Goal: Task Accomplishment & Management: Use online tool/utility

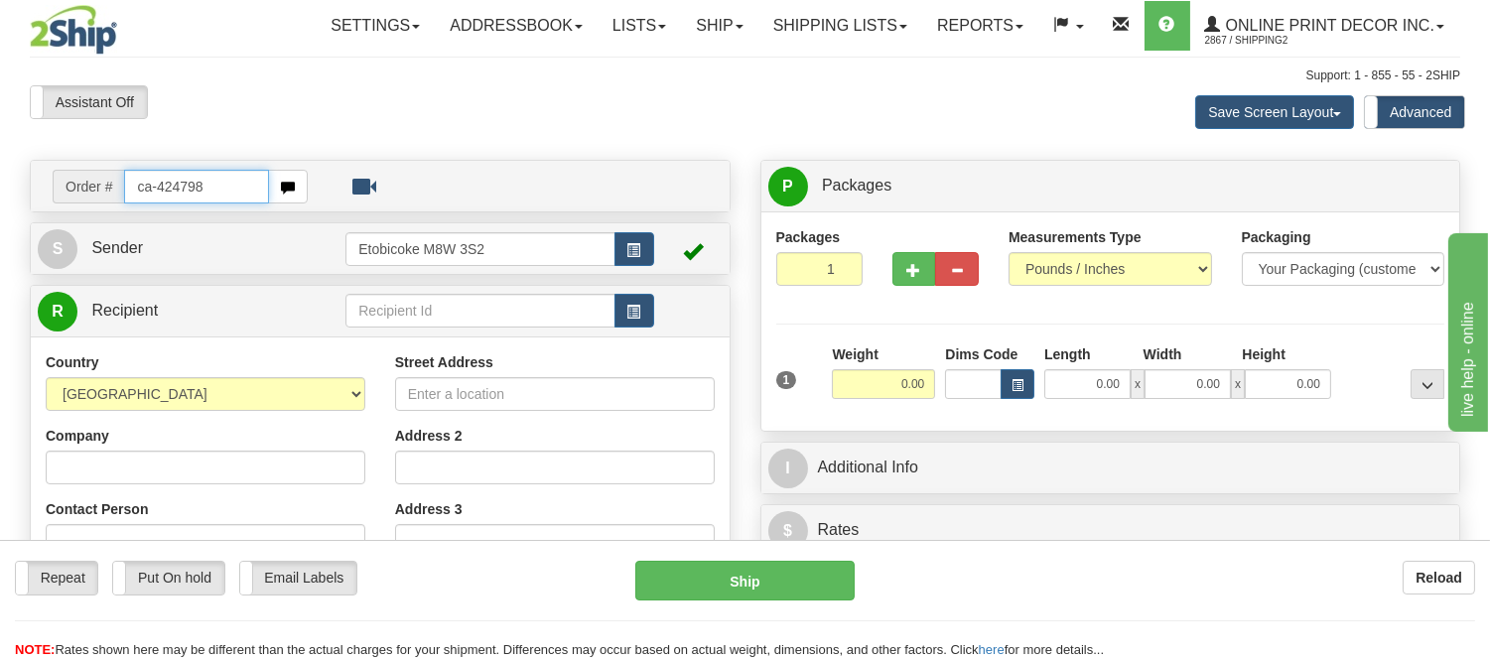
type input "ca-424798"
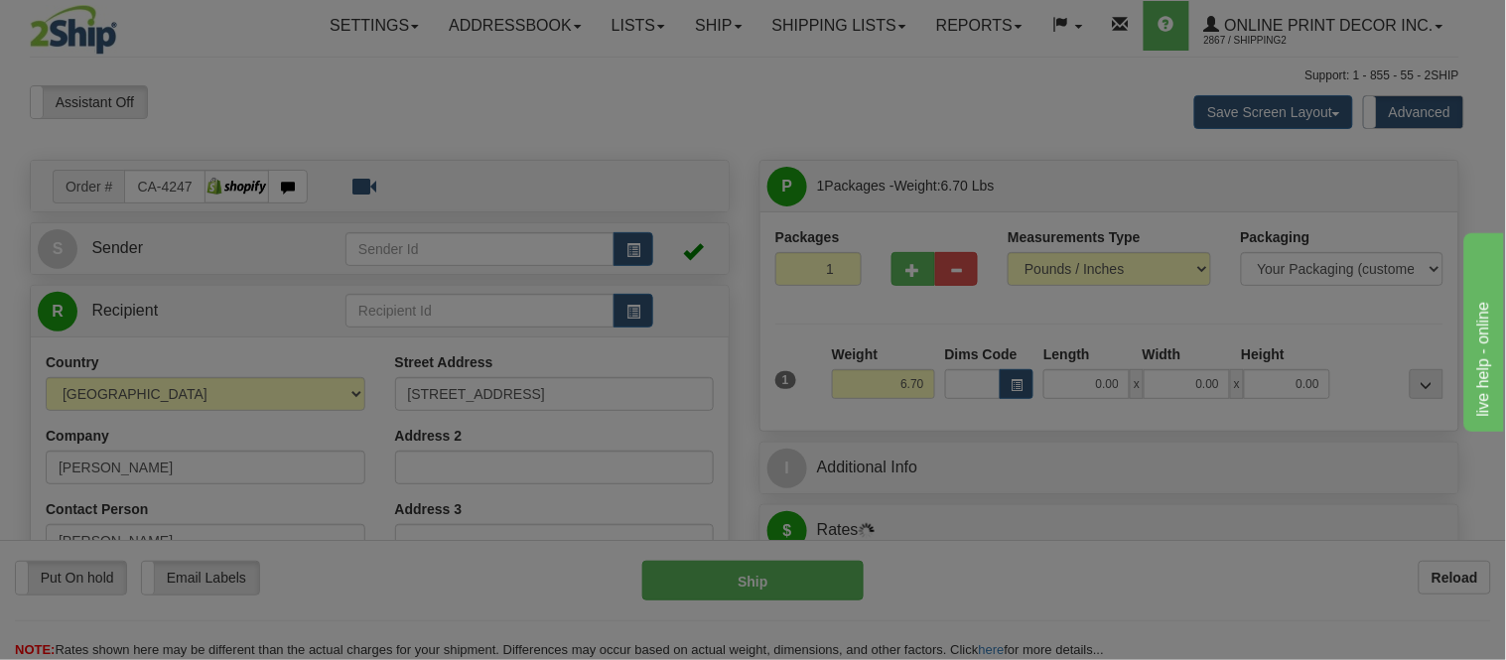
type input "THORNHILL"
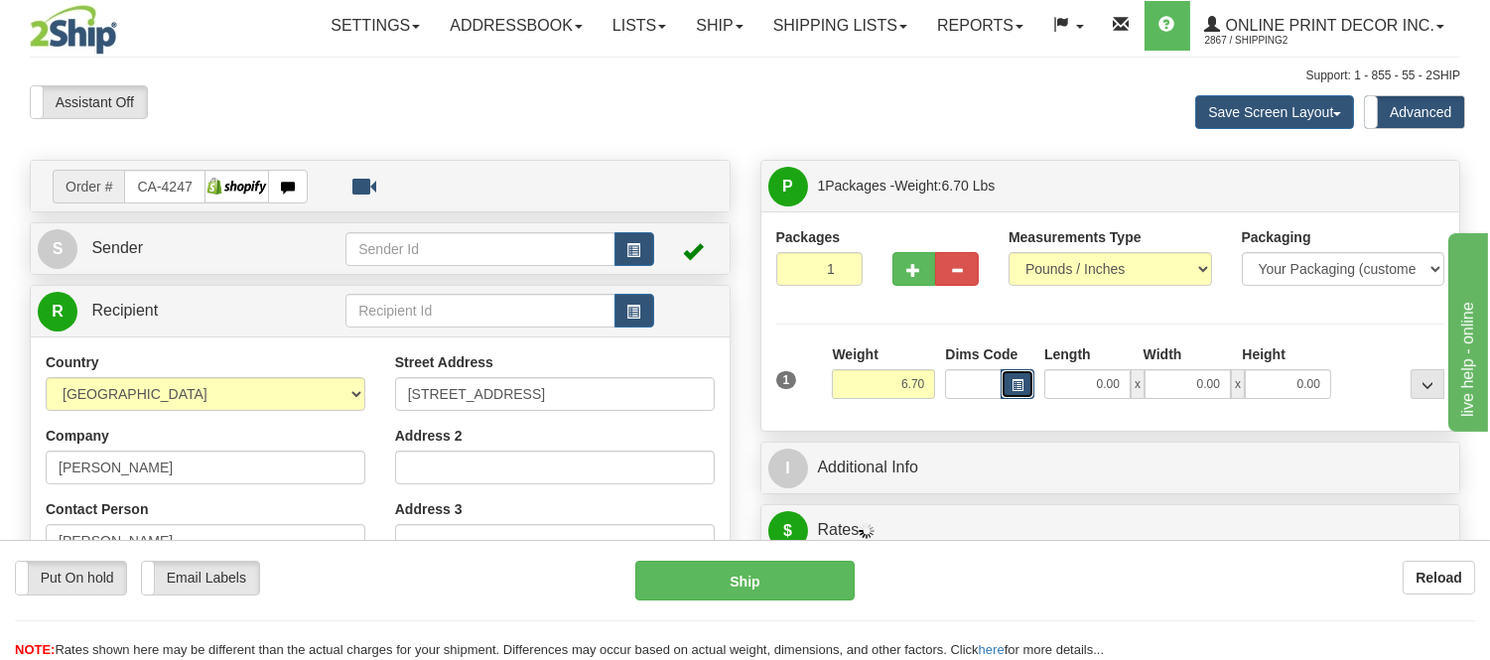
click at [1020, 381] on span "button" at bounding box center [1017, 385] width 12 height 11
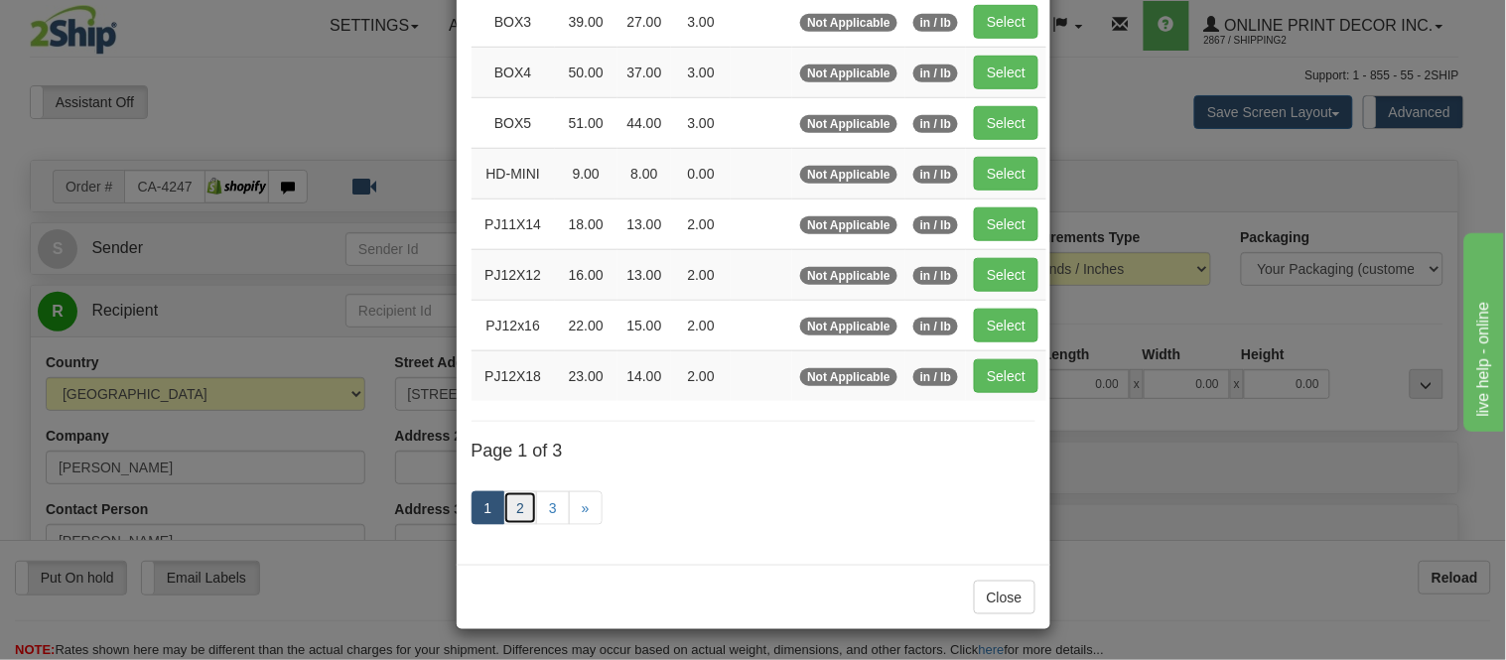
click at [518, 510] on link "2" at bounding box center [520, 508] width 34 height 34
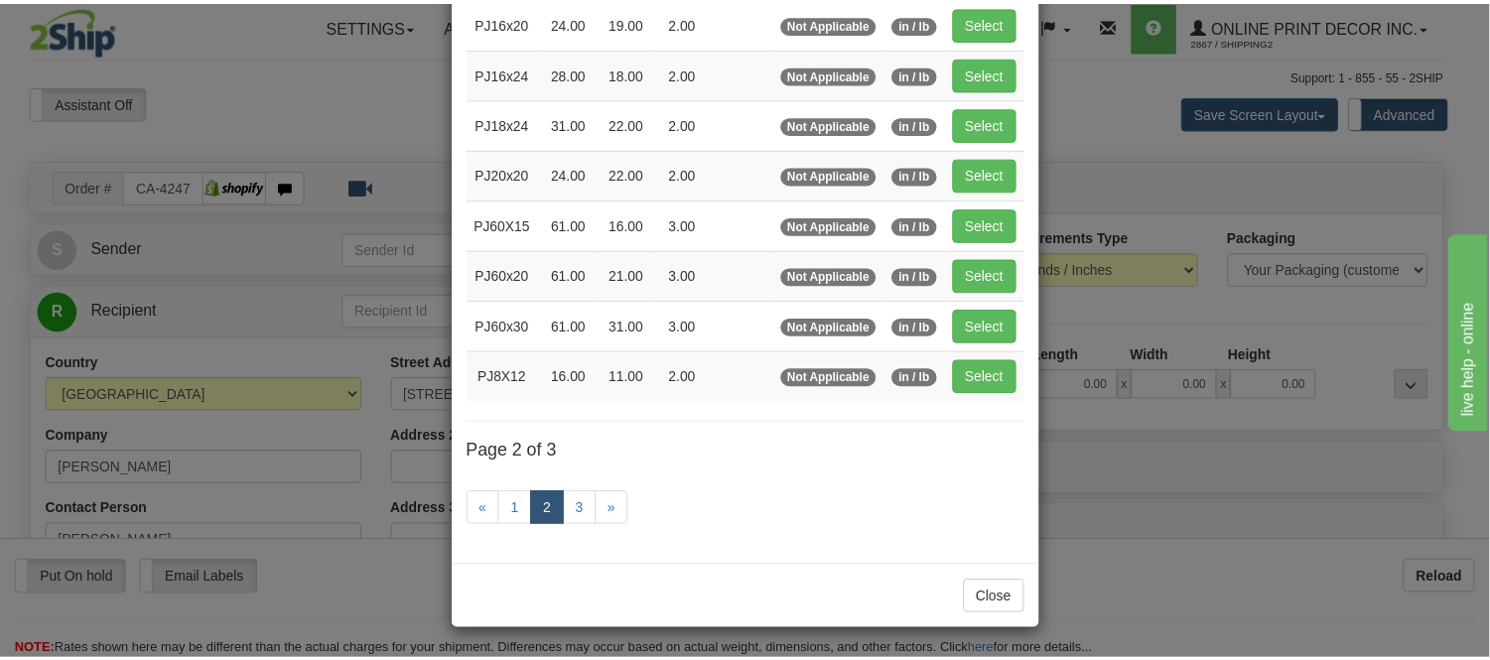
scroll to position [323, 0]
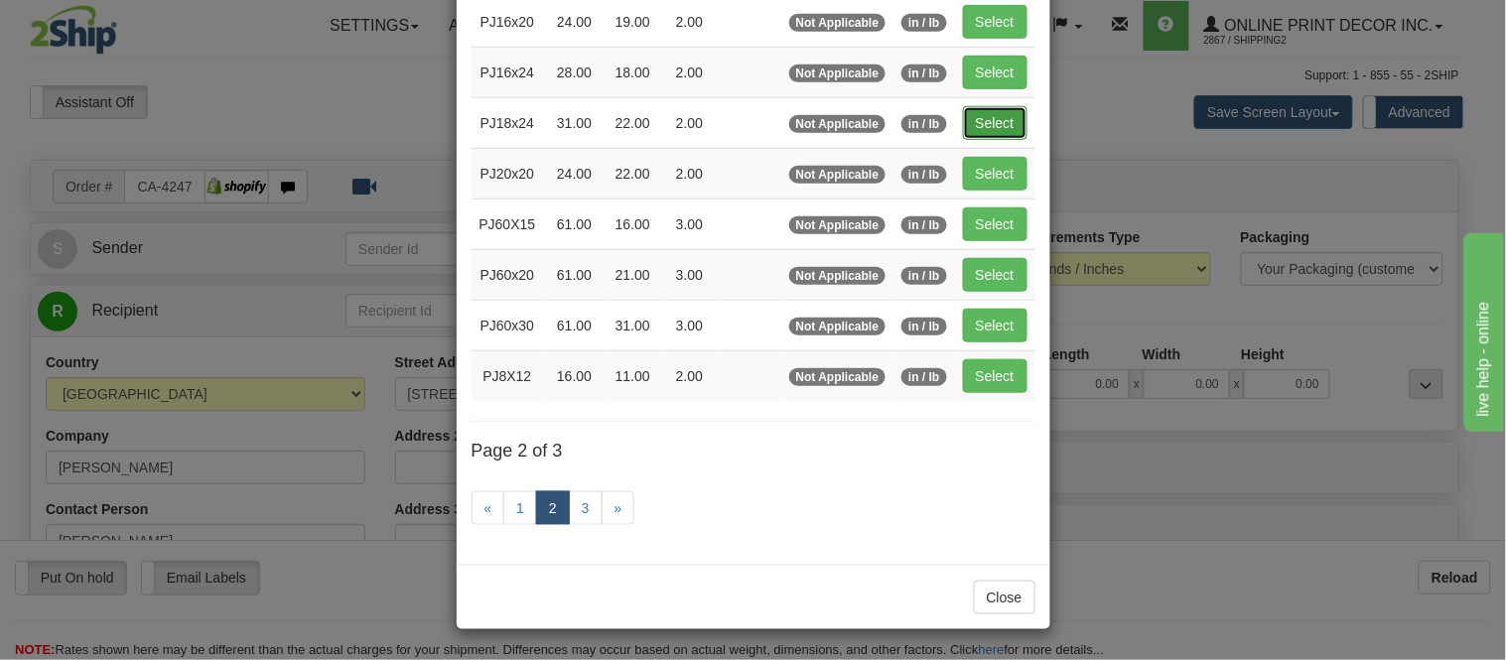
click at [1008, 114] on button "Select" at bounding box center [995, 123] width 65 height 34
type input "PJ18x24"
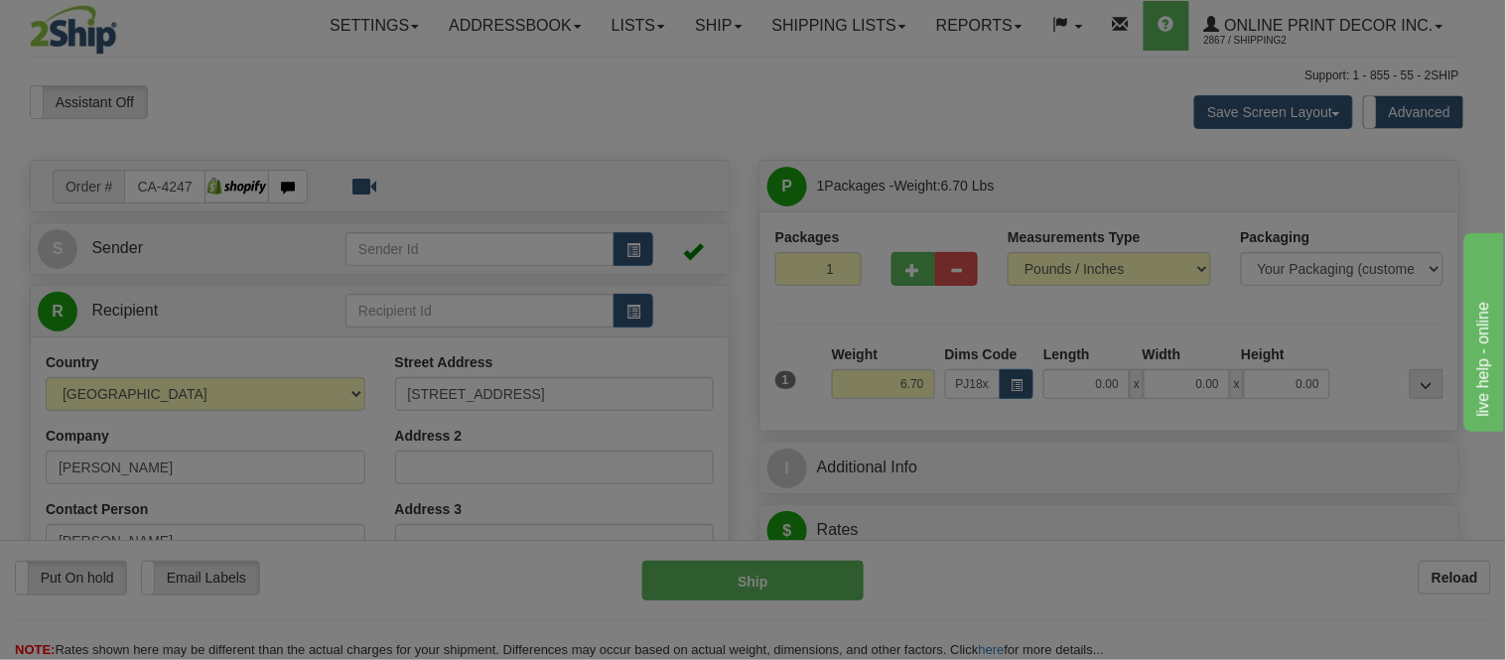
type input "31.00"
type input "22.00"
type input "2.00"
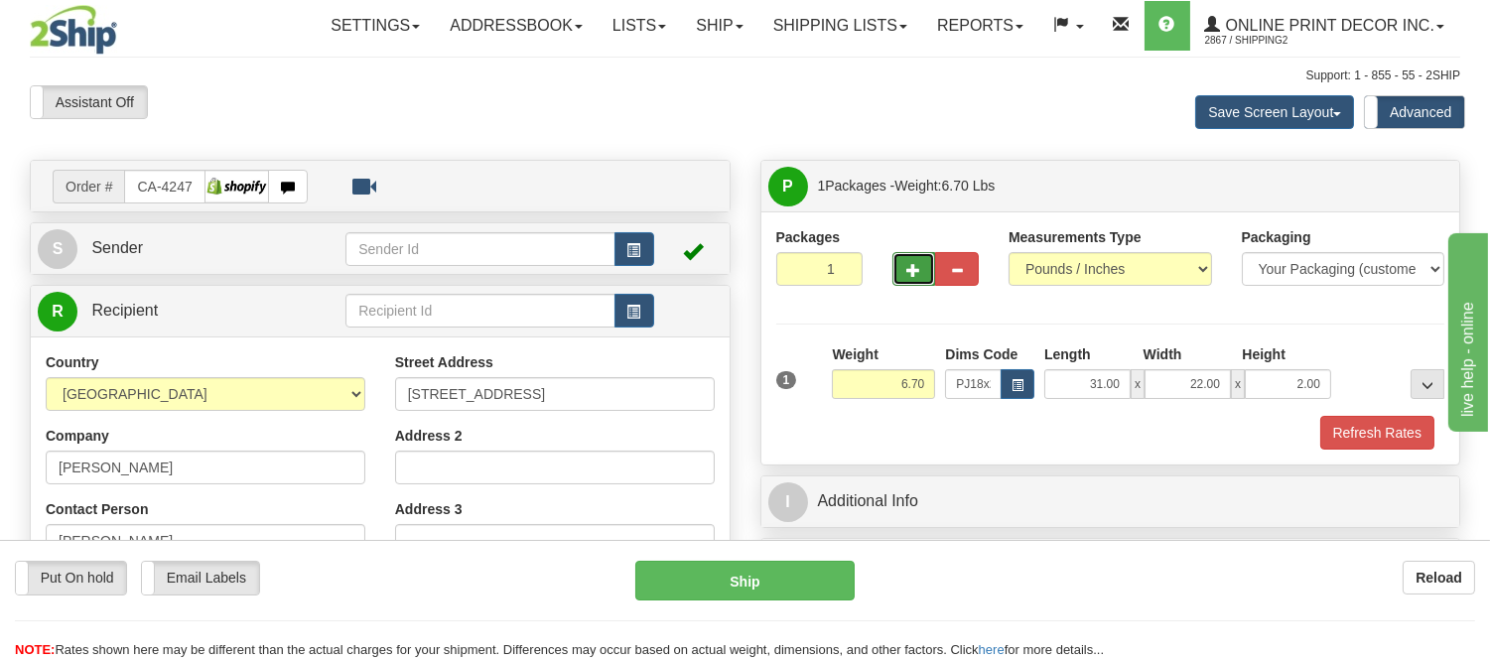
click at [925, 259] on button "button" at bounding box center [914, 269] width 44 height 34
radio input "true"
type input "2"
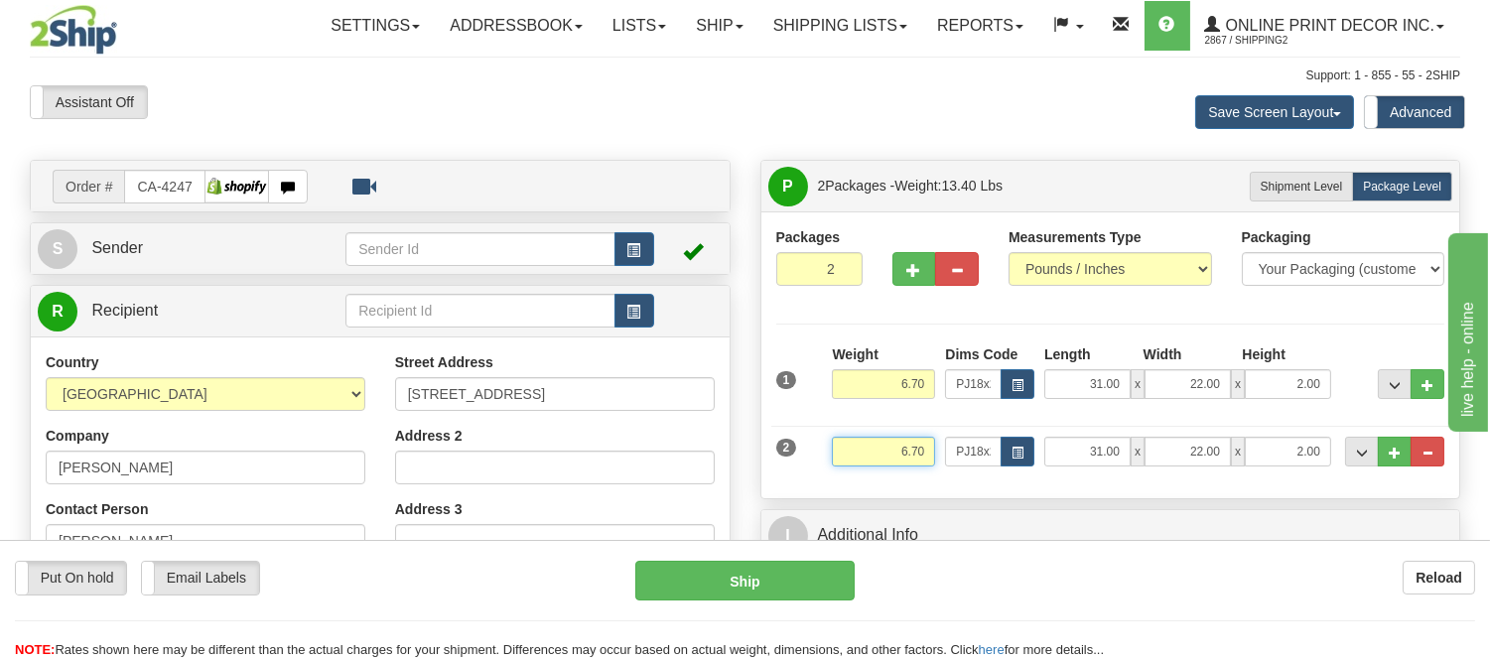
drag, startPoint x: 931, startPoint y: 451, endPoint x: 846, endPoint y: 455, distance: 85.5
click at [846, 455] on input "6.70" at bounding box center [883, 452] width 103 height 30
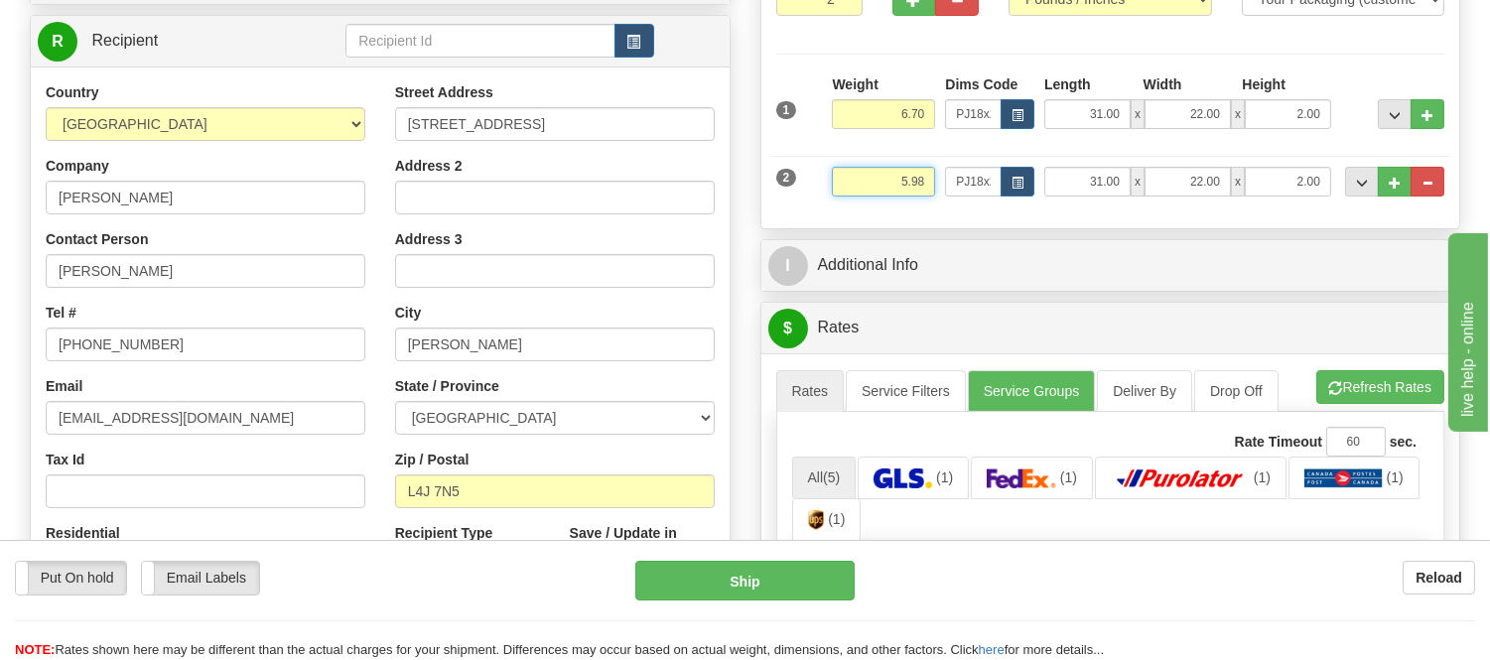
scroll to position [331, 0]
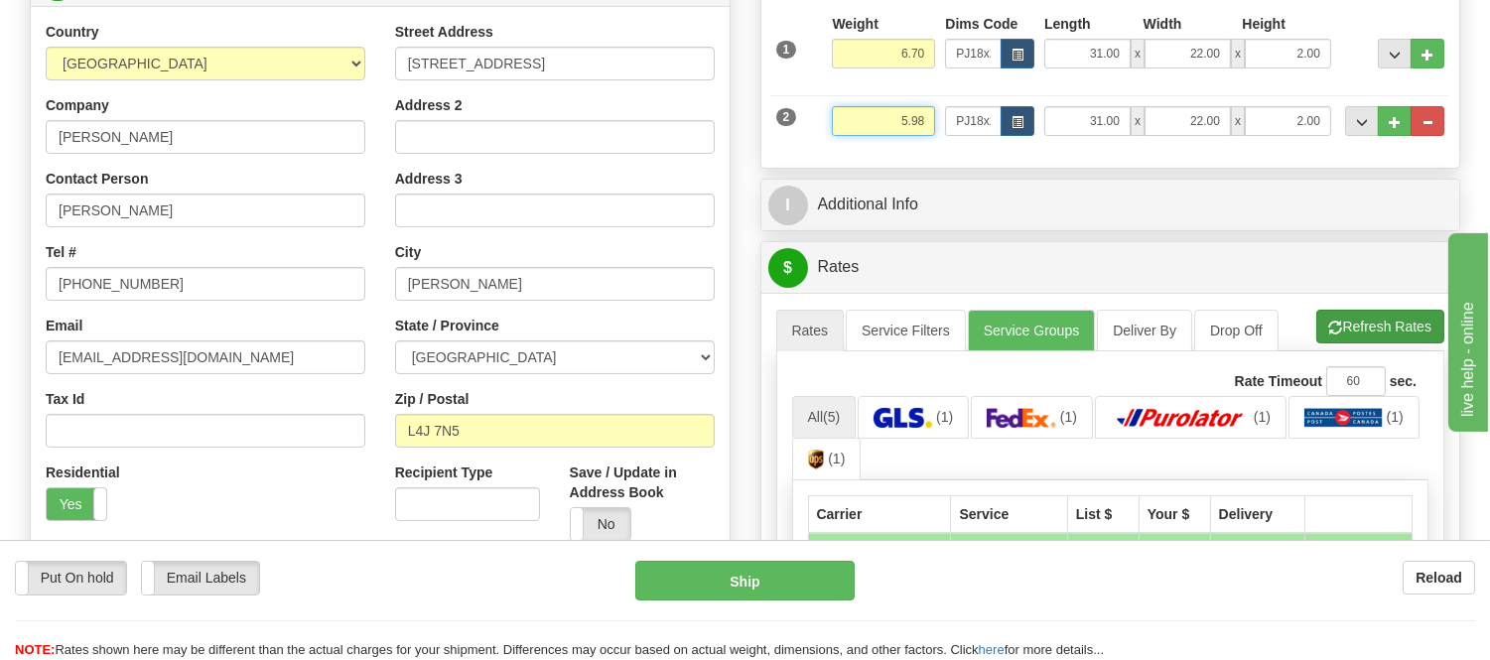
type input "5.98"
click at [1337, 335] on li "Refresh Rates Cancel Rating" at bounding box center [1380, 327] width 128 height 34
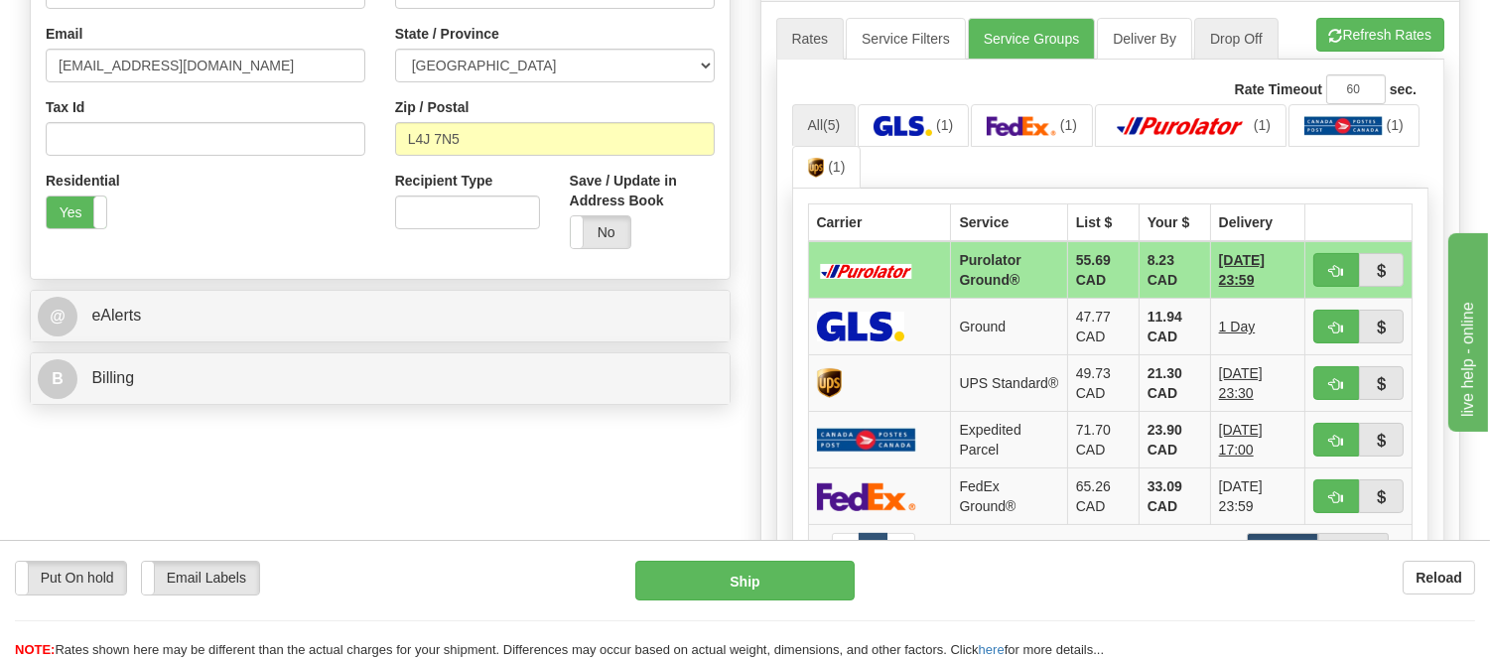
scroll to position [661, 0]
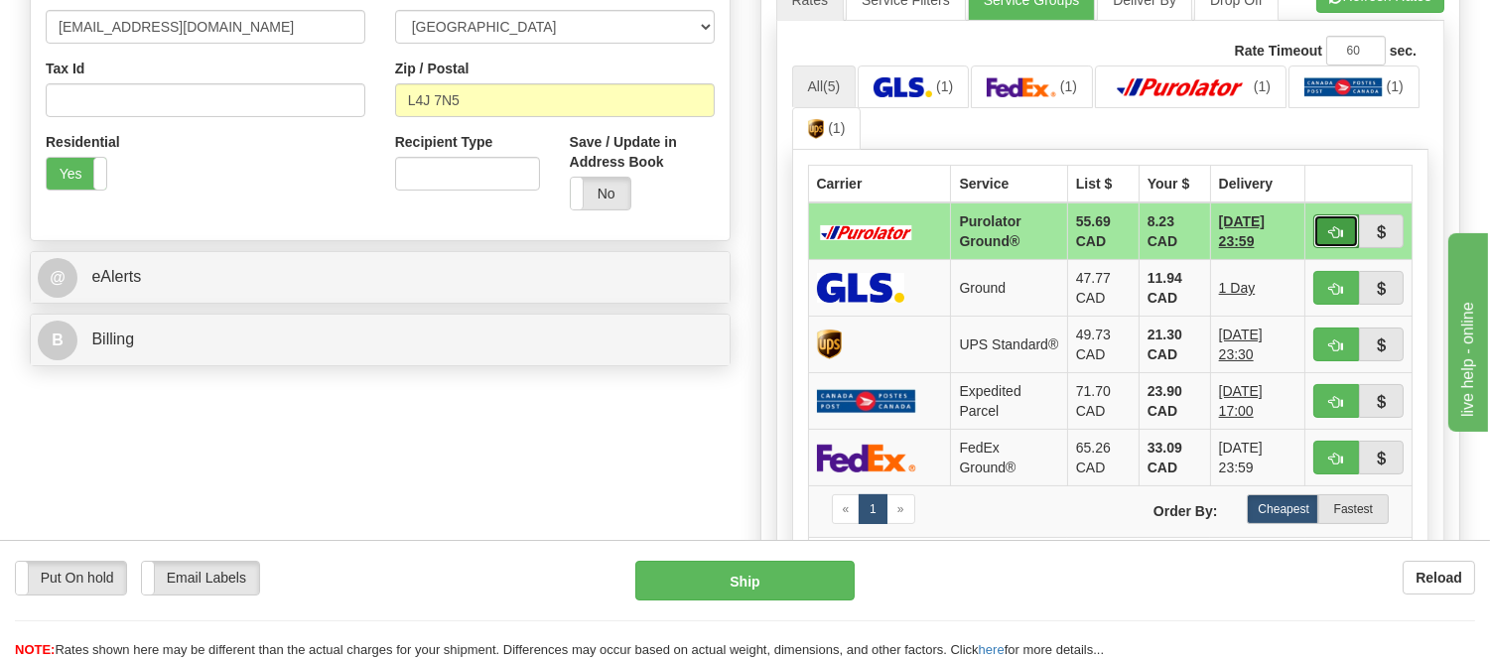
click at [1325, 233] on button "button" at bounding box center [1336, 231] width 46 height 34
type input "260"
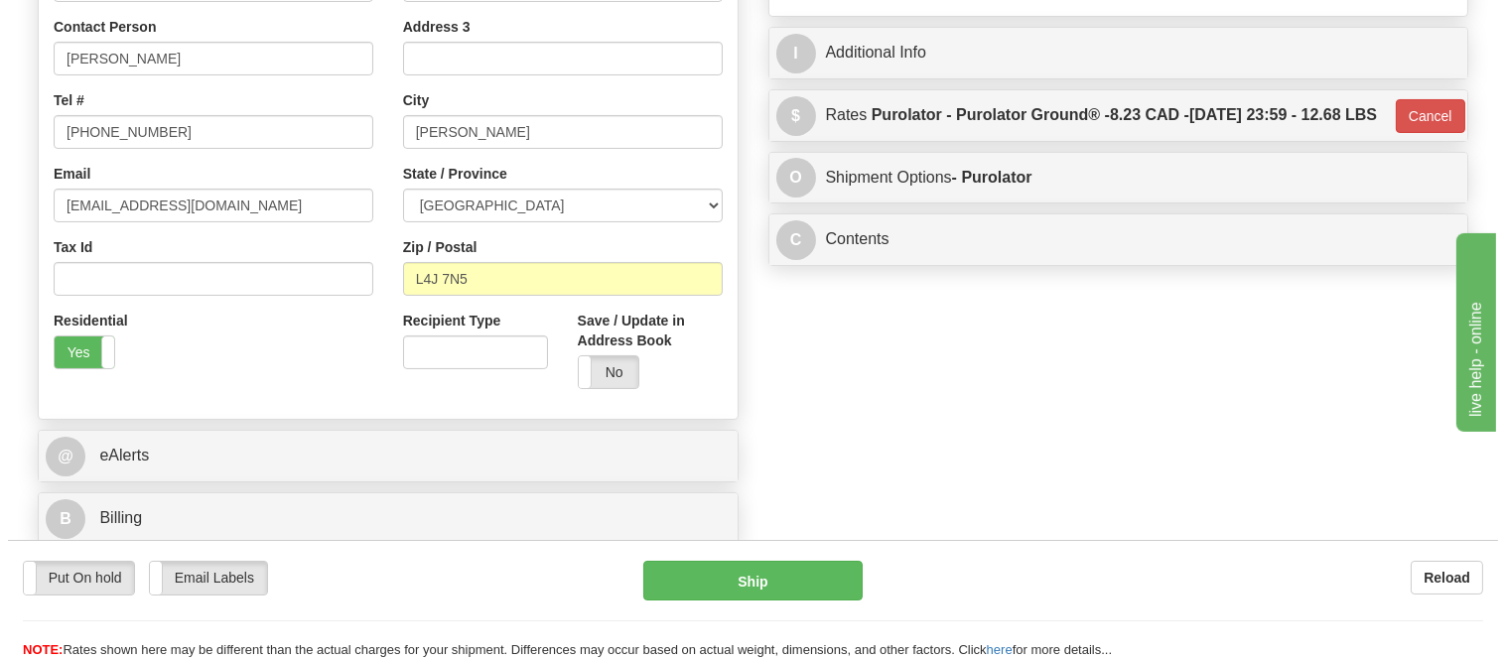
scroll to position [110, 0]
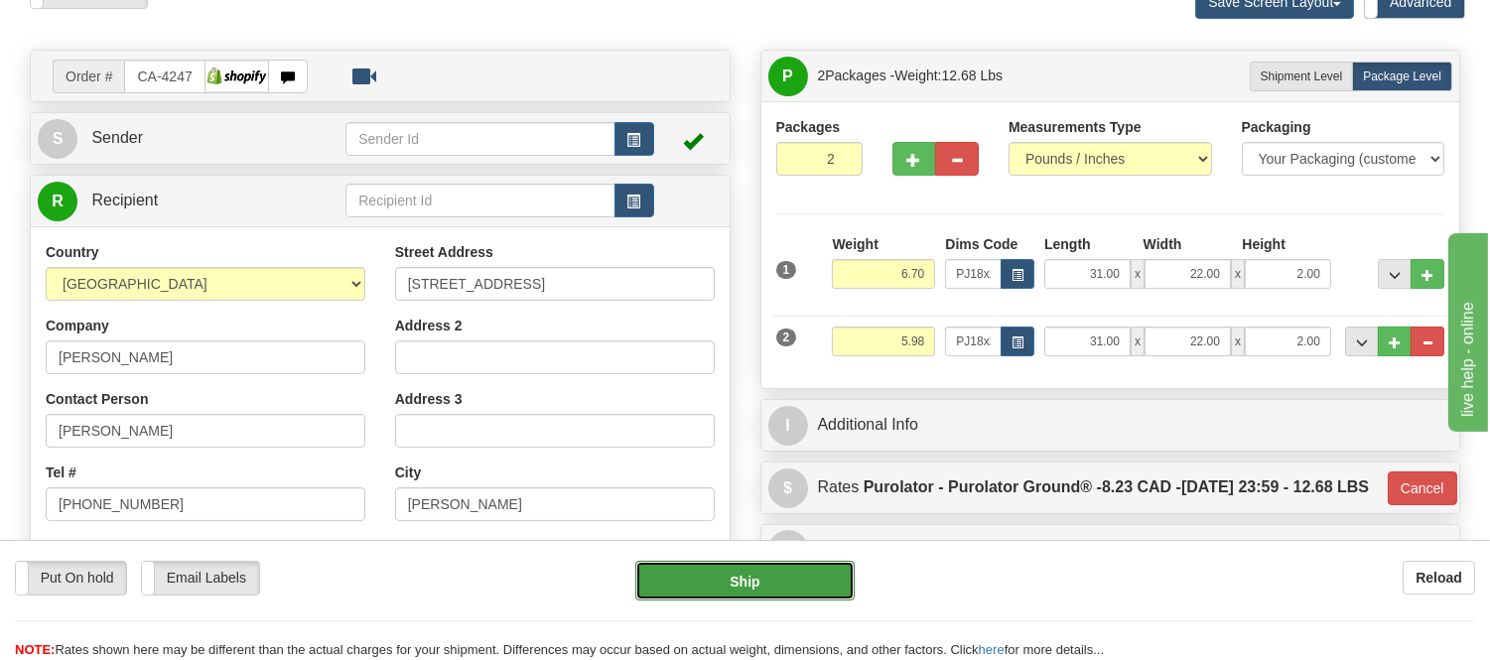
click at [804, 576] on button "Ship" at bounding box center [744, 581] width 218 height 40
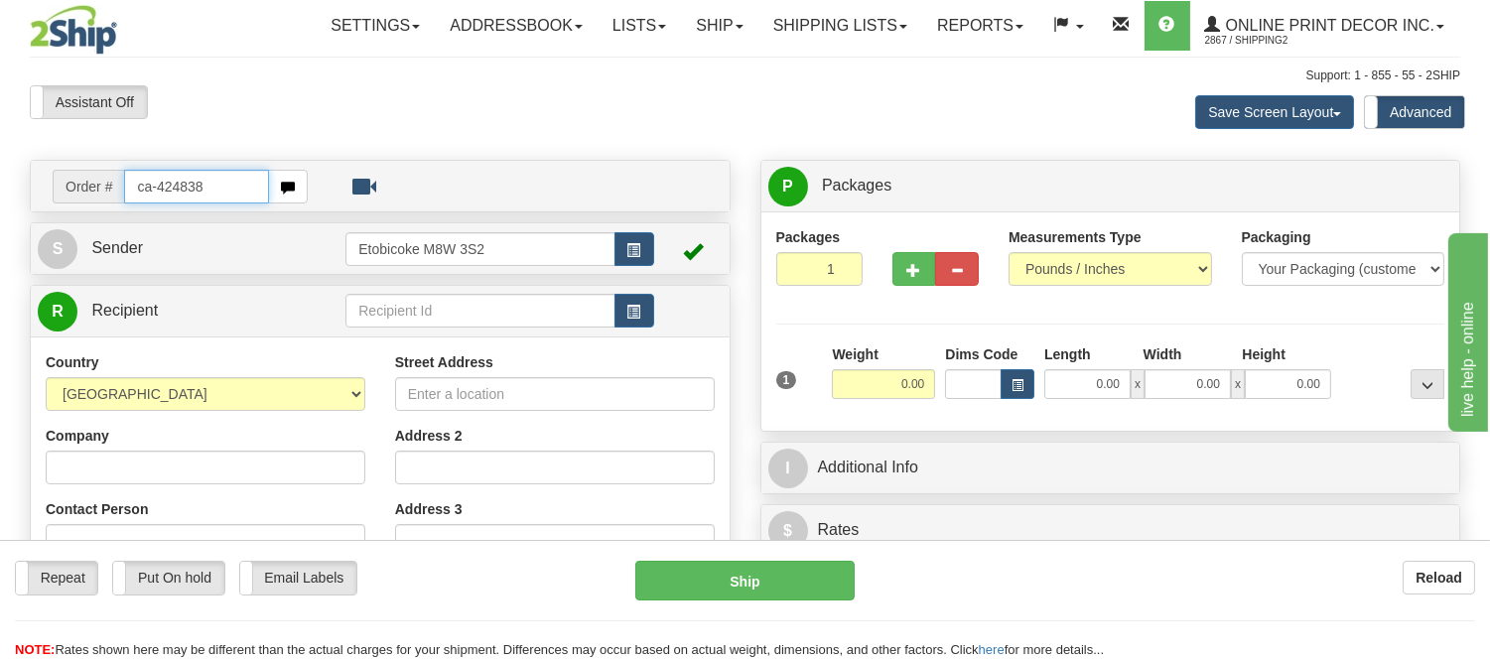
type input "ca-424838"
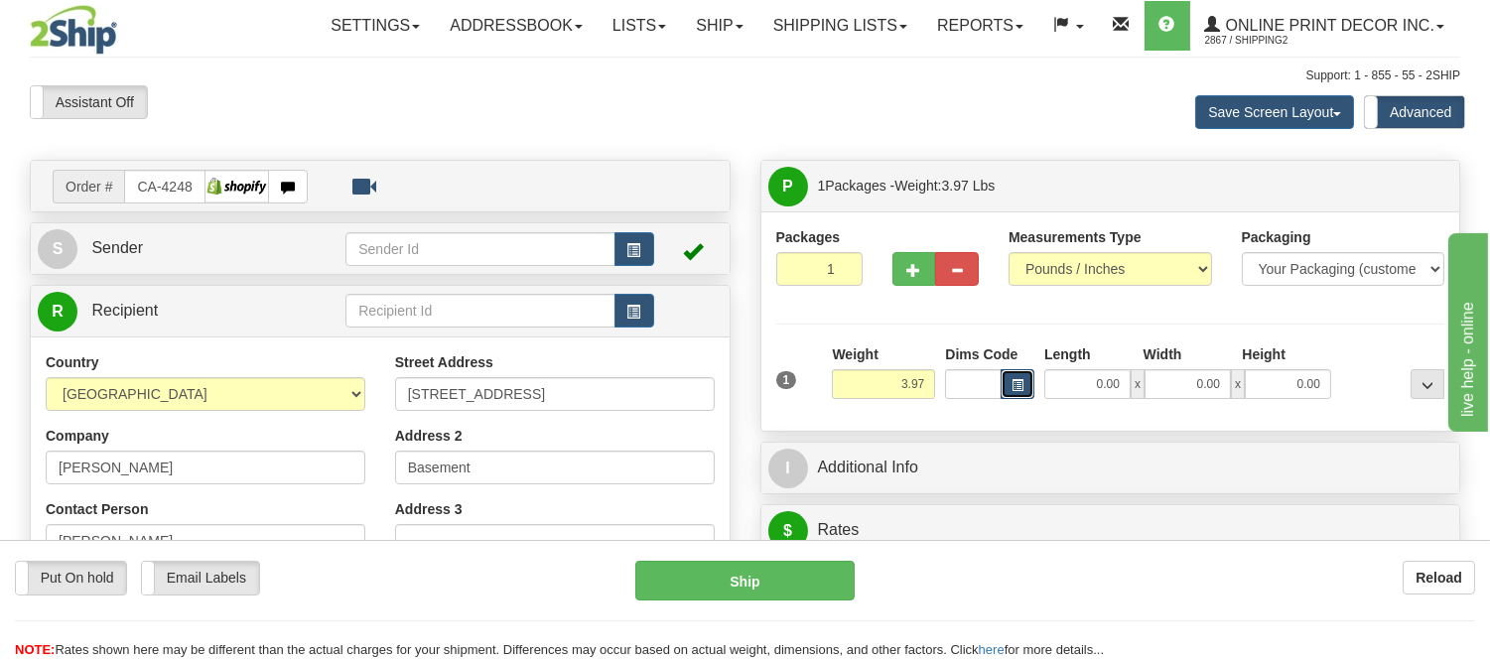
click at [1006, 384] on button "button" at bounding box center [1018, 384] width 34 height 30
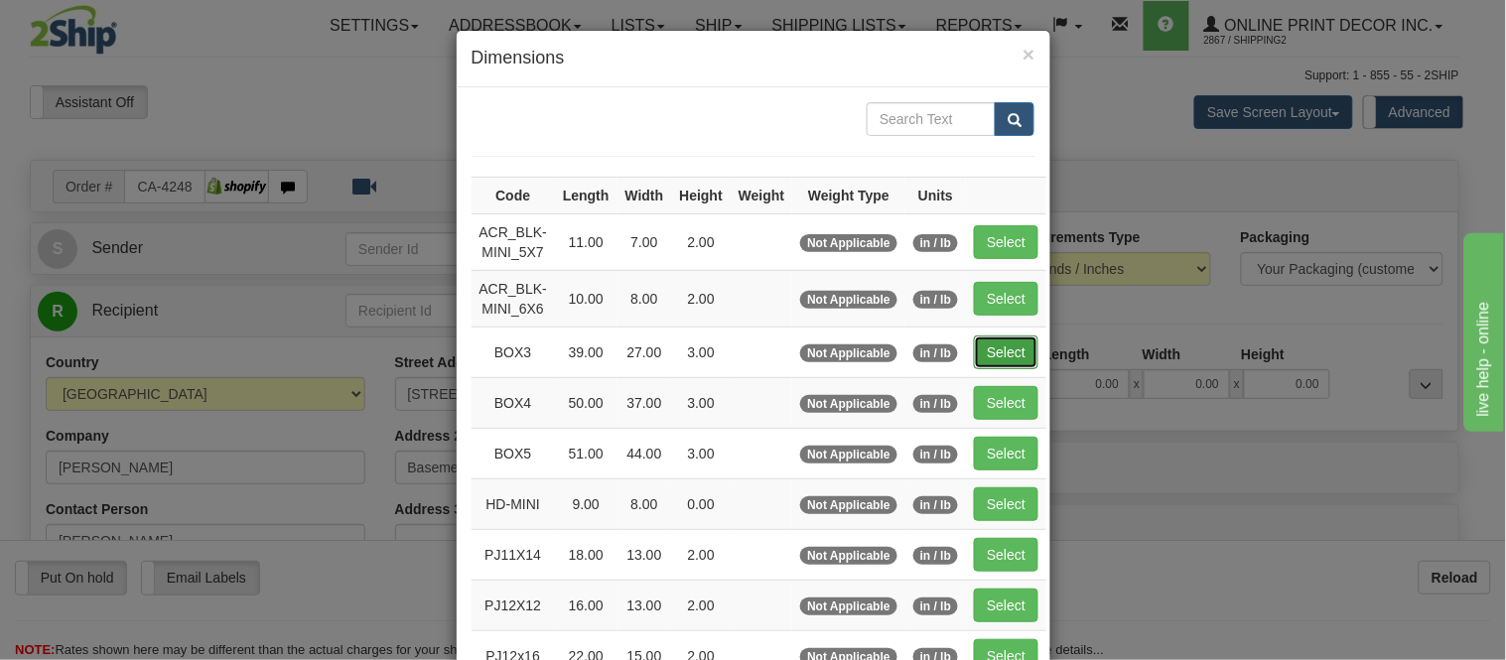
click at [1004, 335] on button "Select" at bounding box center [1006, 352] width 65 height 34
type input "BOX3"
type input "39.00"
type input "27.00"
type input "3.00"
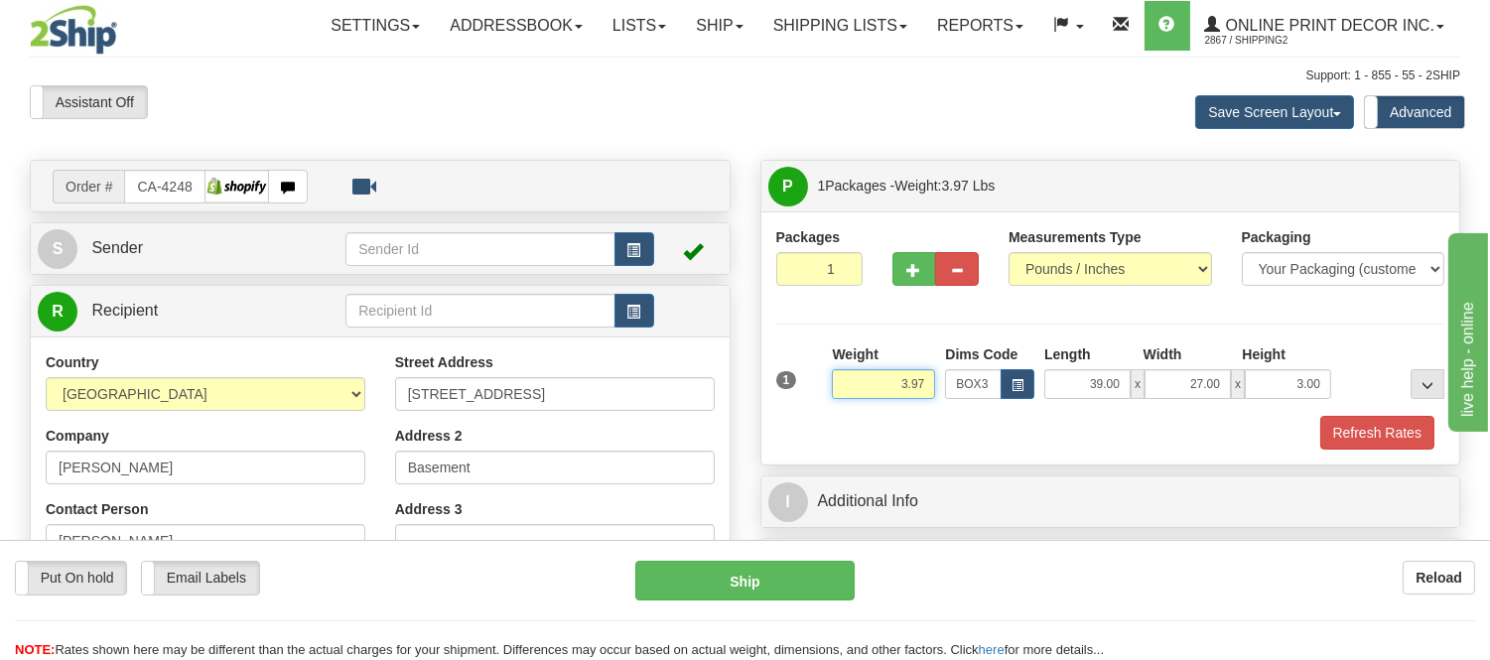
drag, startPoint x: 930, startPoint y: 383, endPoint x: 804, endPoint y: 397, distance: 126.8
click at [804, 397] on div "1 Weight 3.97 Dims Code BOX3" at bounding box center [1110, 379] width 679 height 70
type input "7.98"
click at [1324, 435] on button "Refresh Rates" at bounding box center [1377, 433] width 114 height 34
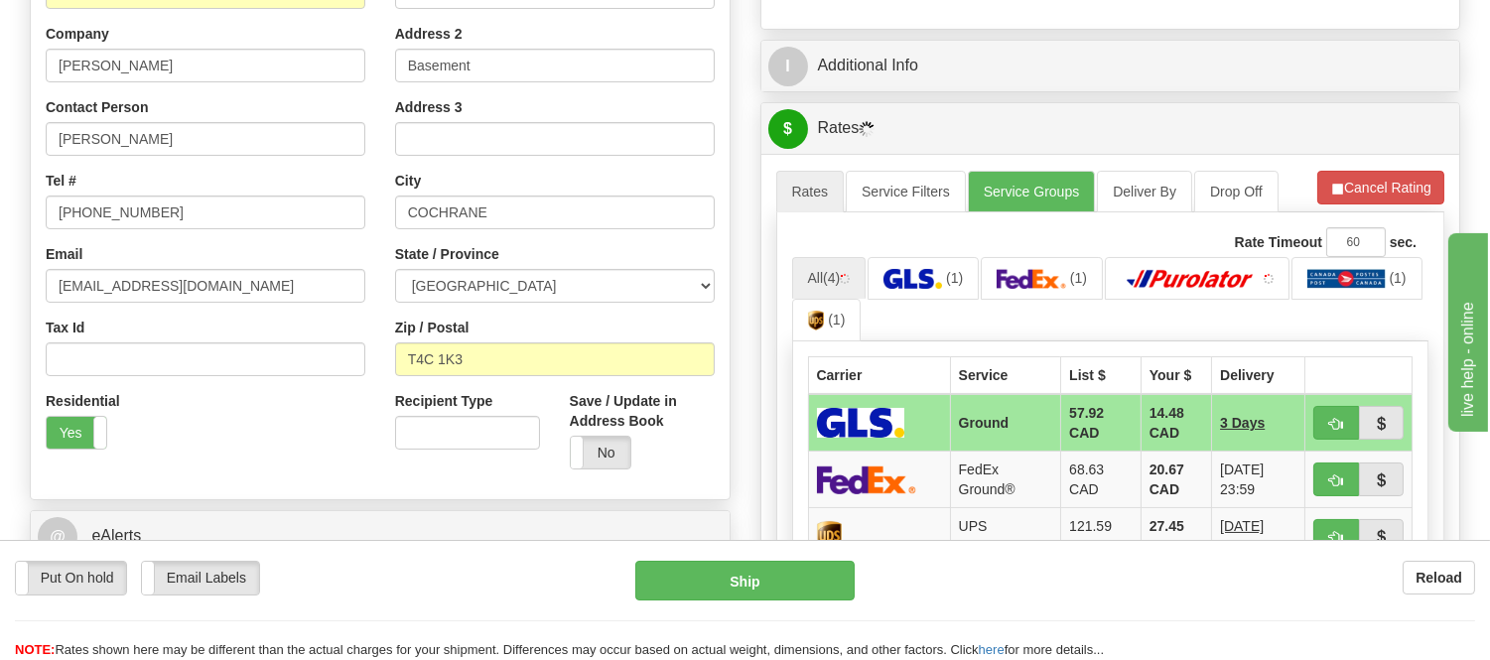
scroll to position [441, 0]
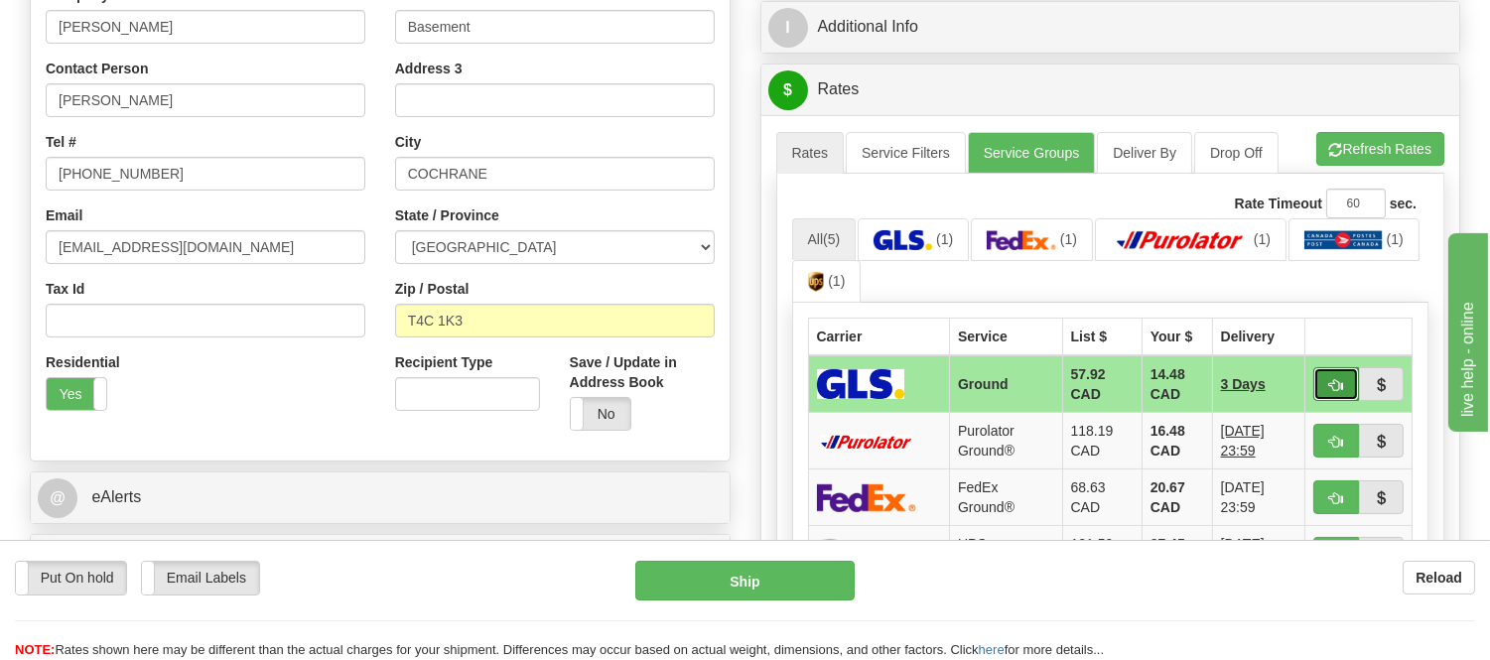
click at [1332, 379] on span "button" at bounding box center [1336, 385] width 14 height 13
type input "1"
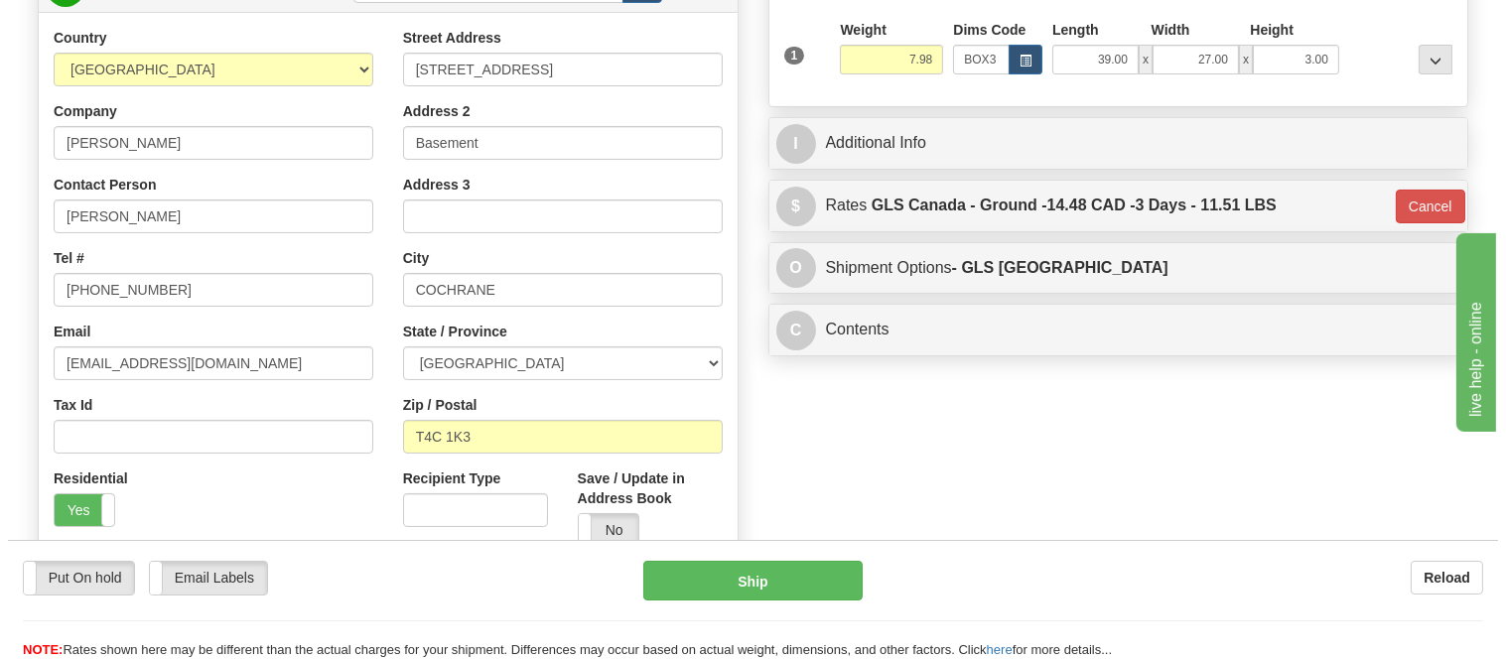
scroll to position [220, 0]
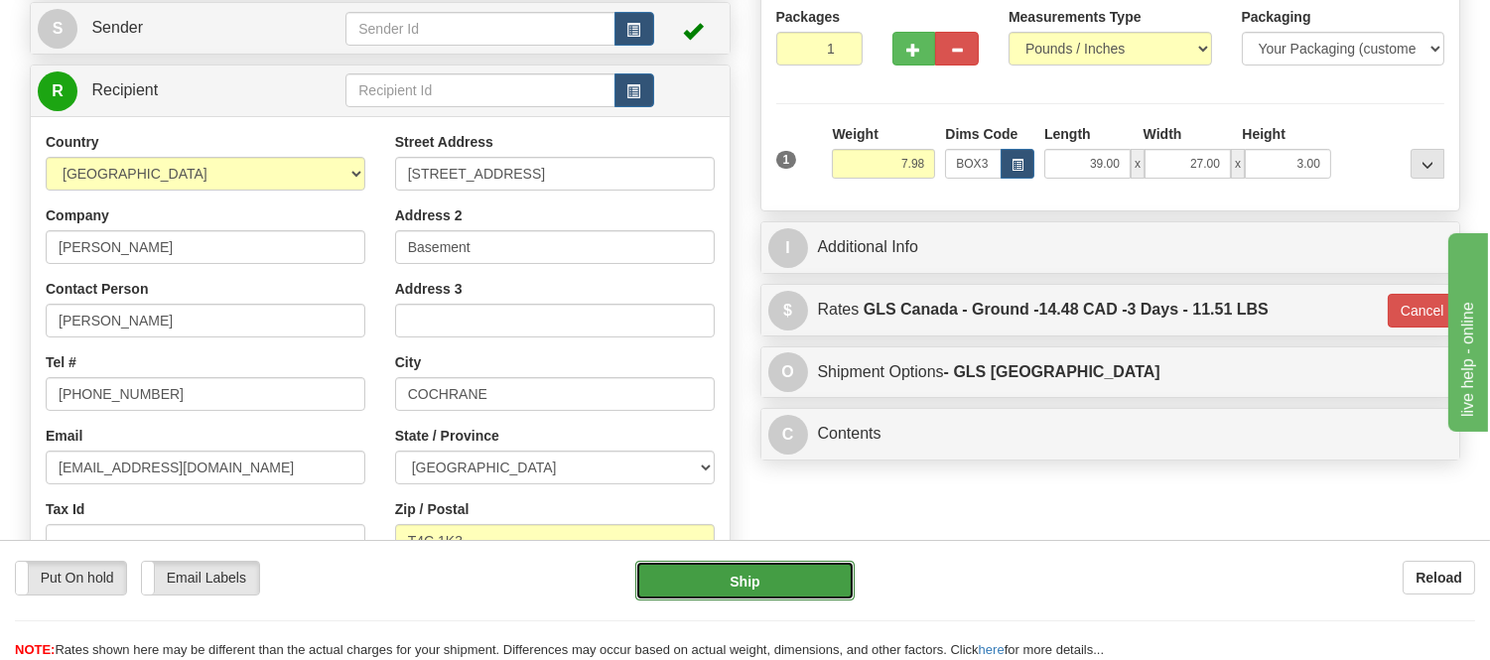
click at [810, 574] on button "Ship" at bounding box center [744, 581] width 218 height 40
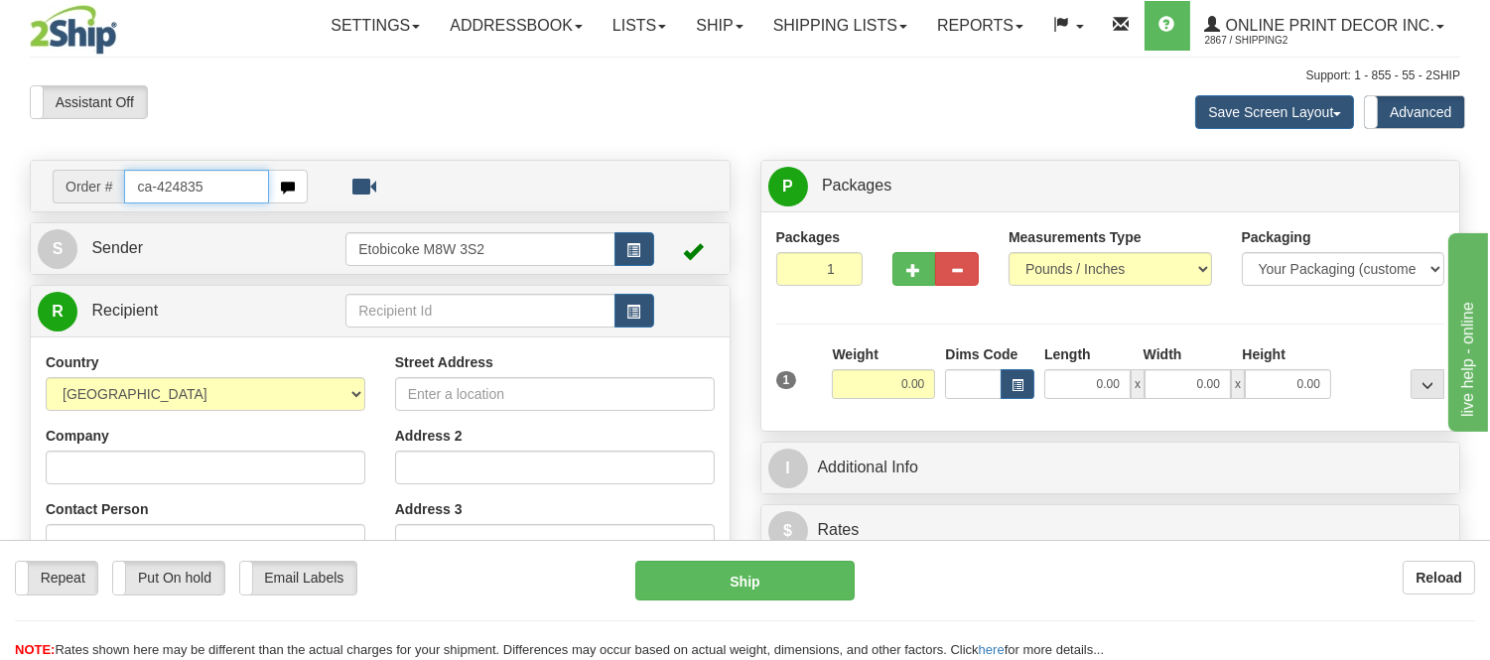
type input "ca-424835"
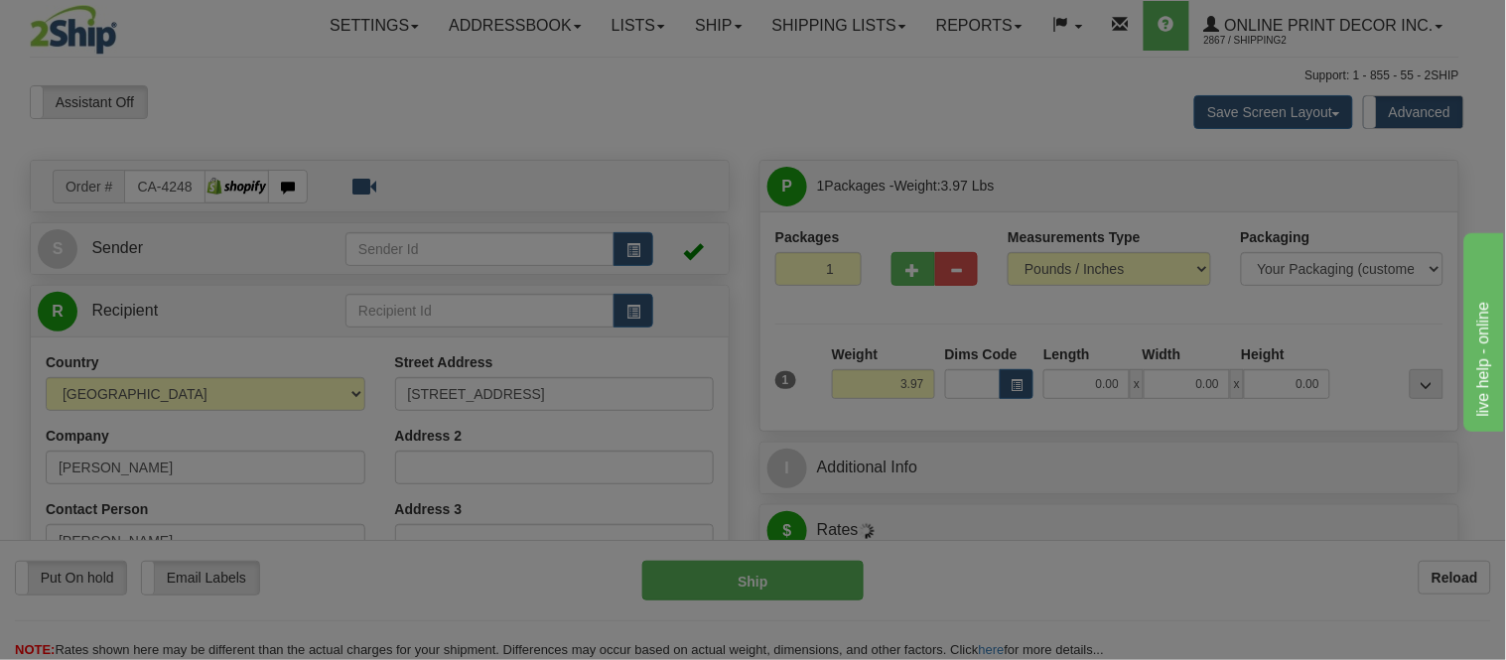
type input "HAMILTON"
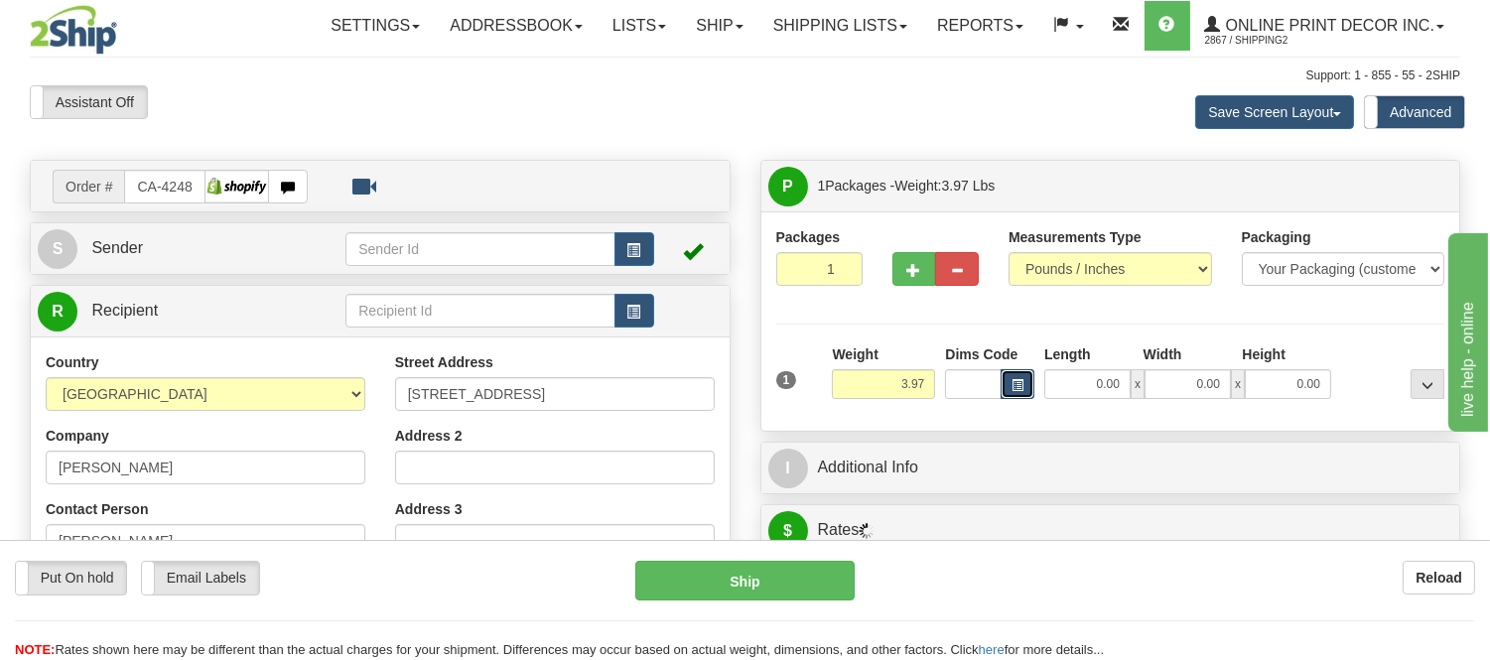
click at [1012, 381] on span "button" at bounding box center [1017, 385] width 12 height 11
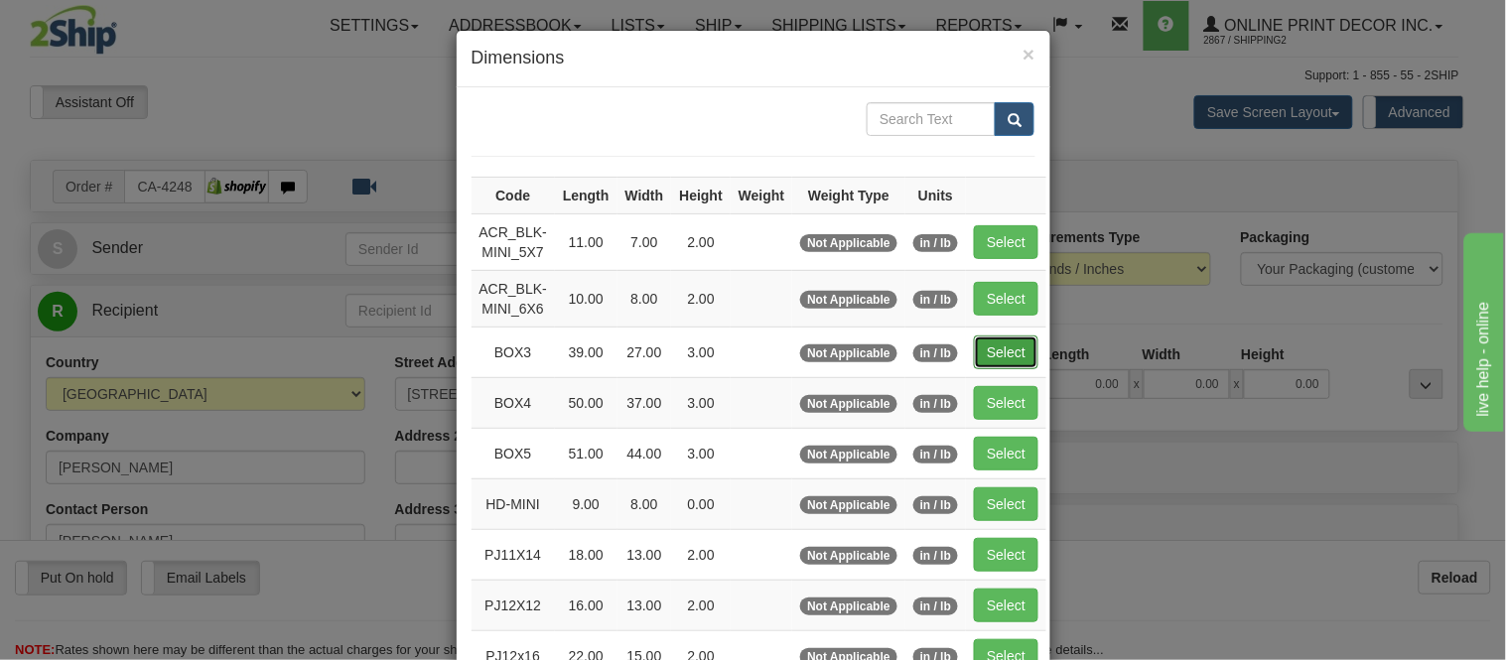
click at [994, 357] on button "Select" at bounding box center [1006, 352] width 65 height 34
type input "BOX3"
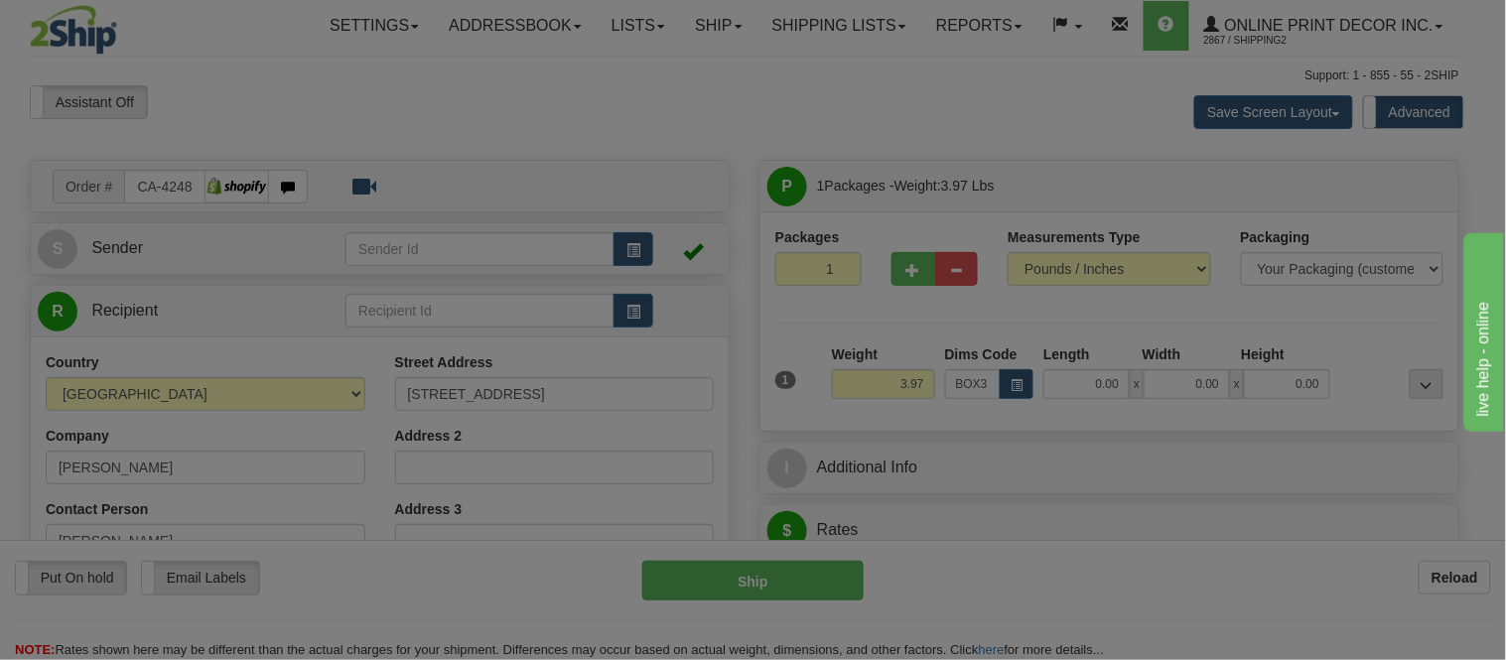
type input "39.00"
type input "27.00"
type input "3.00"
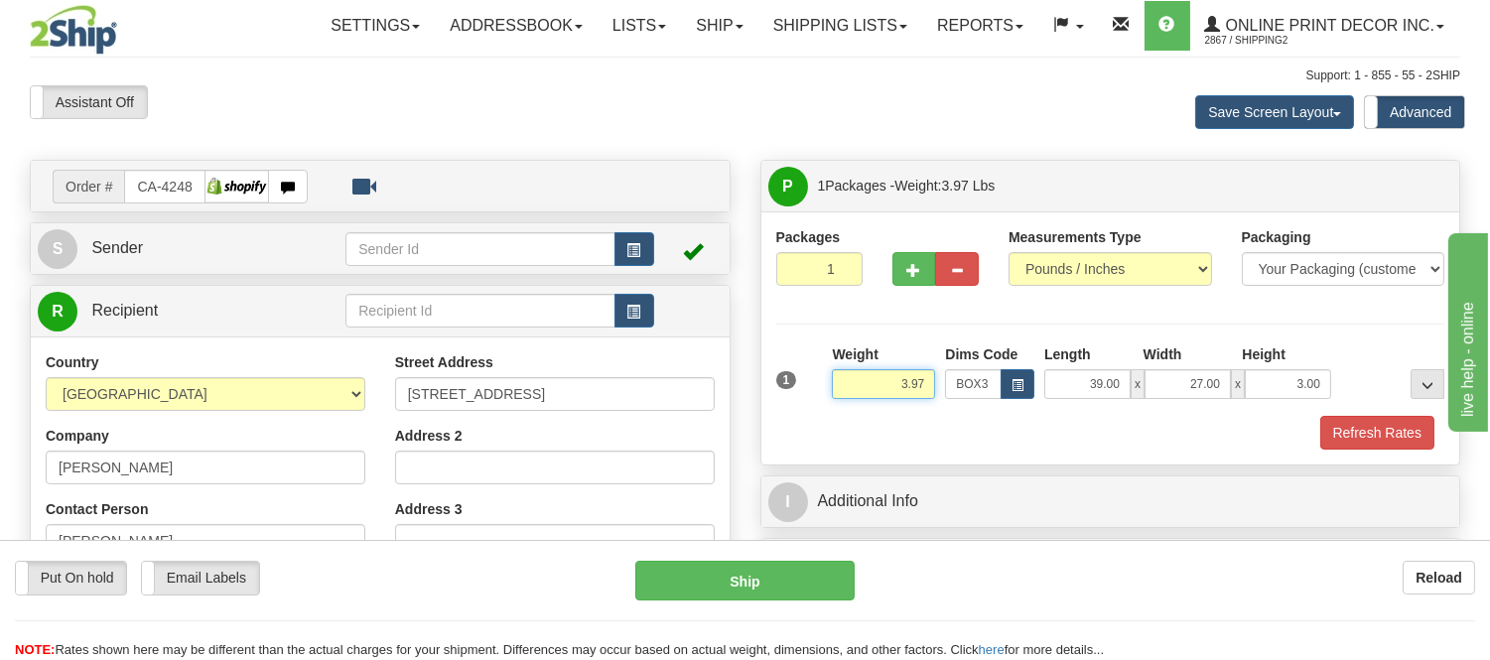
drag, startPoint x: 931, startPoint y: 379, endPoint x: 867, endPoint y: 387, distance: 65.0
click at [867, 387] on input "3.97" at bounding box center [883, 384] width 103 height 30
type input "7.98"
click at [1404, 437] on button "Refresh Rates" at bounding box center [1377, 433] width 114 height 34
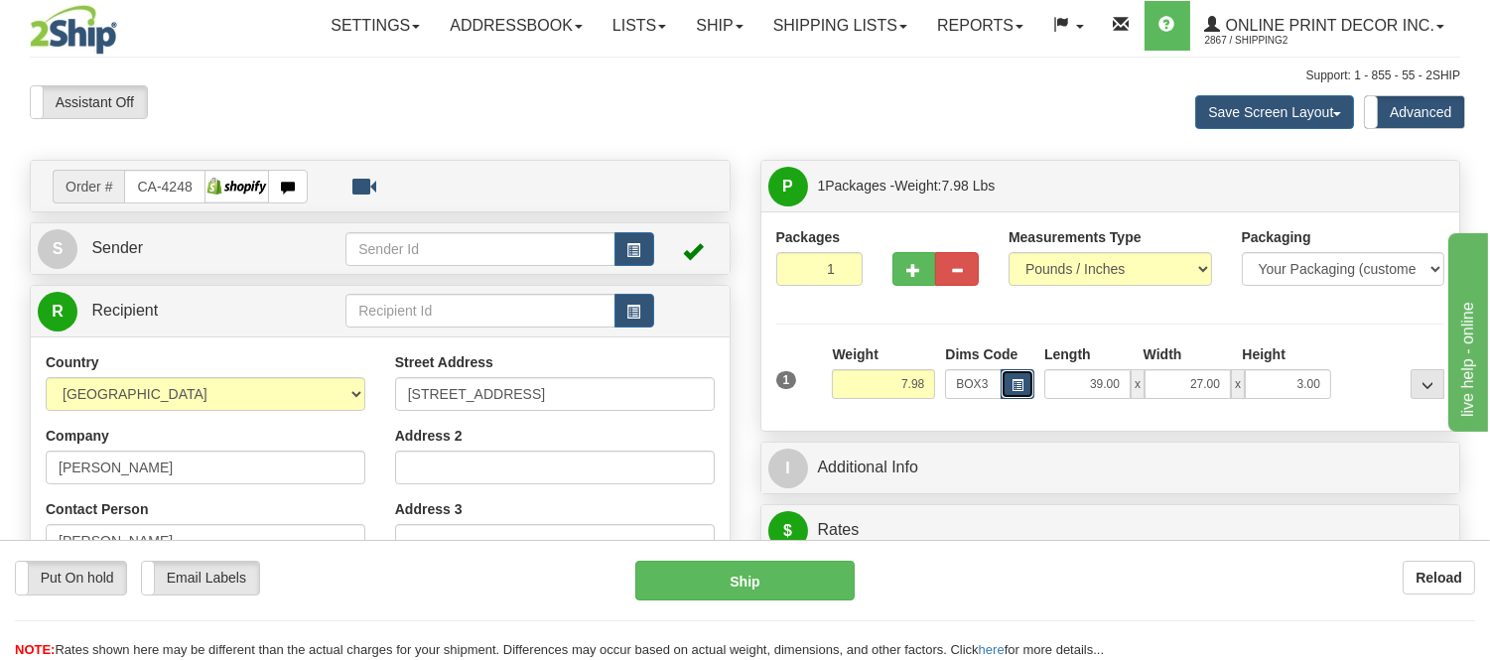
click at [1017, 387] on span "button" at bounding box center [1017, 385] width 12 height 11
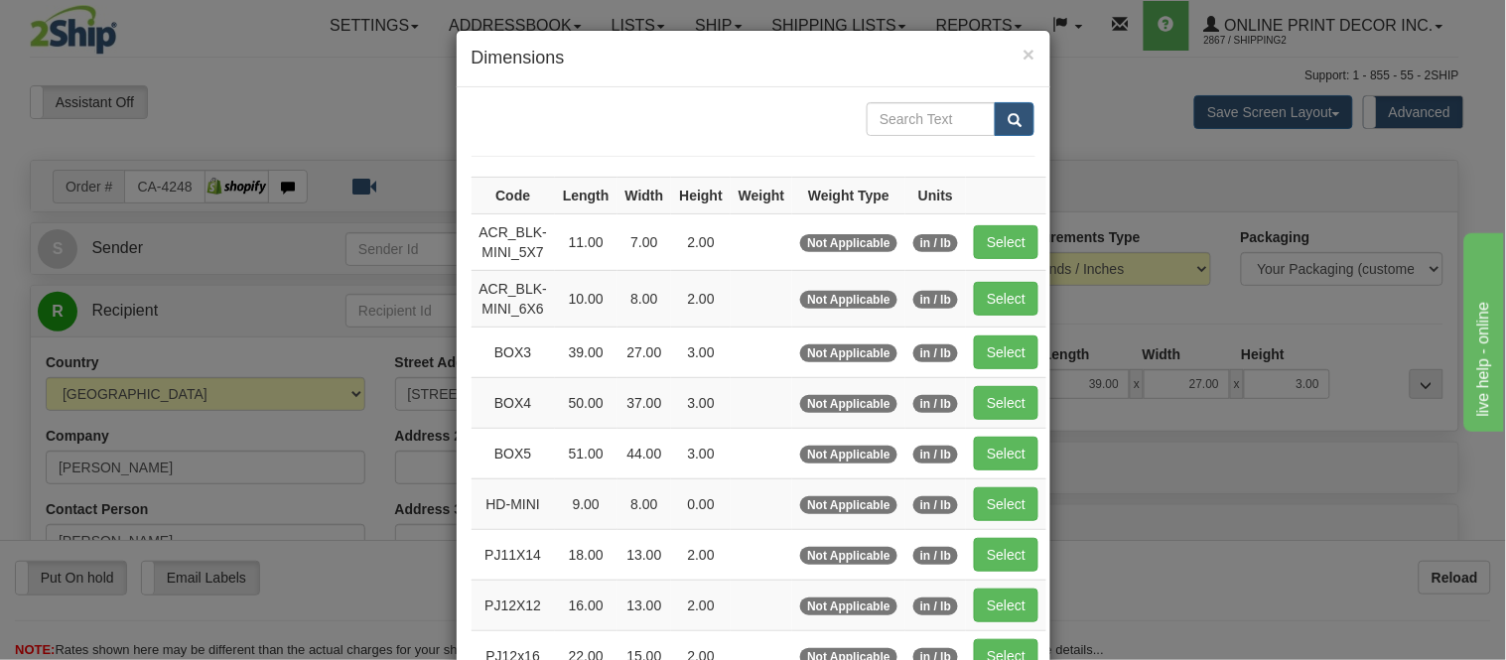
click at [1052, 74] on div "× Dimensions Code Length Width Height Weight Weight Type Units ACR_BLK-MINI_5X7…" at bounding box center [753, 330] width 1506 height 660
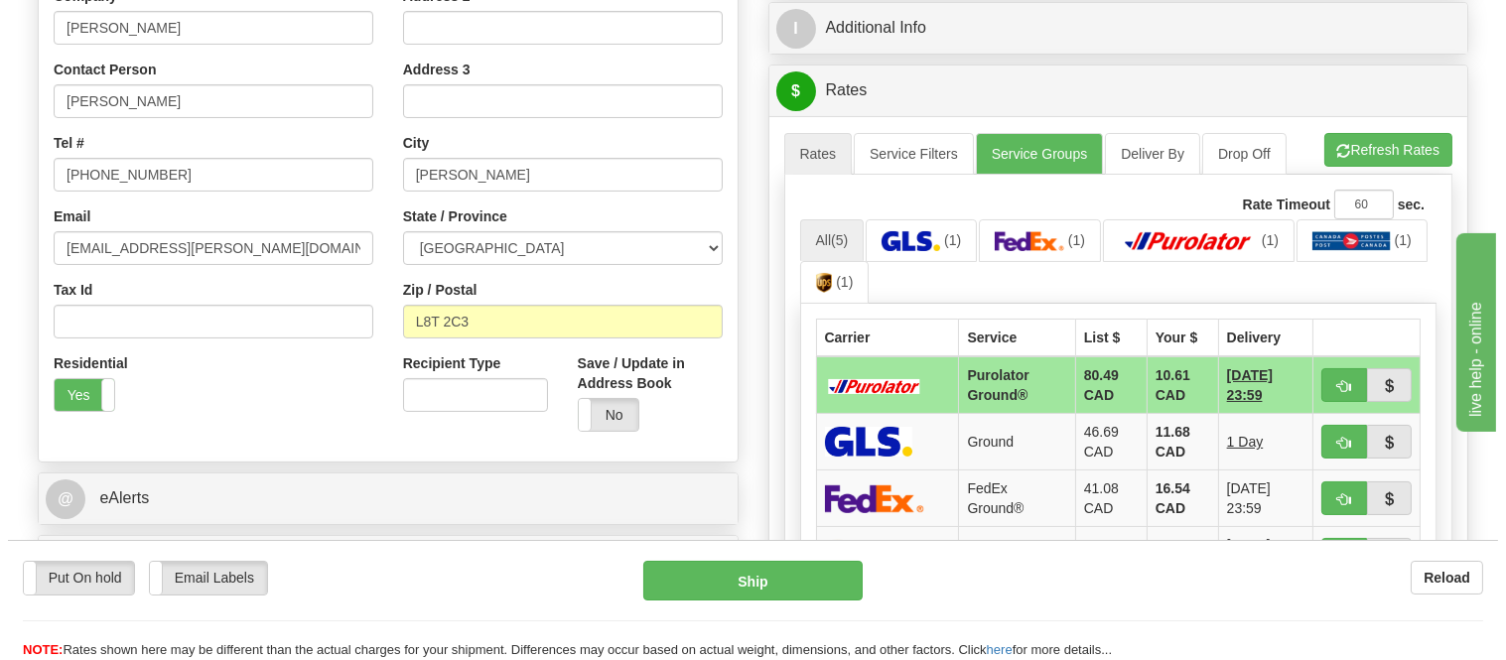
scroll to position [441, 0]
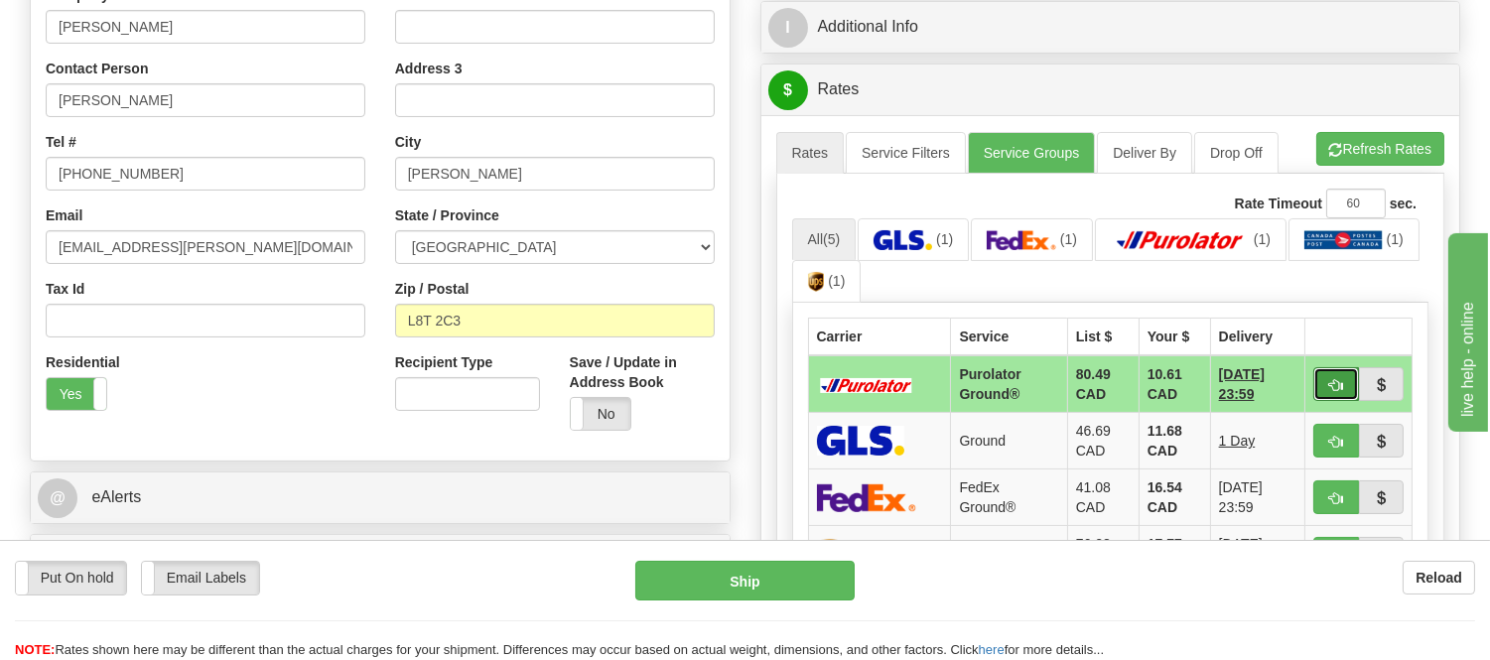
click at [1331, 384] on span "button" at bounding box center [1336, 385] width 14 height 13
type input "260"
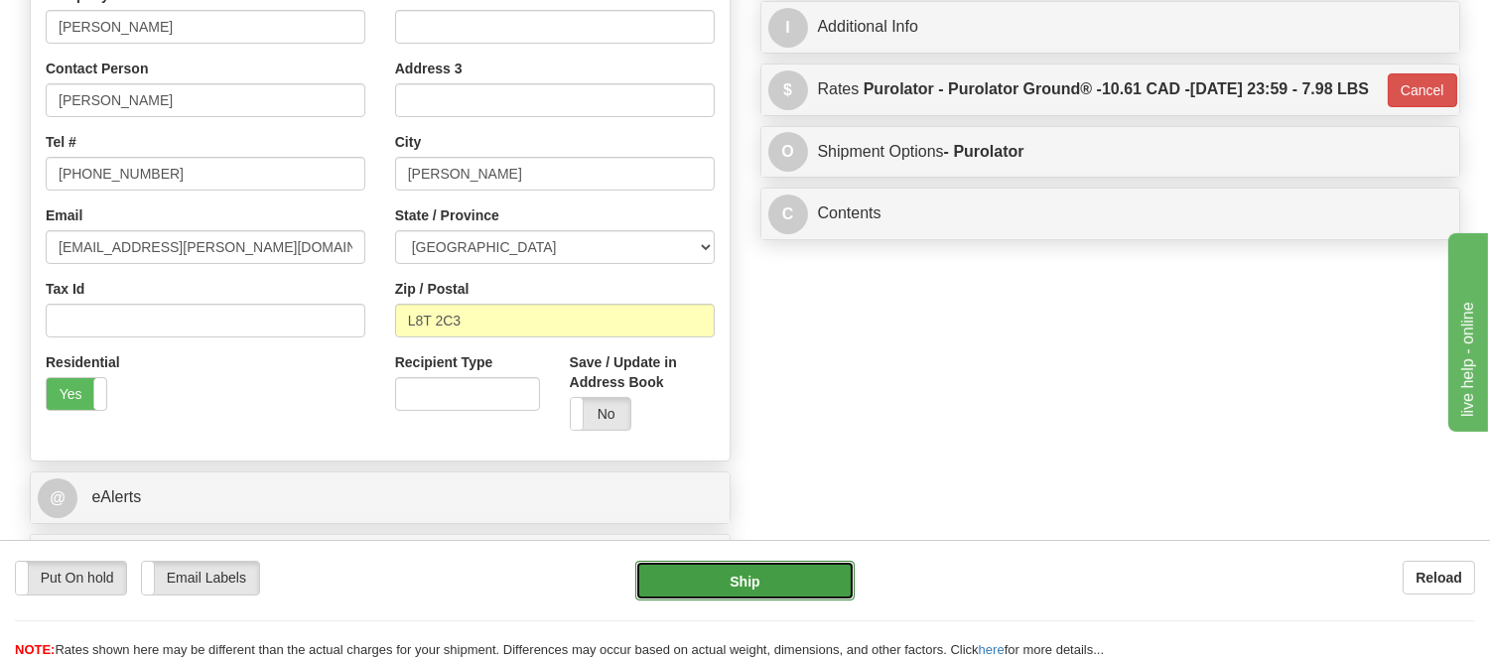
click at [764, 593] on button "Ship" at bounding box center [744, 581] width 218 height 40
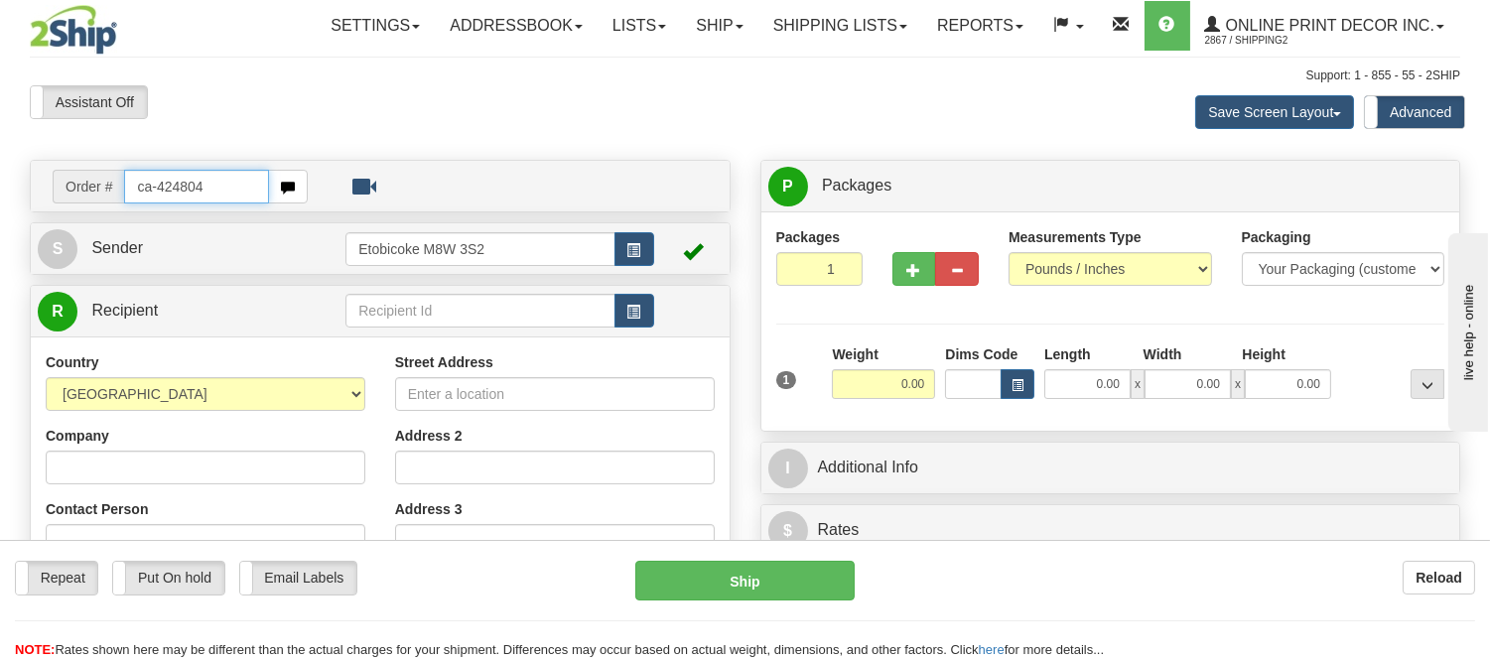
type input "ca-424804"
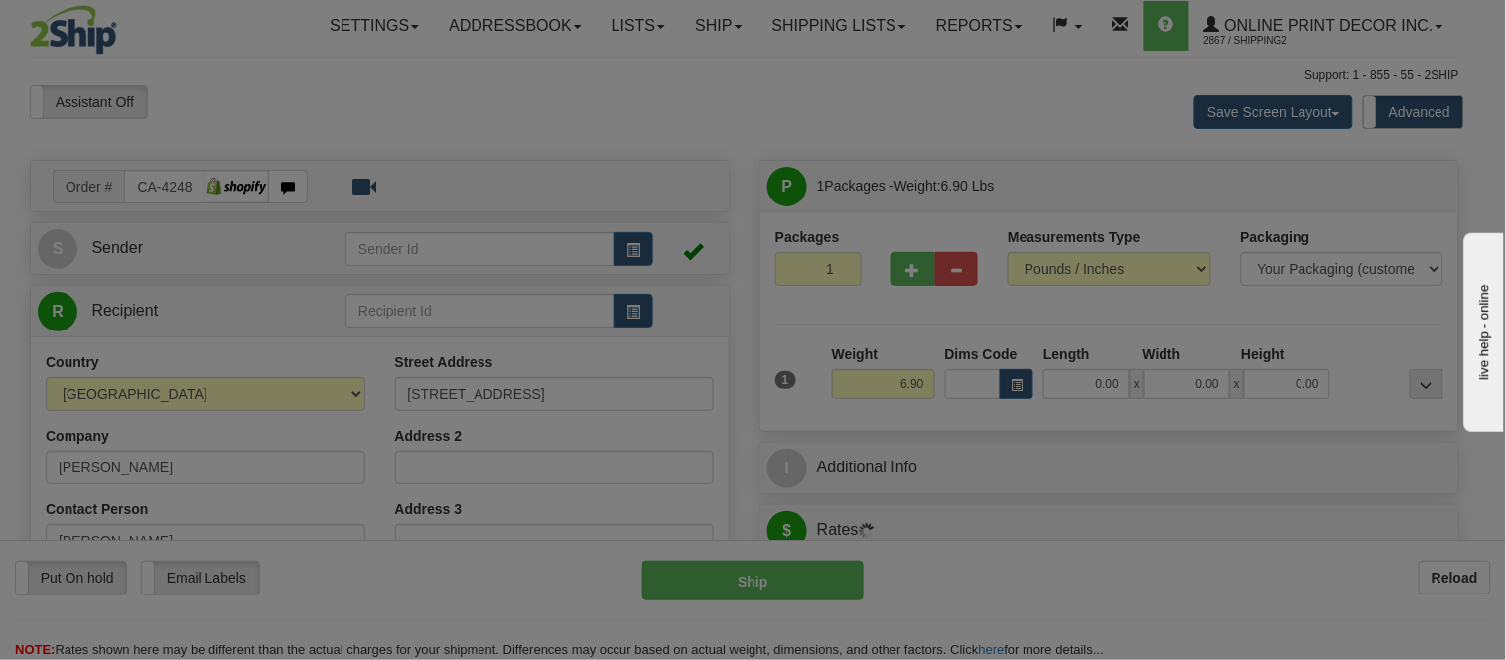
type input "CALEDONIA"
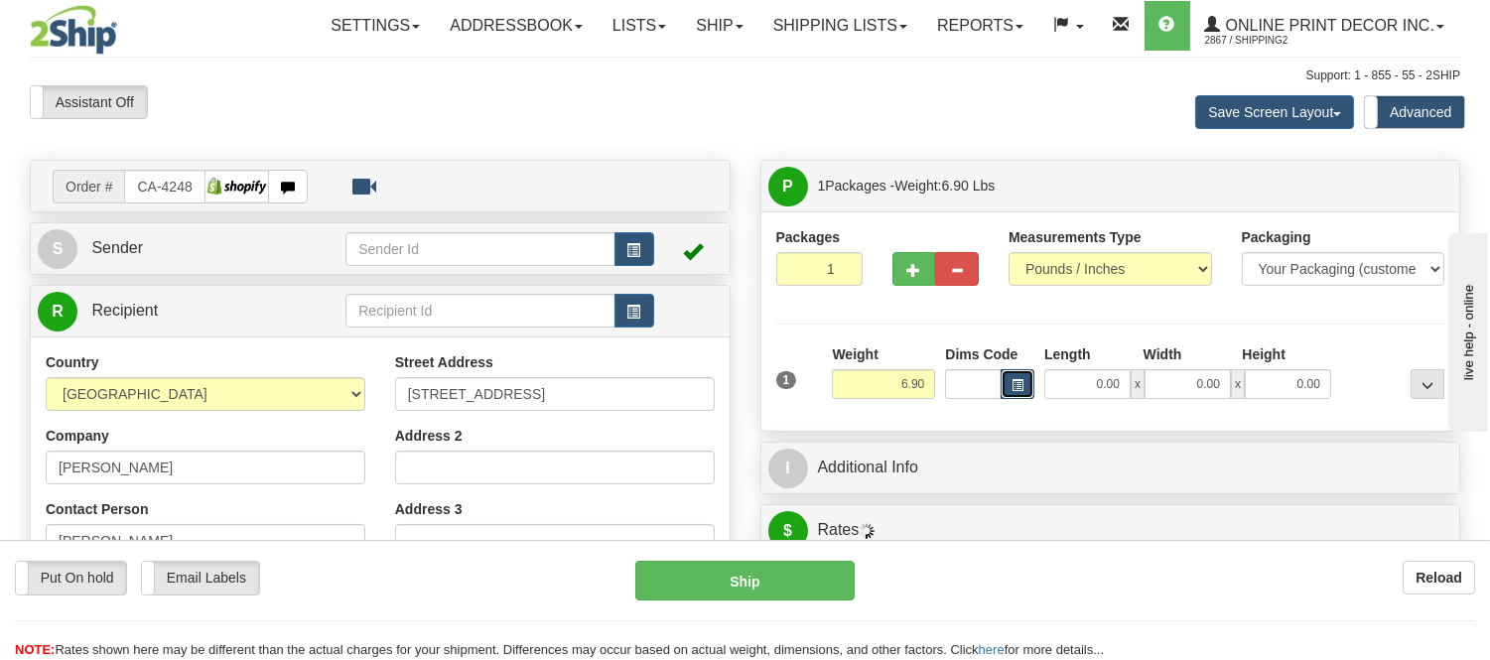
click at [1019, 388] on span "button" at bounding box center [1017, 385] width 12 height 11
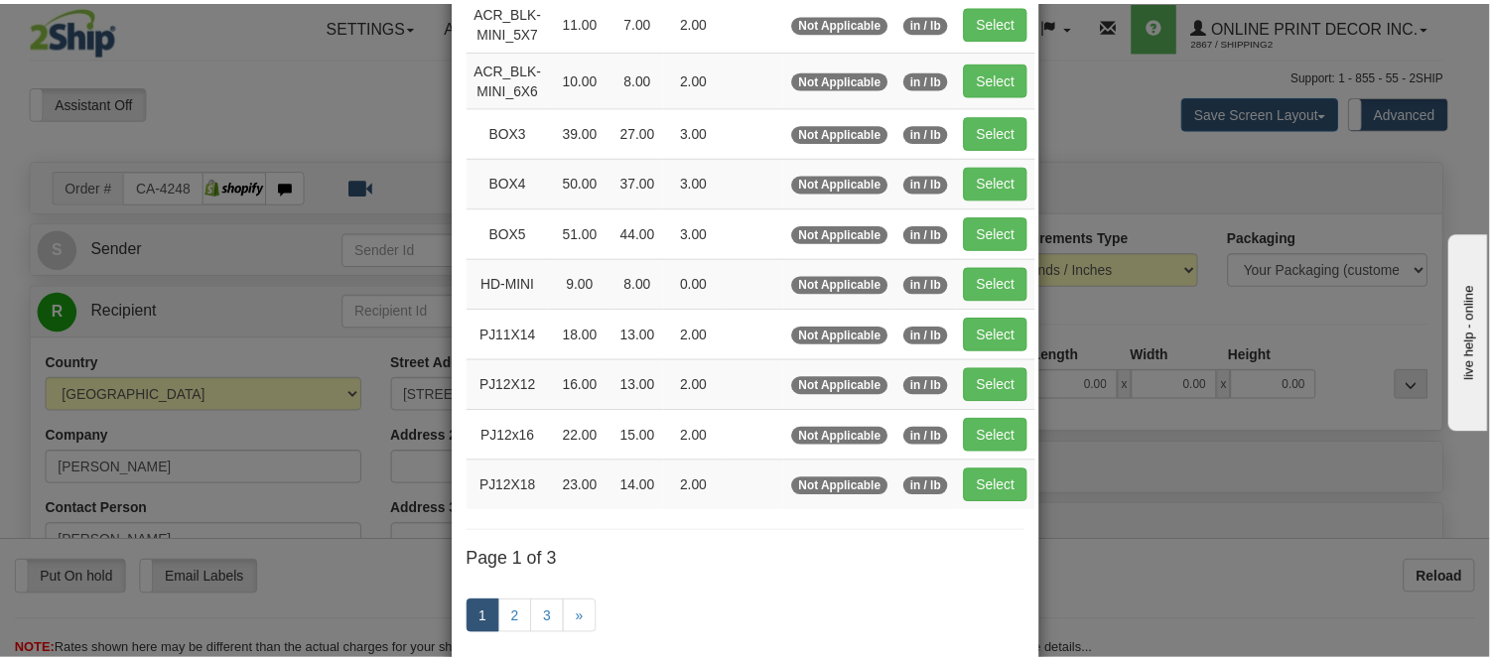
scroll to position [110, 0]
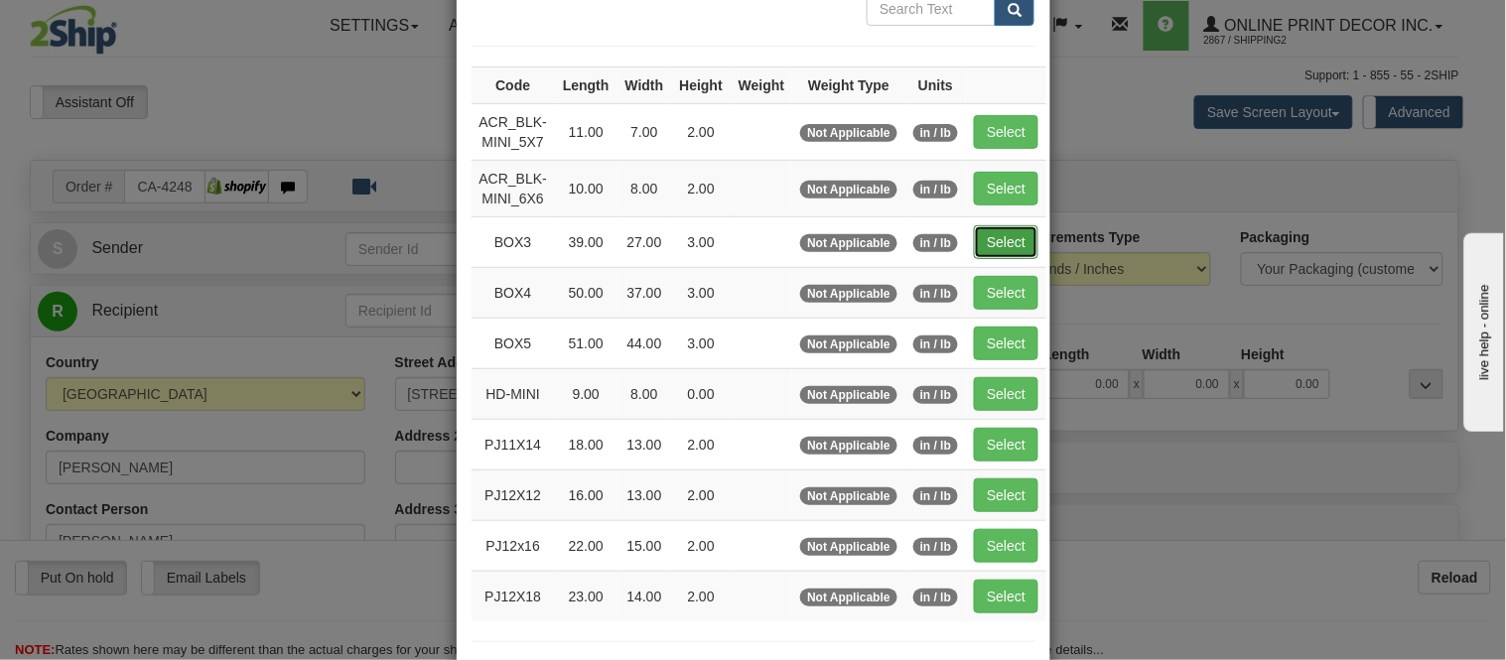
click at [995, 240] on button "Select" at bounding box center [1006, 242] width 65 height 34
type input "BOX3"
type input "39.00"
type input "27.00"
type input "3.00"
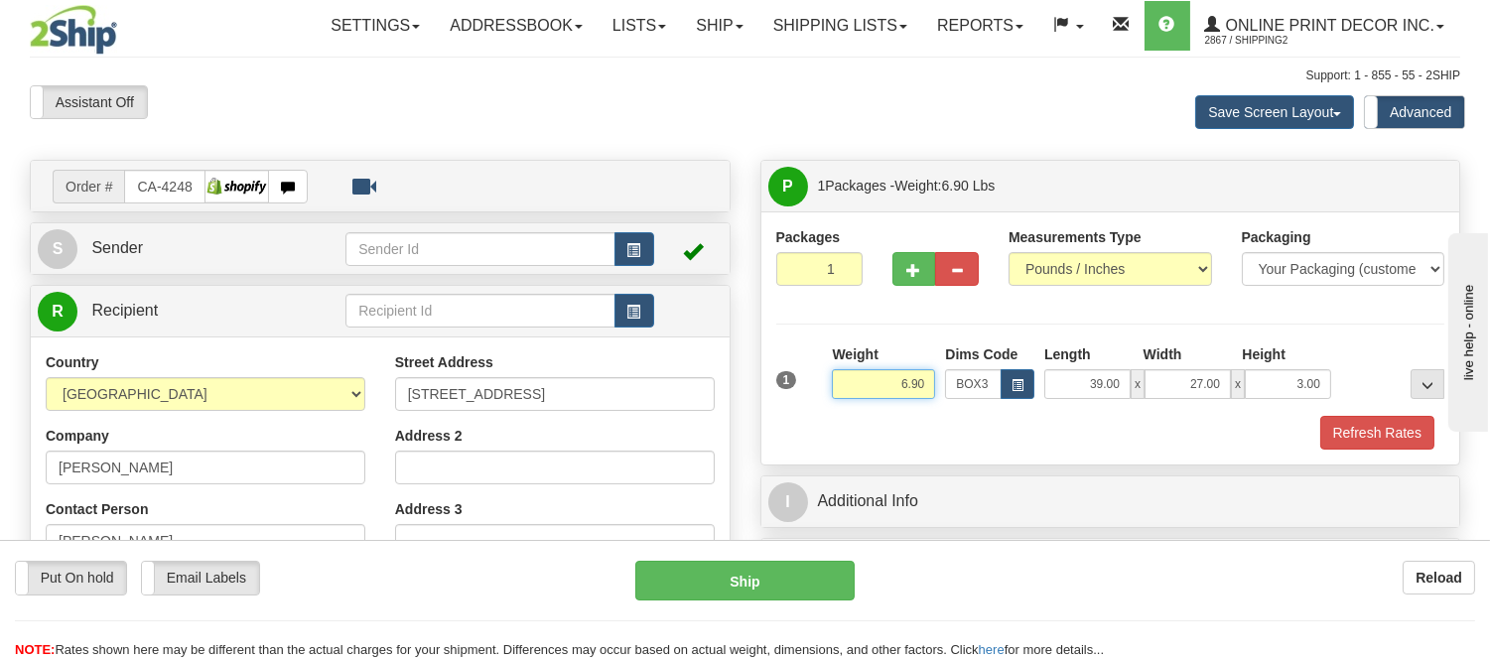
drag, startPoint x: 926, startPoint y: 379, endPoint x: 827, endPoint y: 378, distance: 99.3
click at [827, 378] on div "Weight 6.90" at bounding box center [883, 378] width 113 height 69
type input "13.98"
click at [1336, 431] on button "Refresh Rates" at bounding box center [1377, 433] width 114 height 34
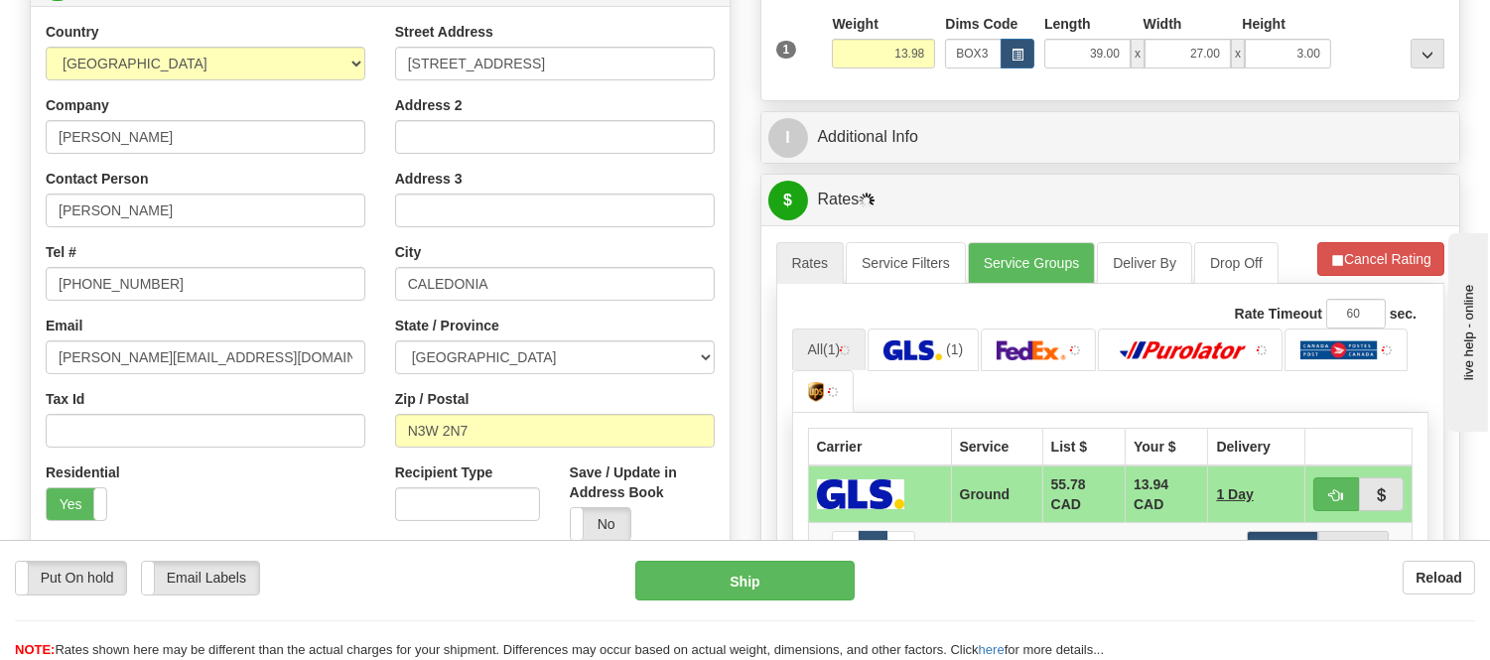
scroll to position [441, 0]
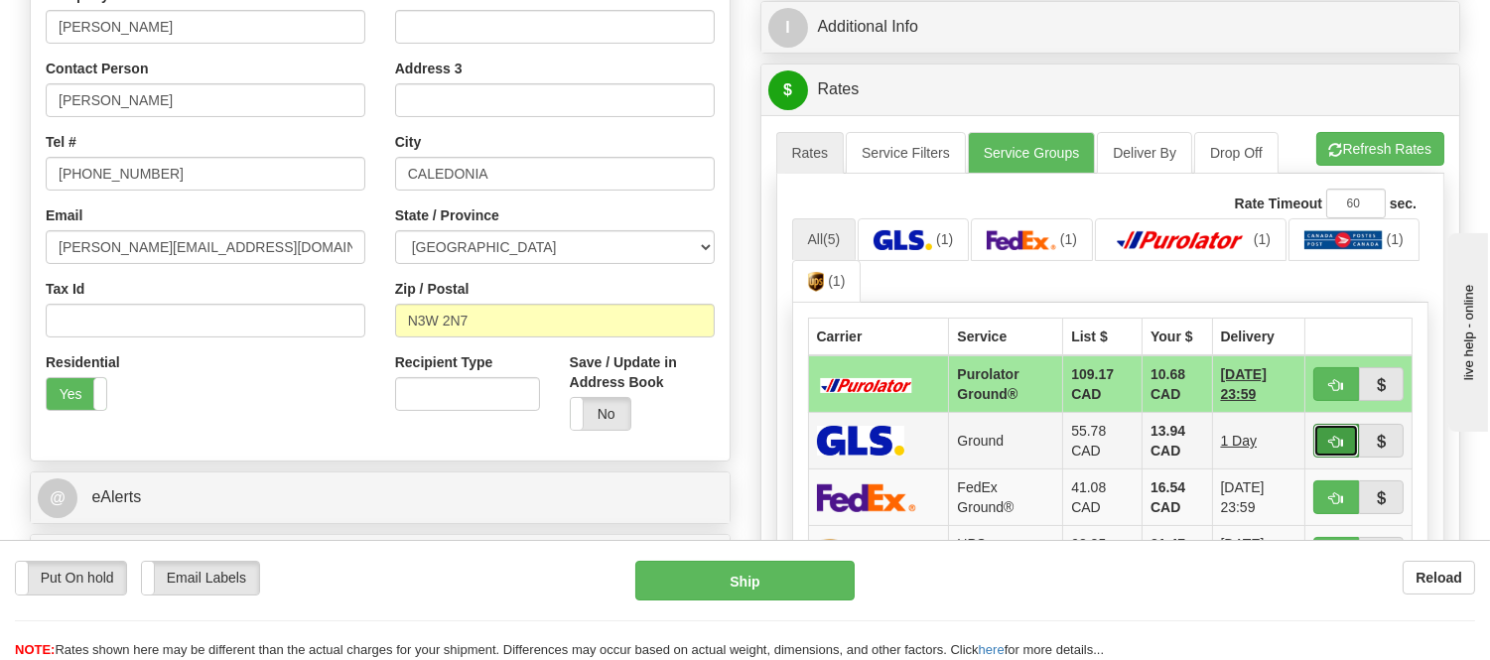
click at [1333, 440] on span "button" at bounding box center [1336, 442] width 14 height 13
type input "1"
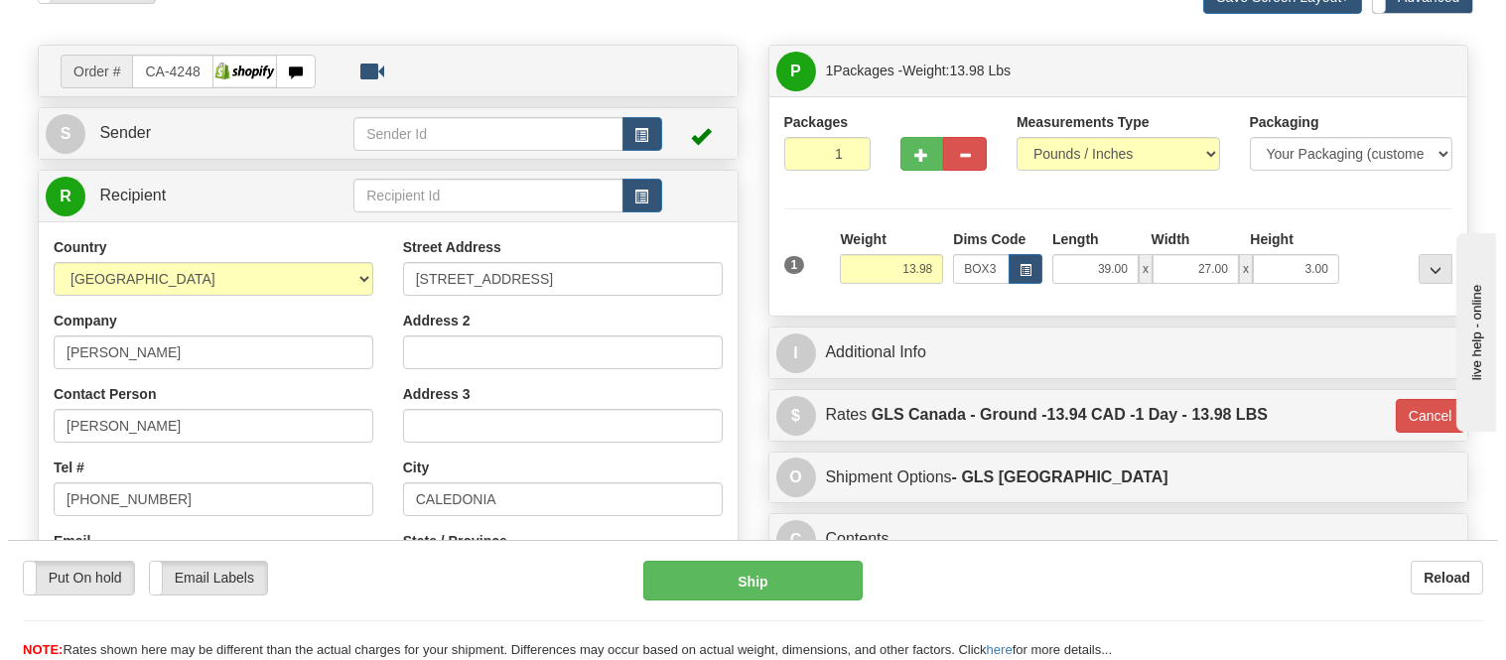
scroll to position [110, 0]
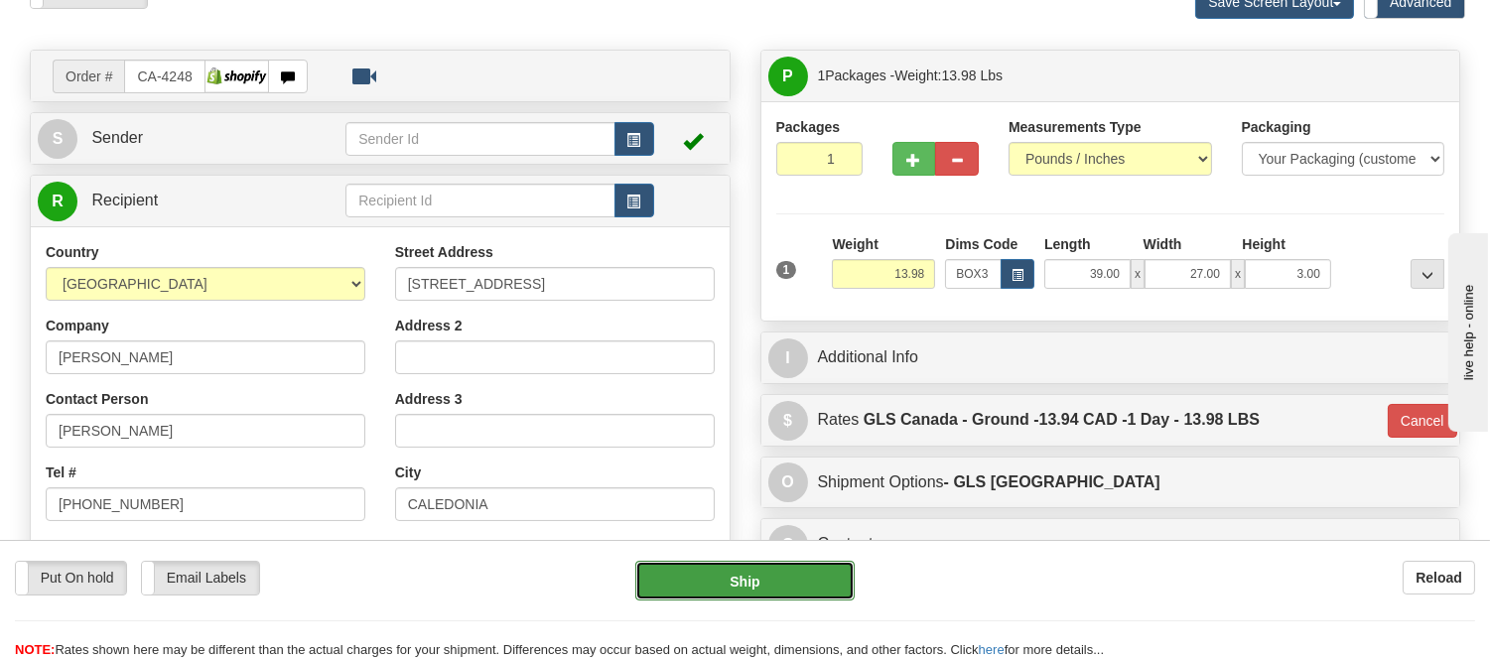
click at [774, 587] on button "Ship" at bounding box center [744, 581] width 218 height 40
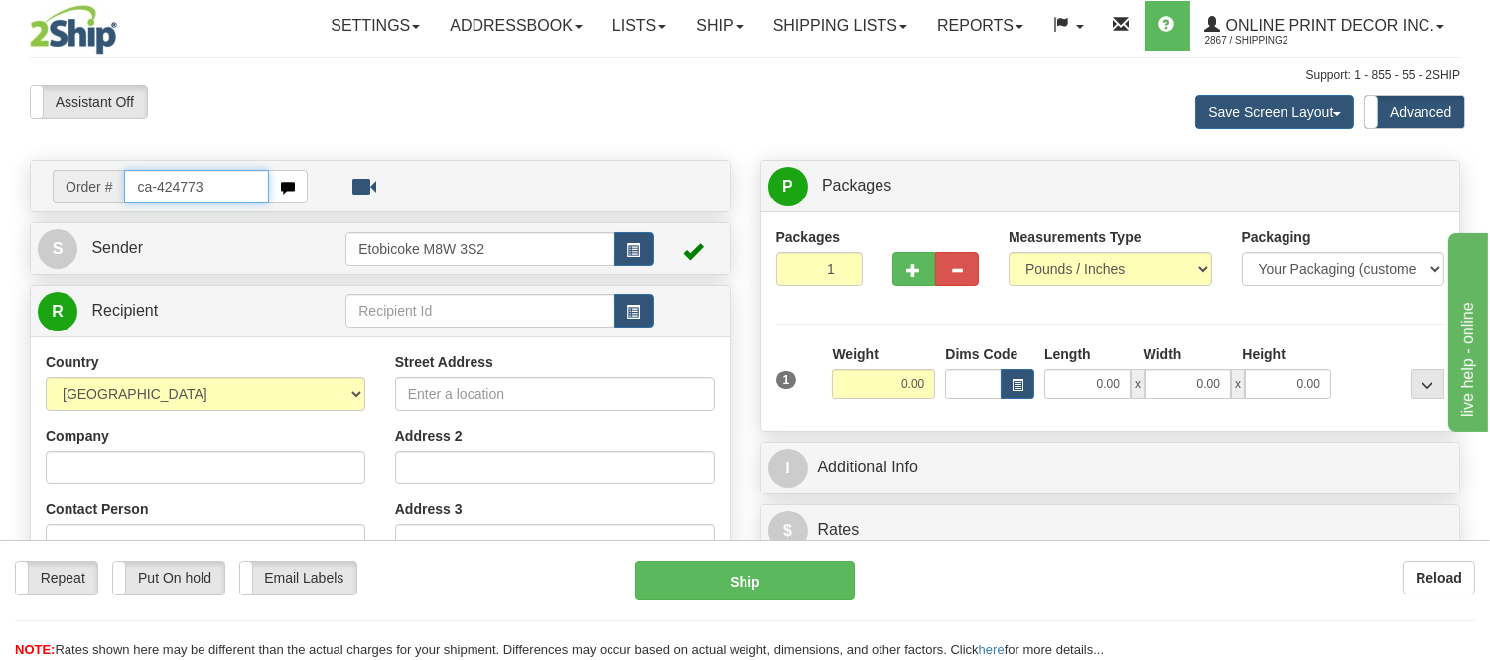
type input "ca-424773"
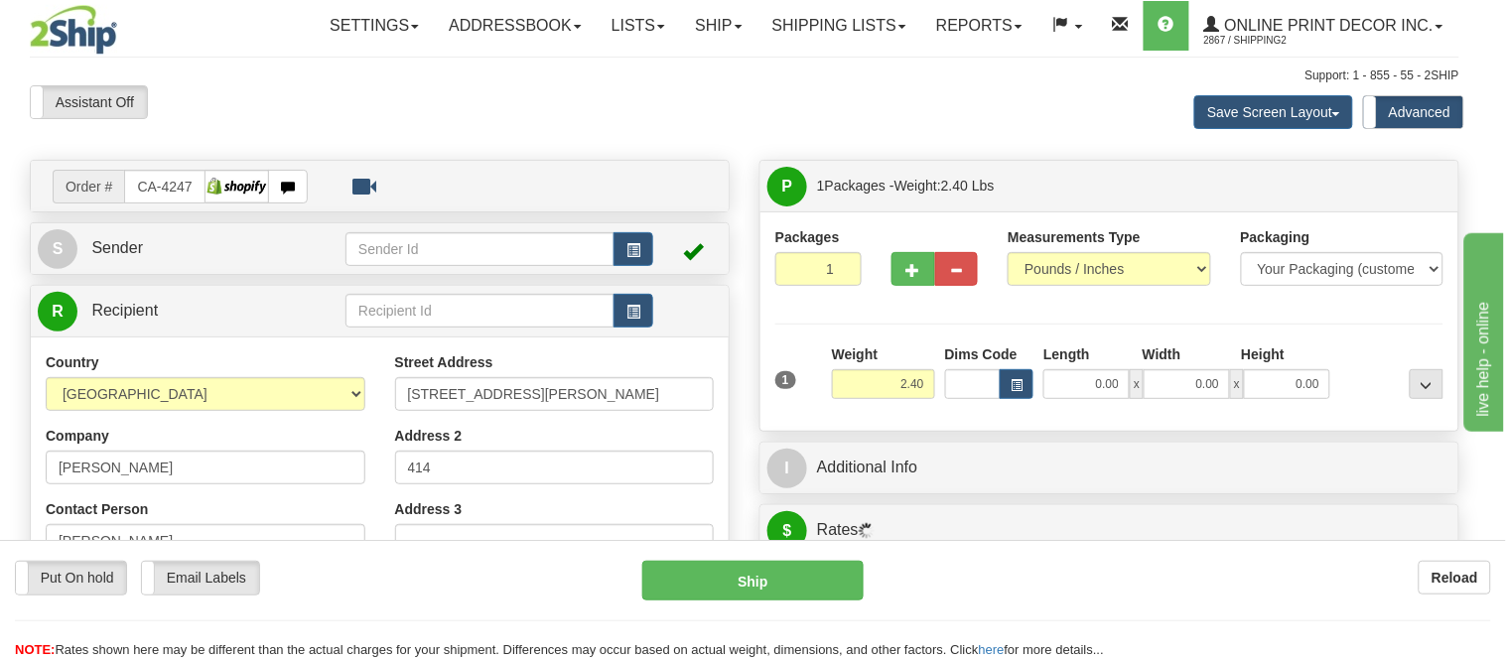
type input "[GEOGRAPHIC_DATA]"
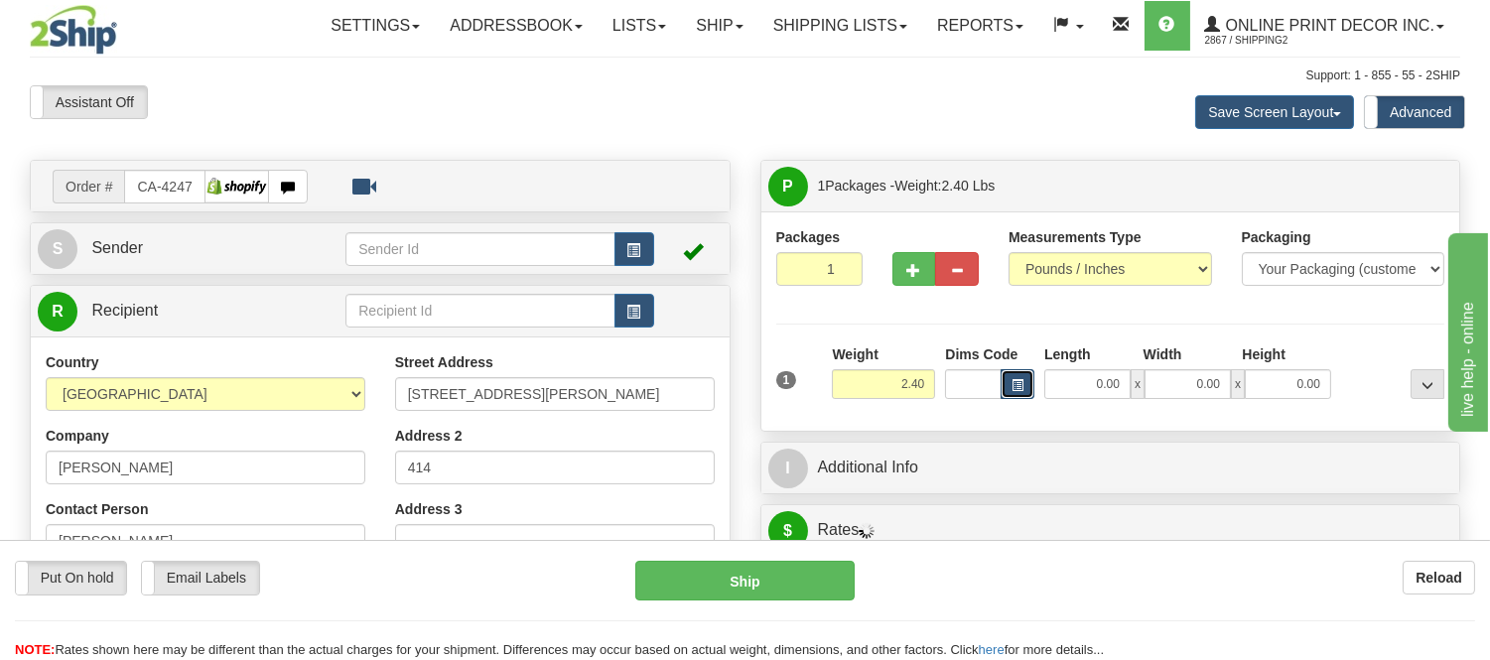
click at [1027, 379] on button "button" at bounding box center [1018, 384] width 34 height 30
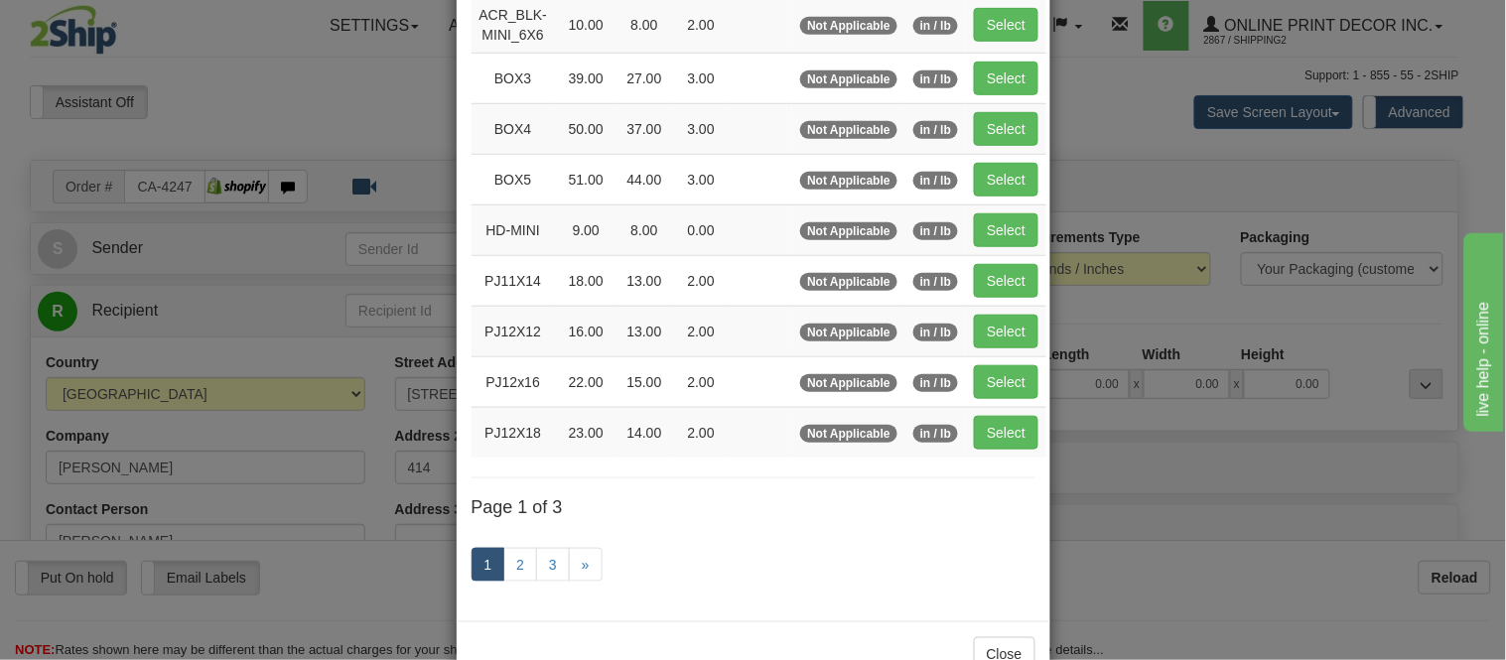
scroll to position [334, 0]
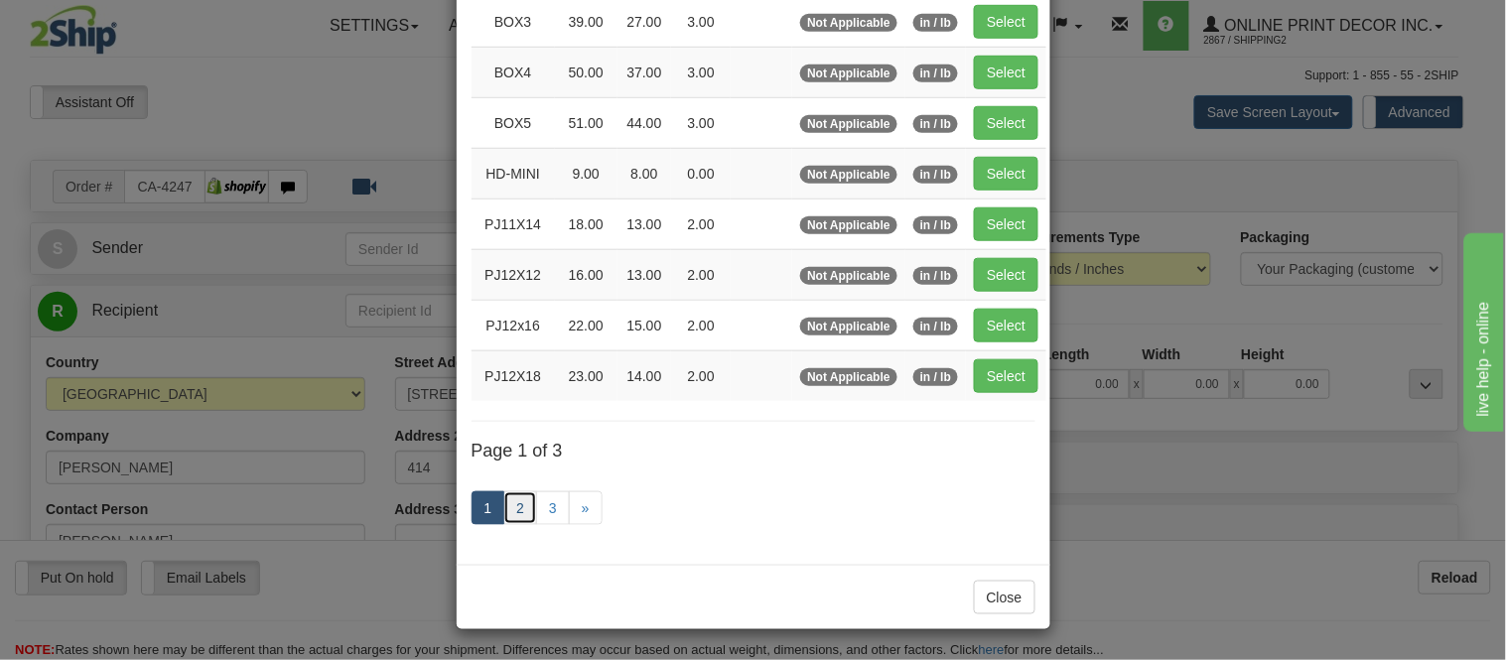
click at [521, 491] on link "2" at bounding box center [520, 508] width 34 height 34
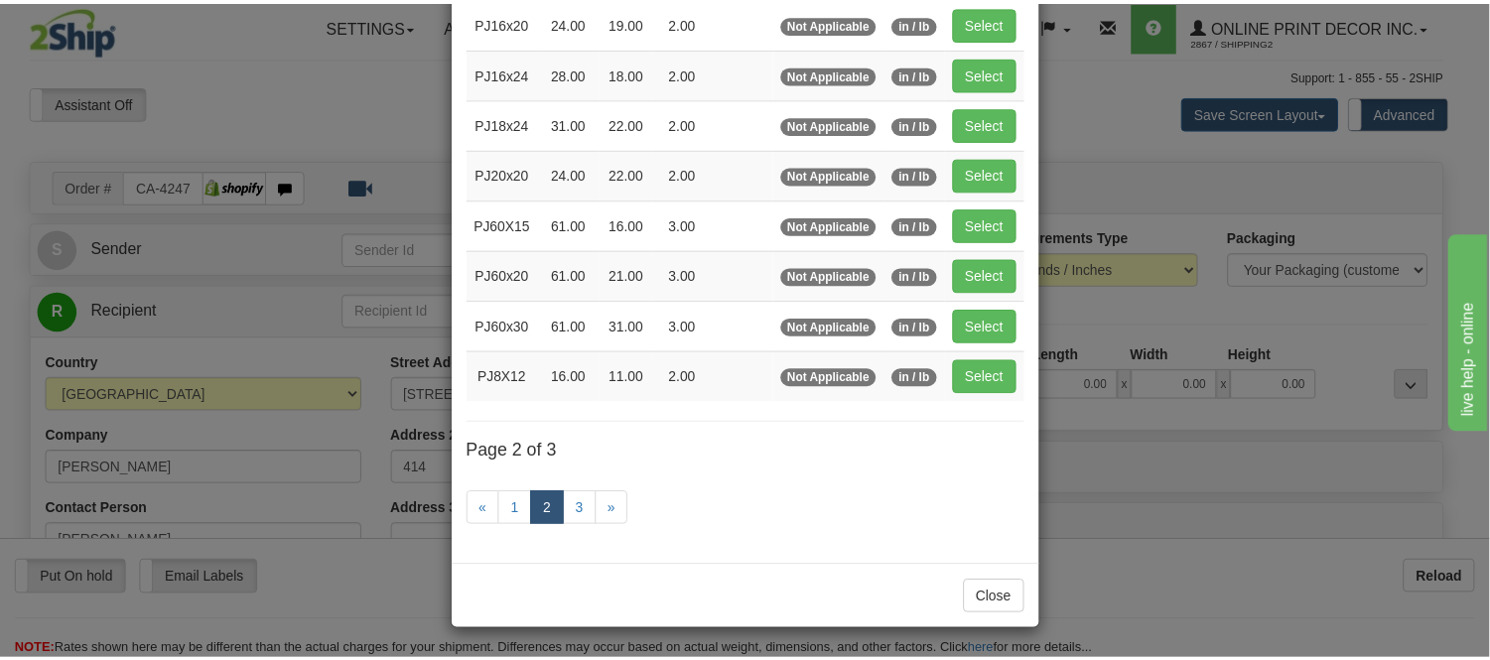
scroll to position [323, 0]
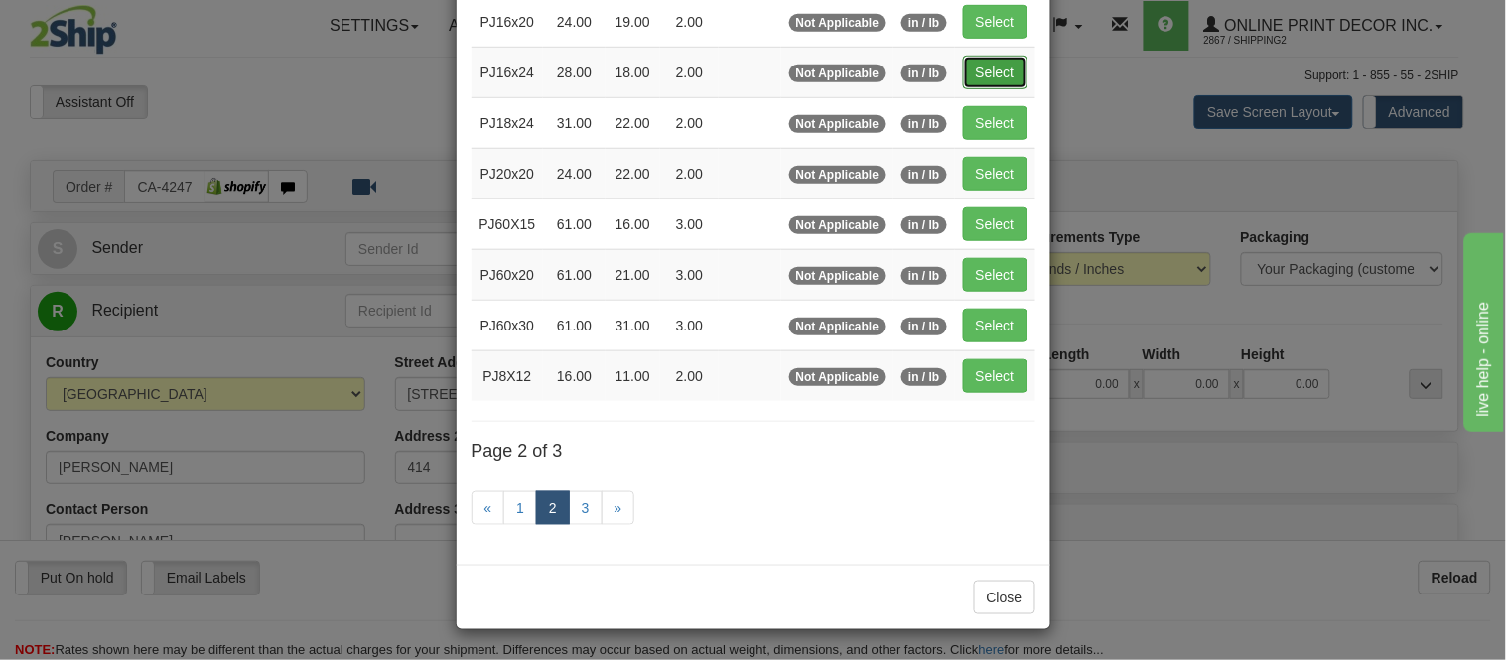
click at [984, 65] on button "Select" at bounding box center [995, 73] width 65 height 34
type input "PJ16x24"
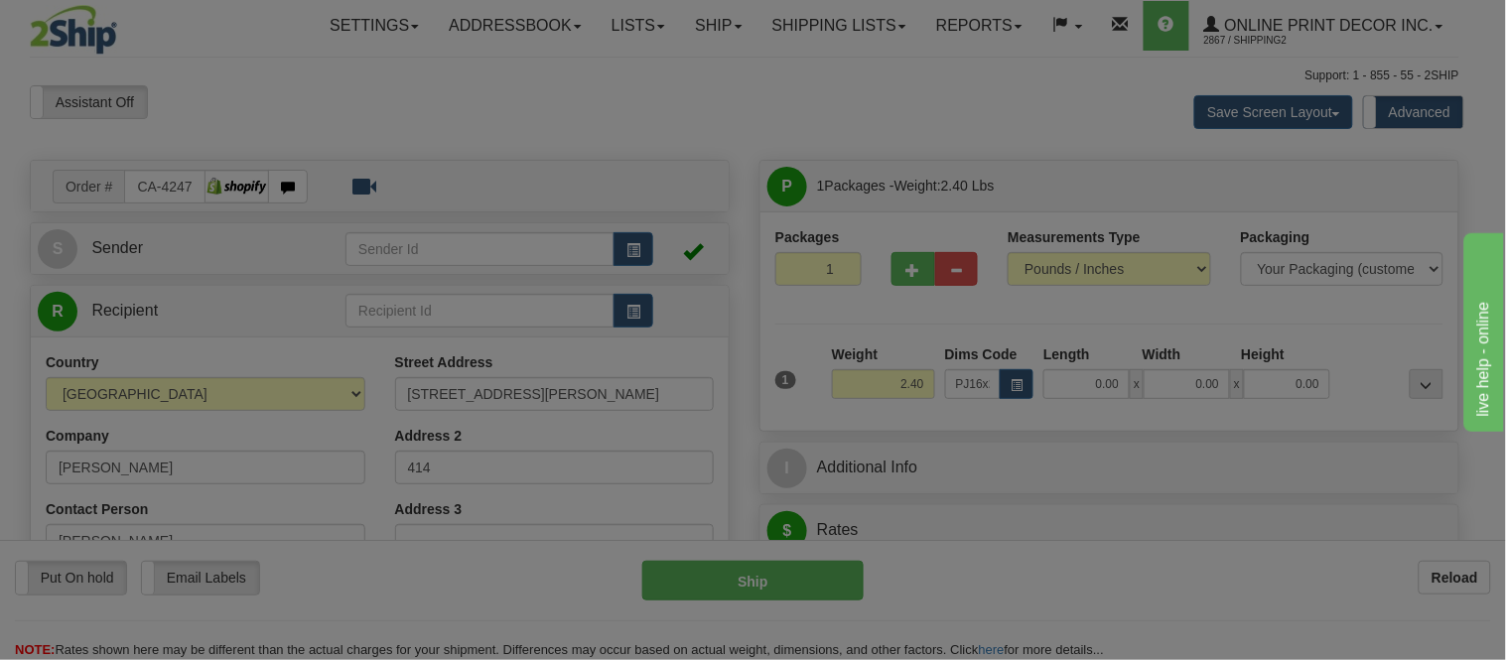
type input "28.00"
type input "18.00"
type input "2.00"
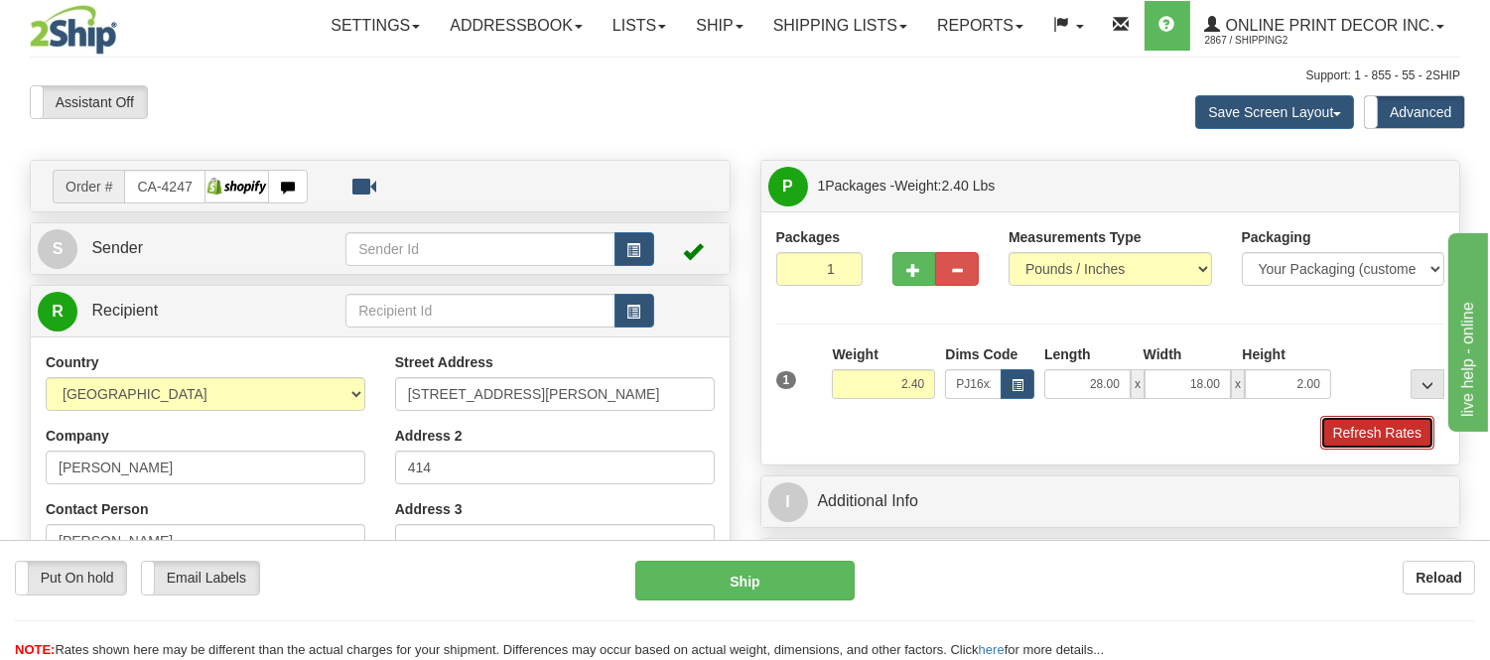
click at [1401, 442] on button "Refresh Rates" at bounding box center [1377, 433] width 114 height 34
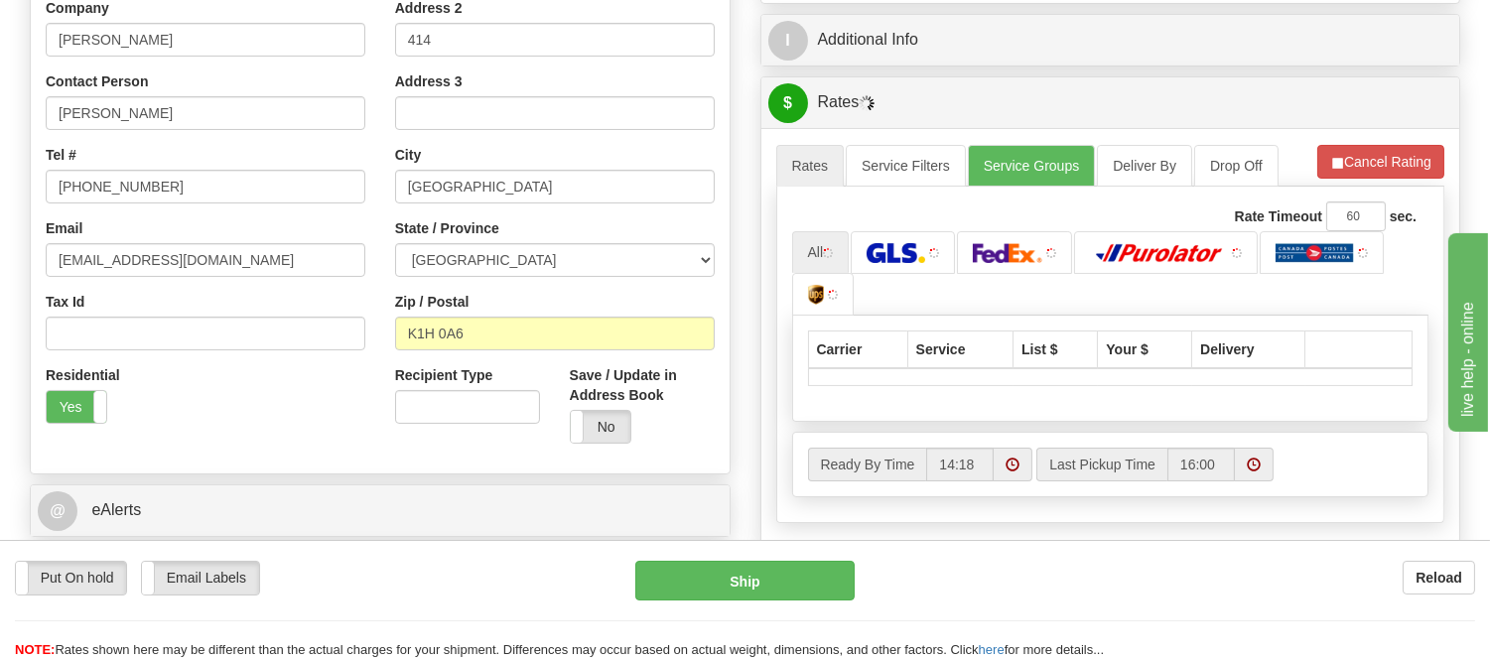
scroll to position [457, 0]
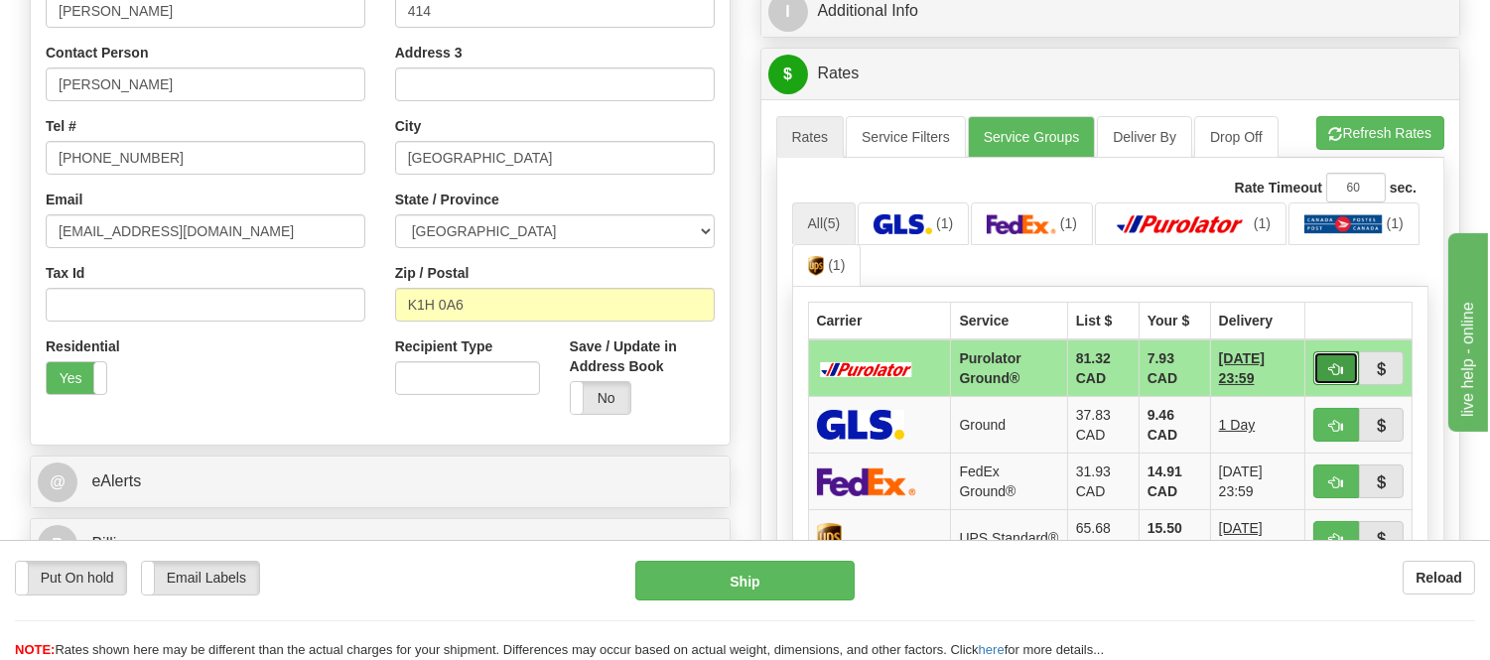
click at [1324, 368] on button "button" at bounding box center [1336, 368] width 46 height 34
type input "260"
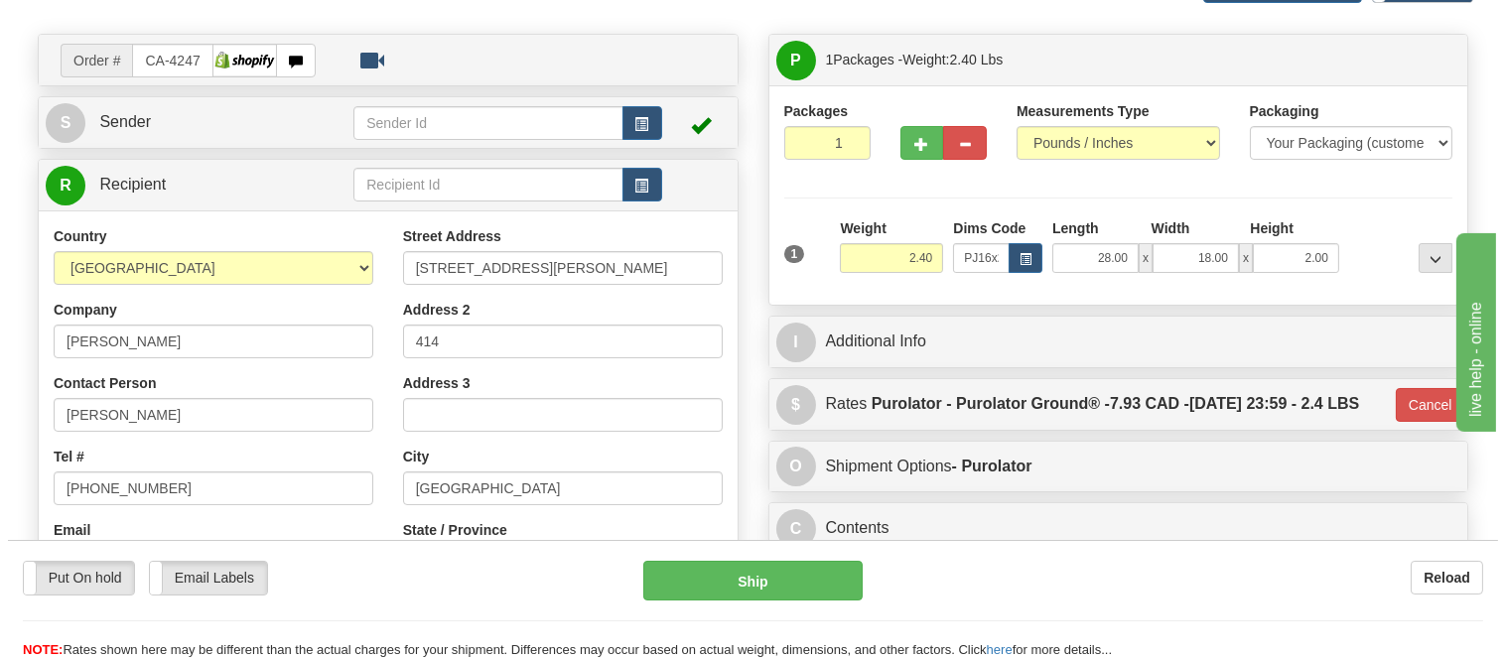
scroll to position [125, 0]
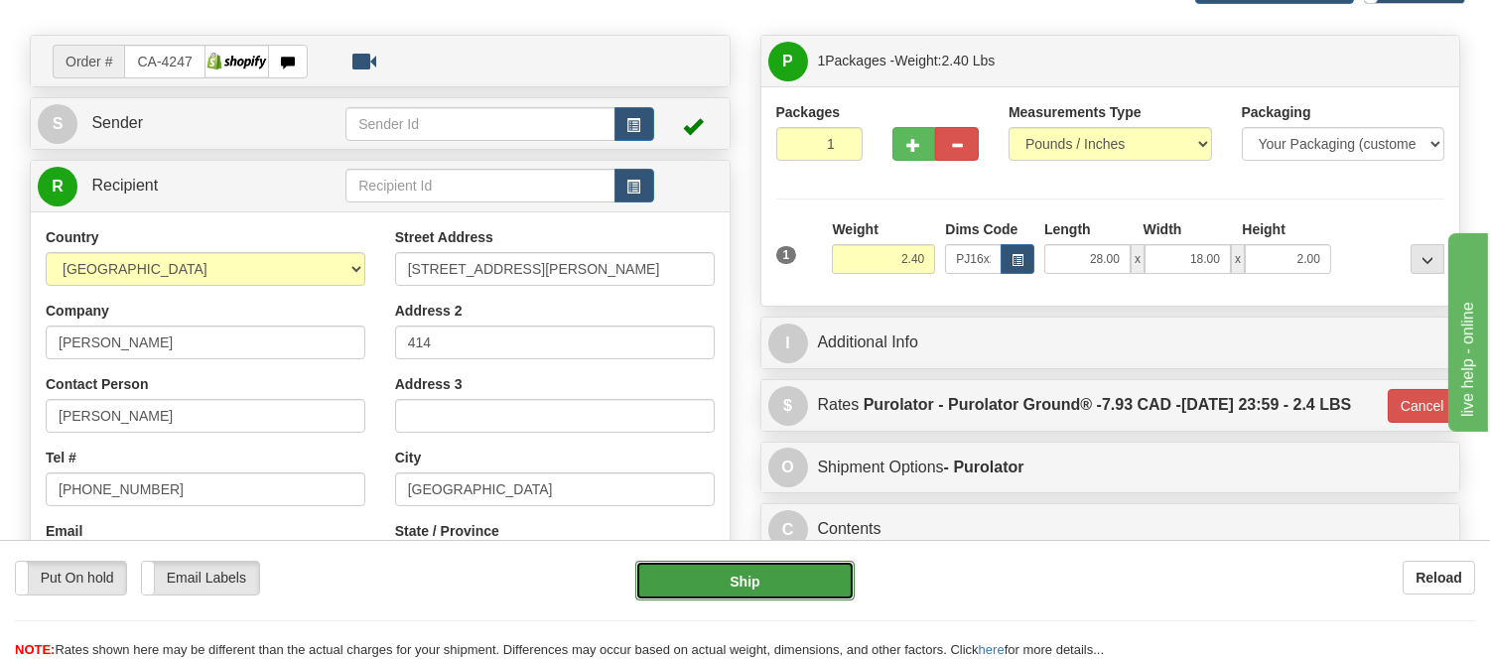
click at [791, 586] on button "Ship" at bounding box center [744, 581] width 218 height 40
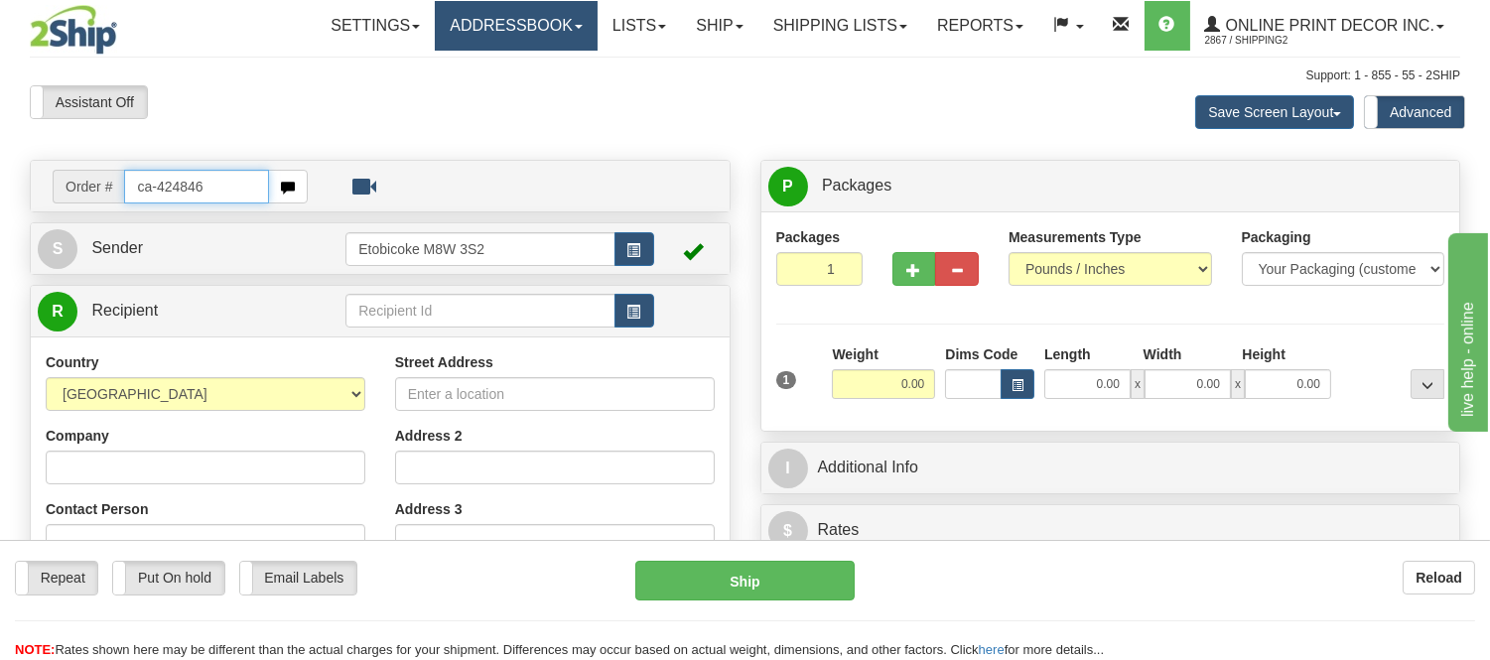
type input "ca-424846"
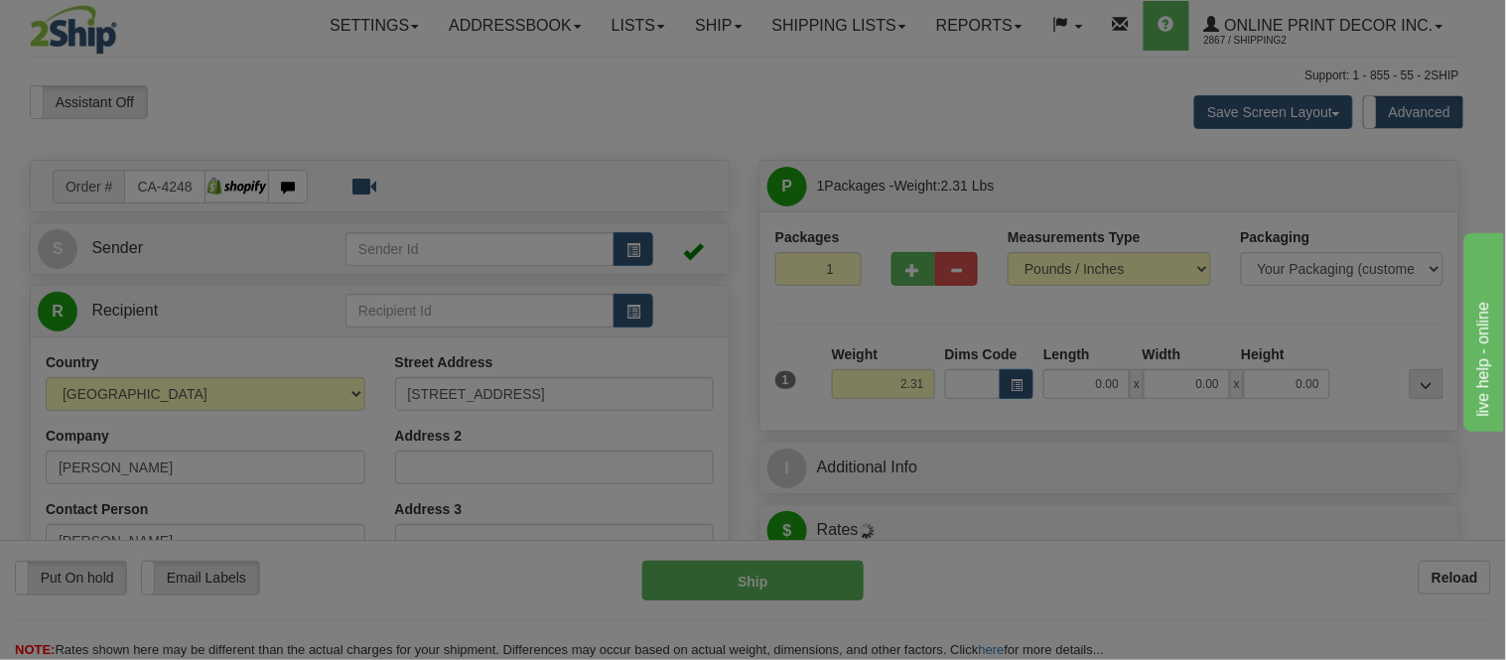
type input "ETOBICOKE"
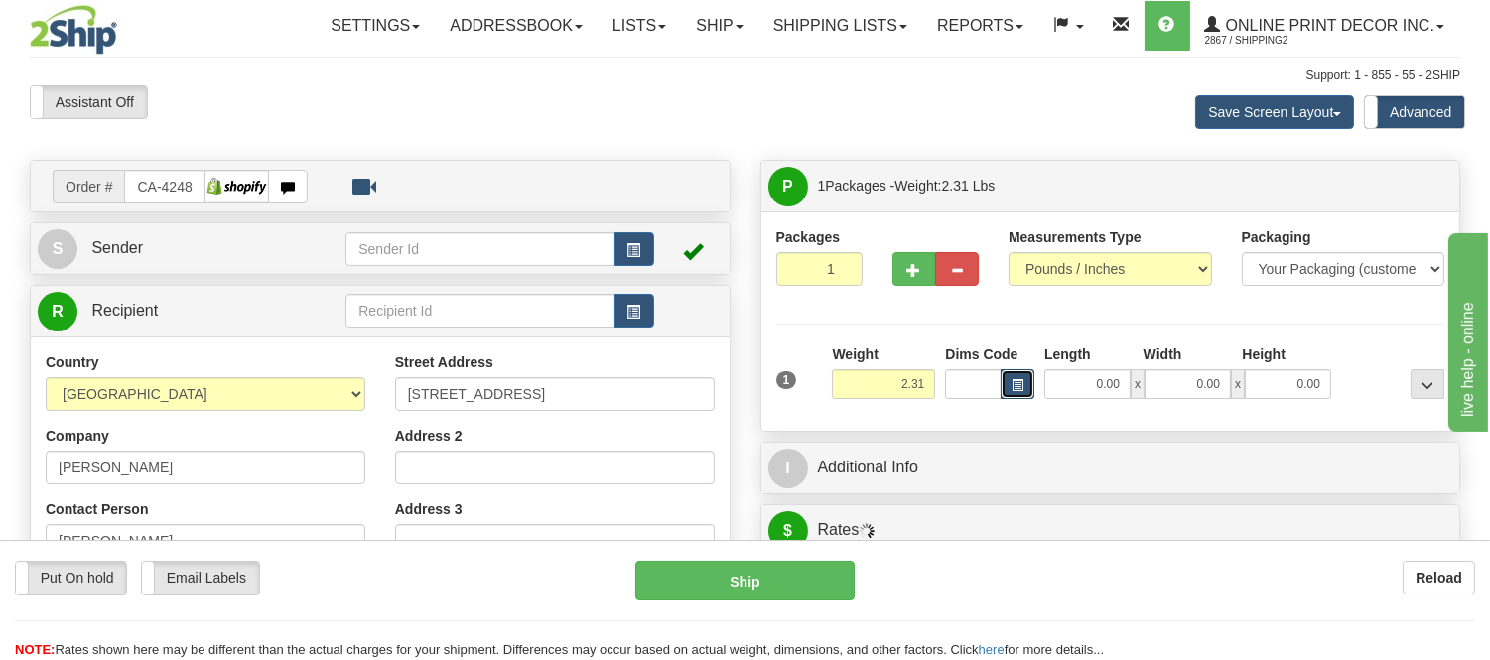
click at [1011, 385] on span "button" at bounding box center [1017, 385] width 12 height 11
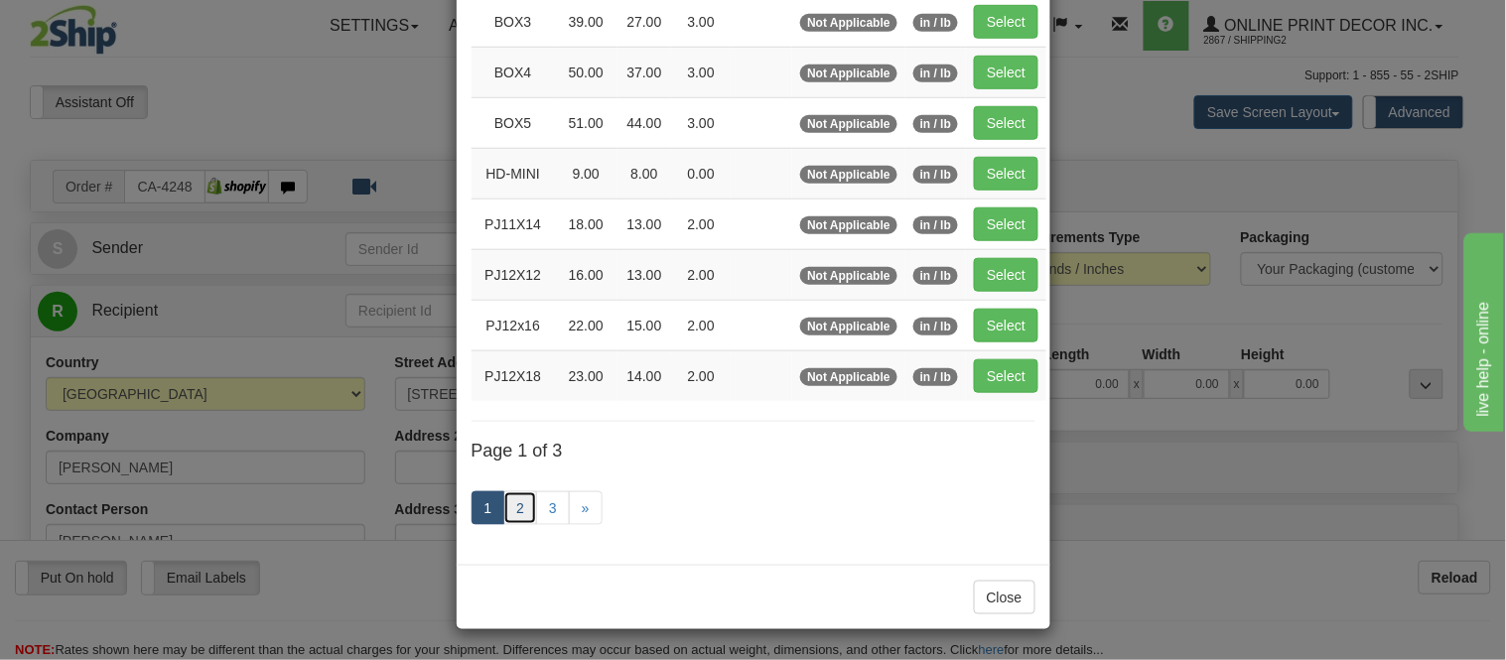
click at [503, 508] on link "2" at bounding box center [520, 508] width 34 height 34
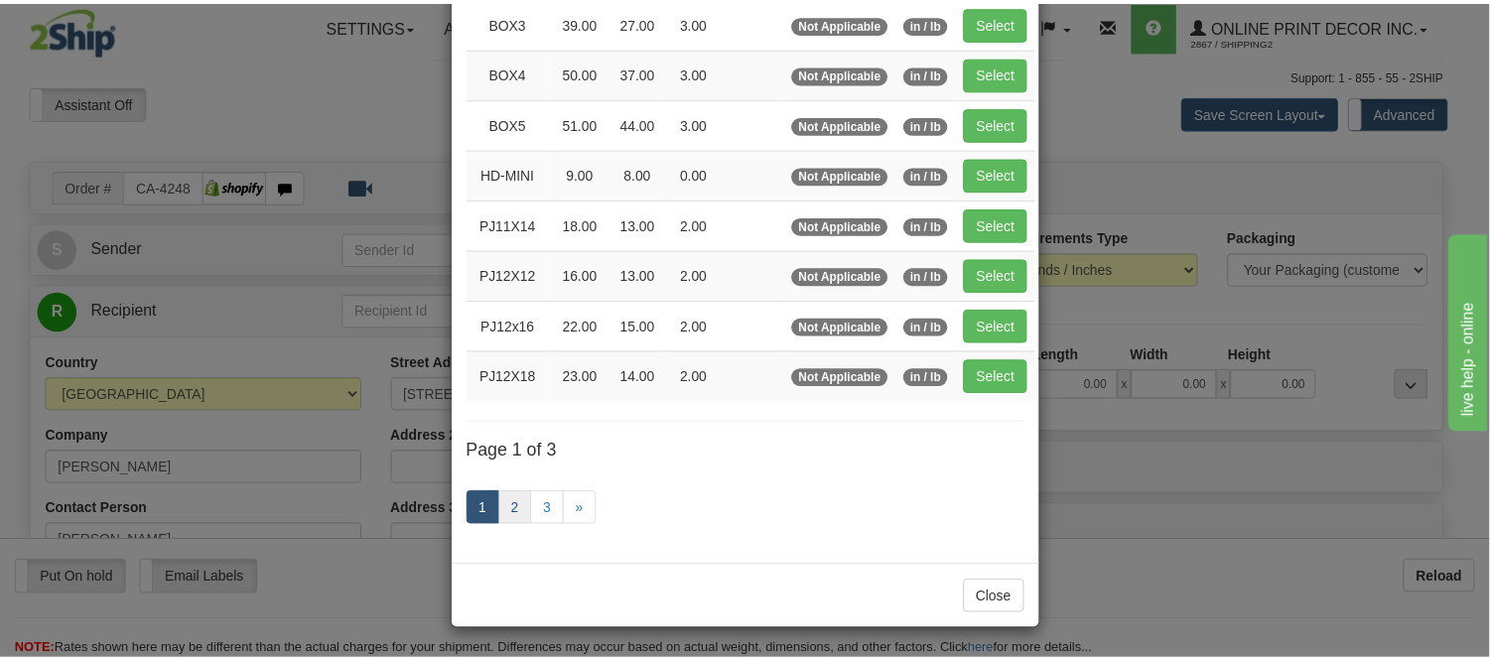
scroll to position [323, 0]
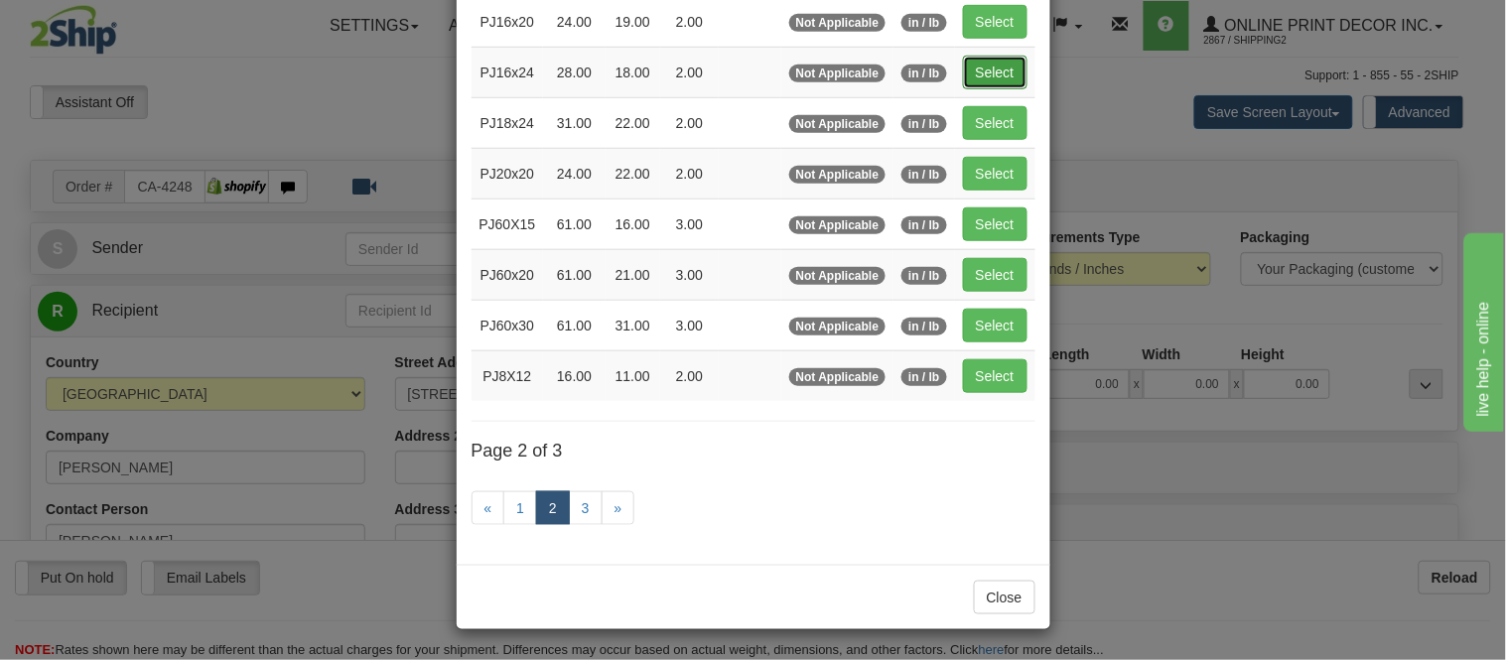
click at [1016, 66] on button "Select" at bounding box center [995, 73] width 65 height 34
type input "PJ16x24"
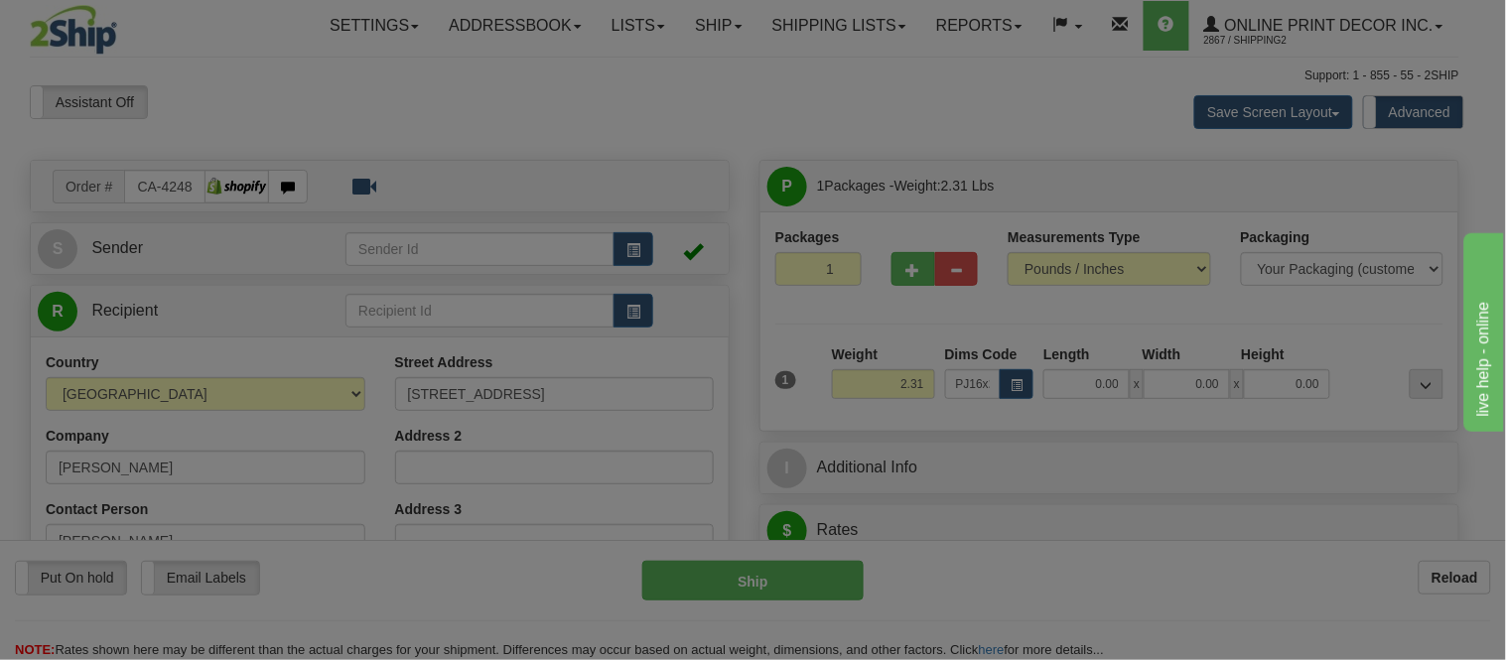
type input "28.00"
type input "18.00"
type input "2.00"
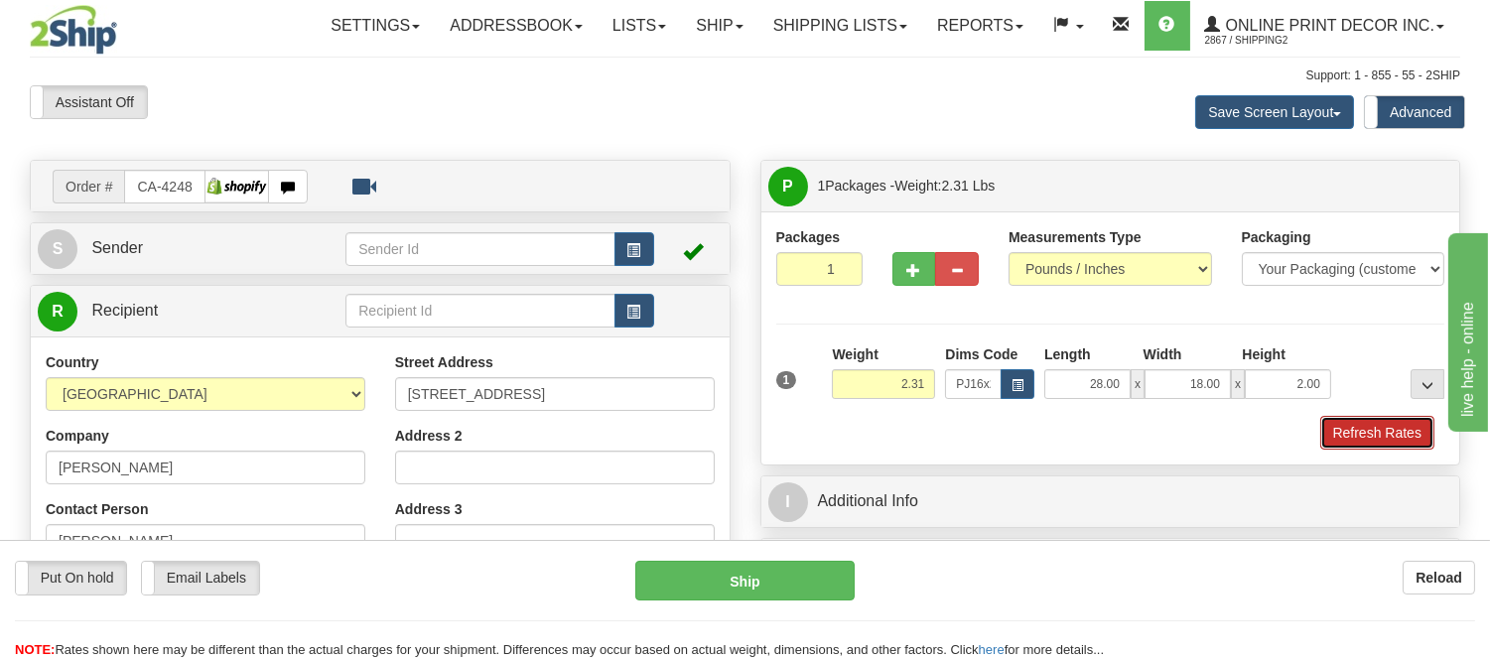
click at [1345, 445] on button "Refresh Rates" at bounding box center [1377, 433] width 114 height 34
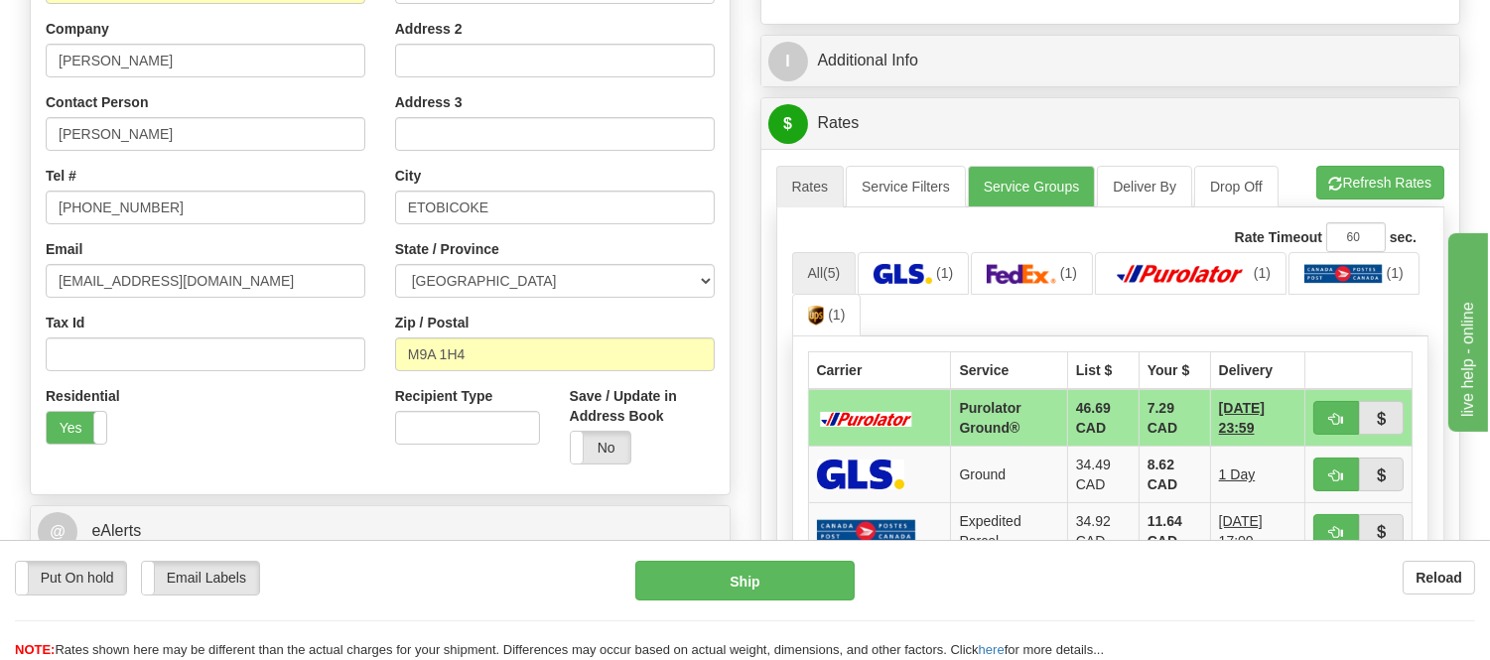
scroll to position [445, 0]
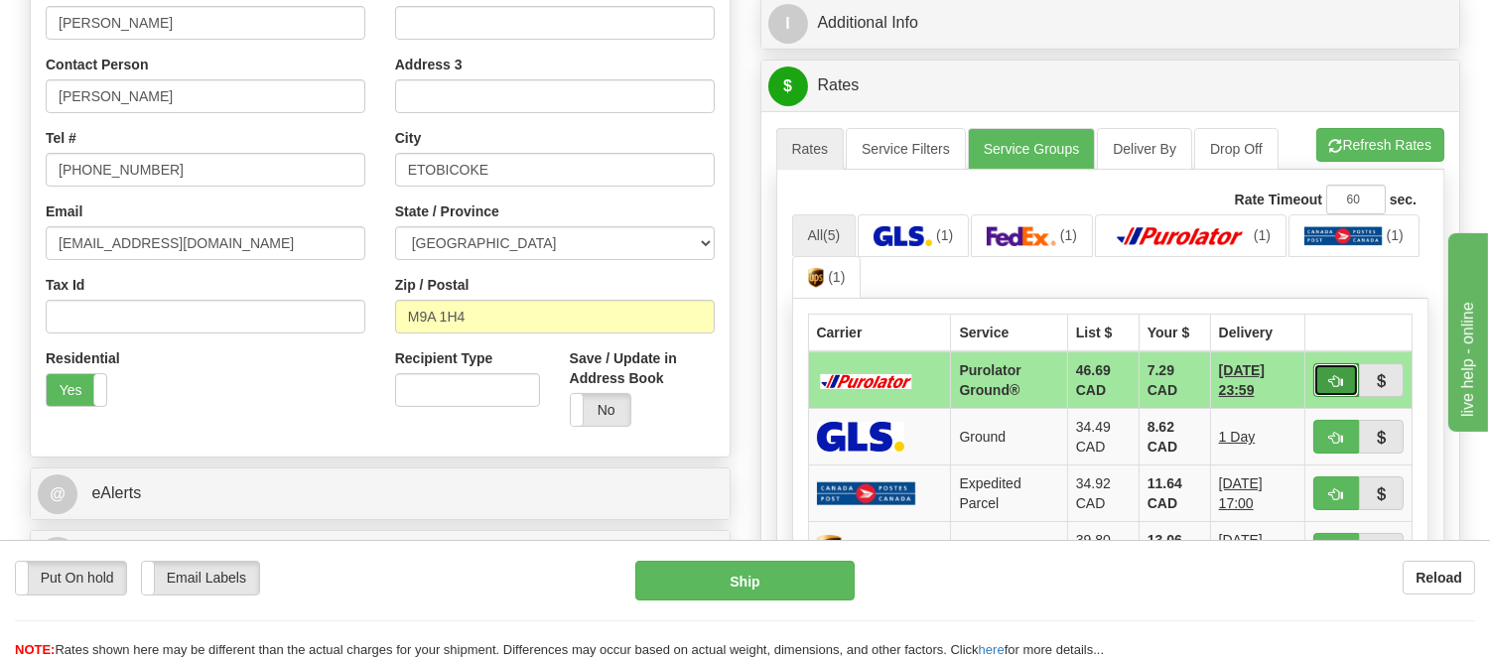
click at [1329, 384] on span "button" at bounding box center [1336, 381] width 14 height 13
type input "260"
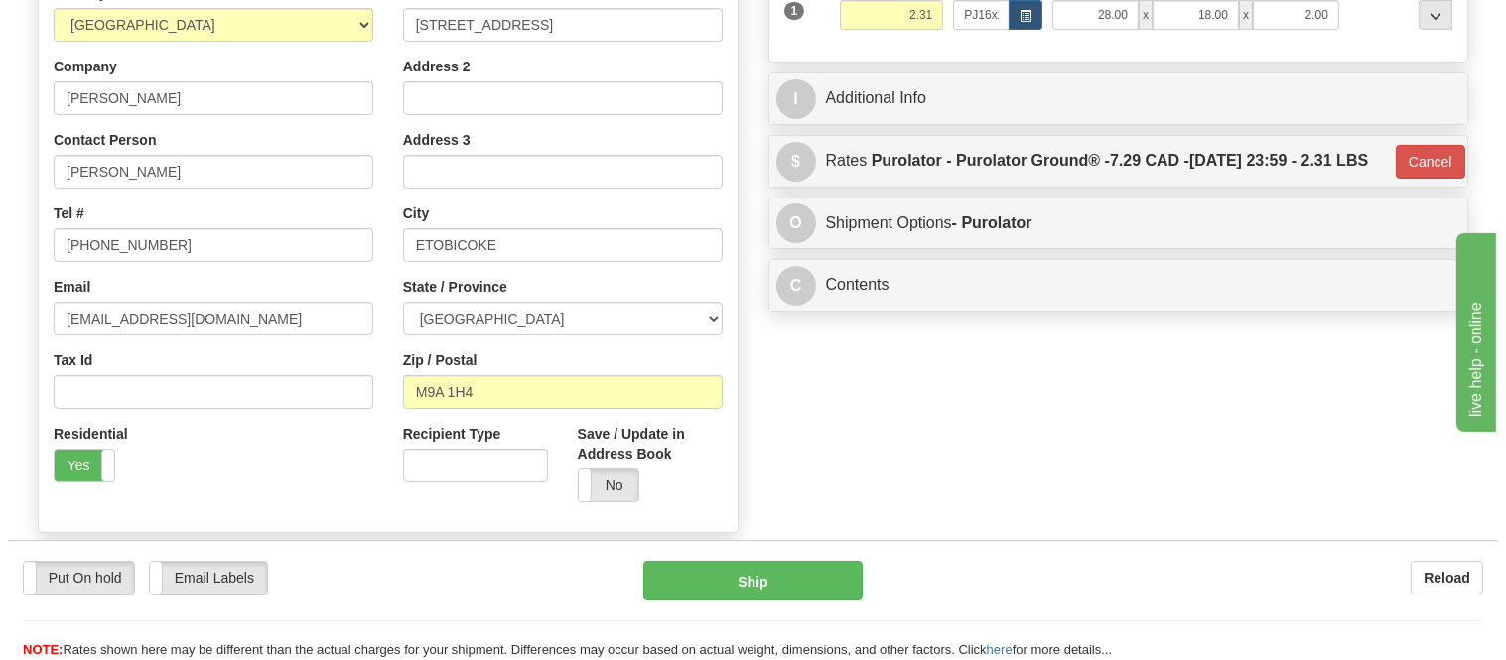
scroll to position [224, 0]
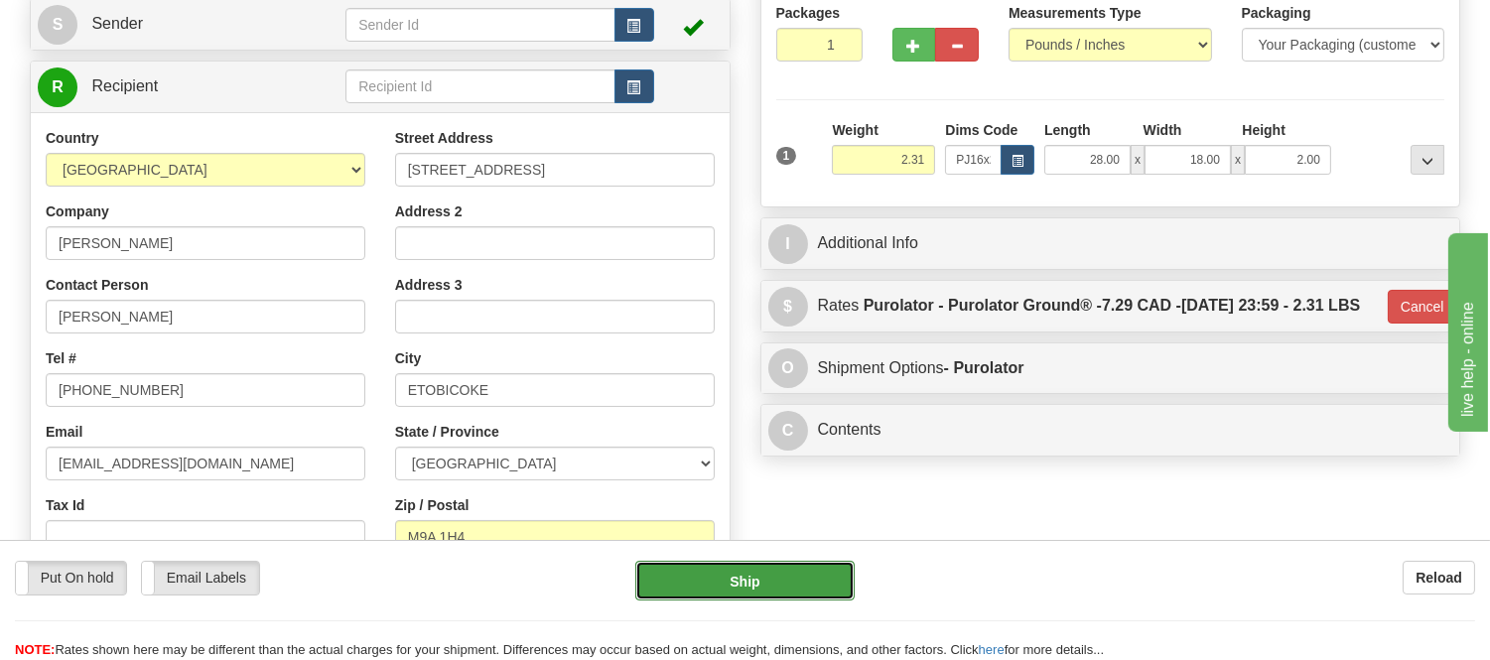
click at [723, 581] on button "Ship" at bounding box center [744, 581] width 218 height 40
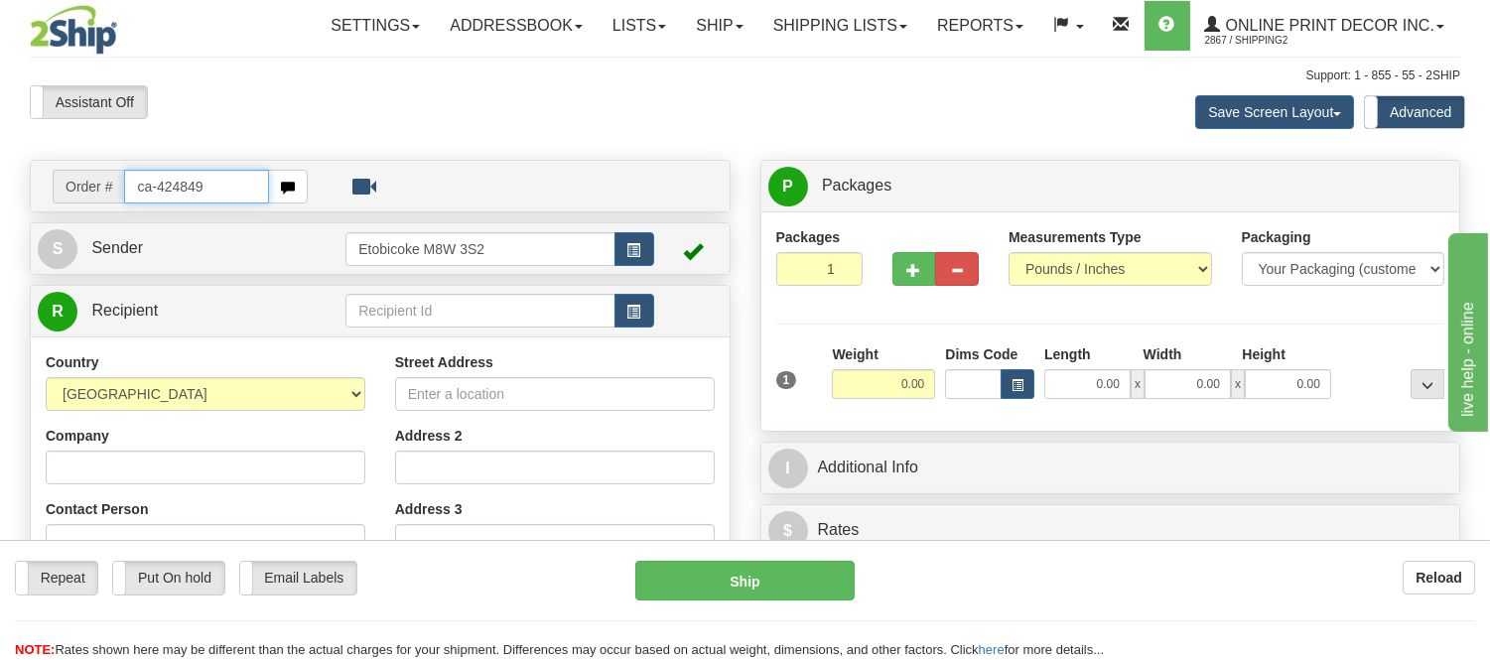
type input "ca-424849"
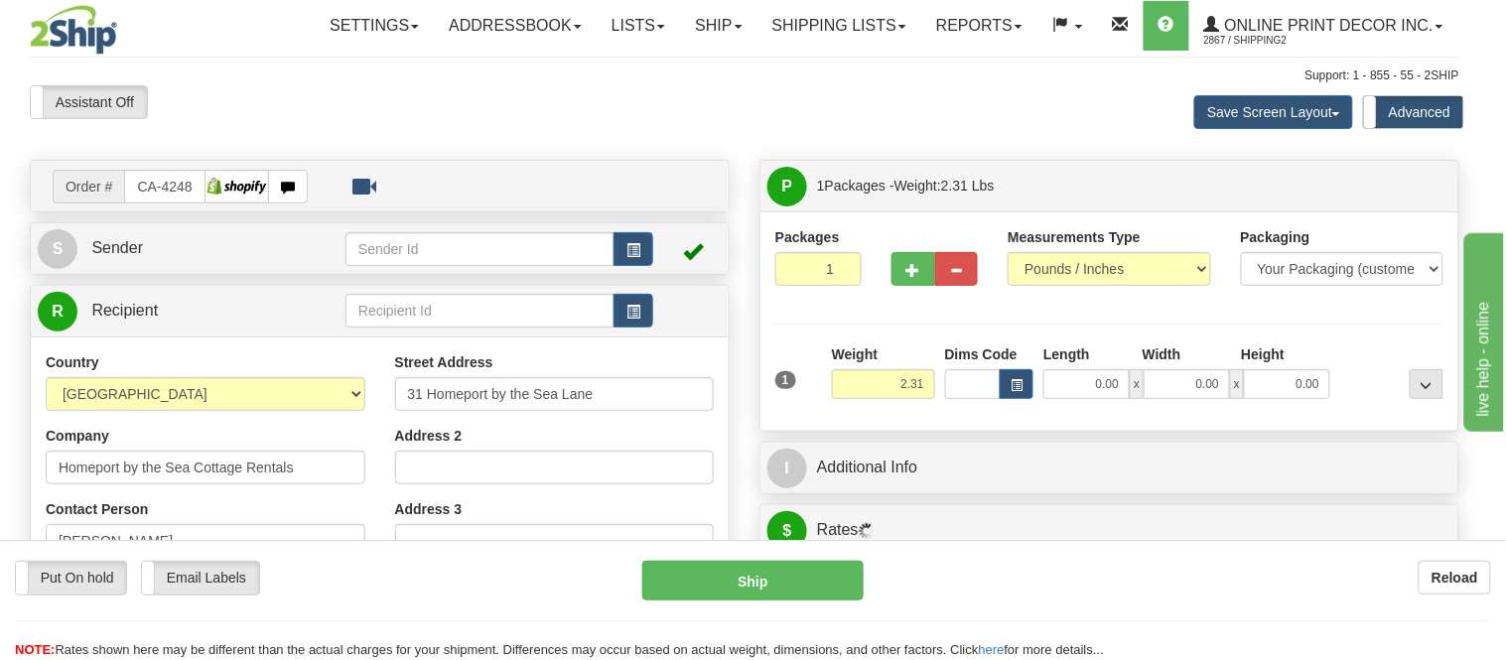
type input "WOOD ISLANDS"
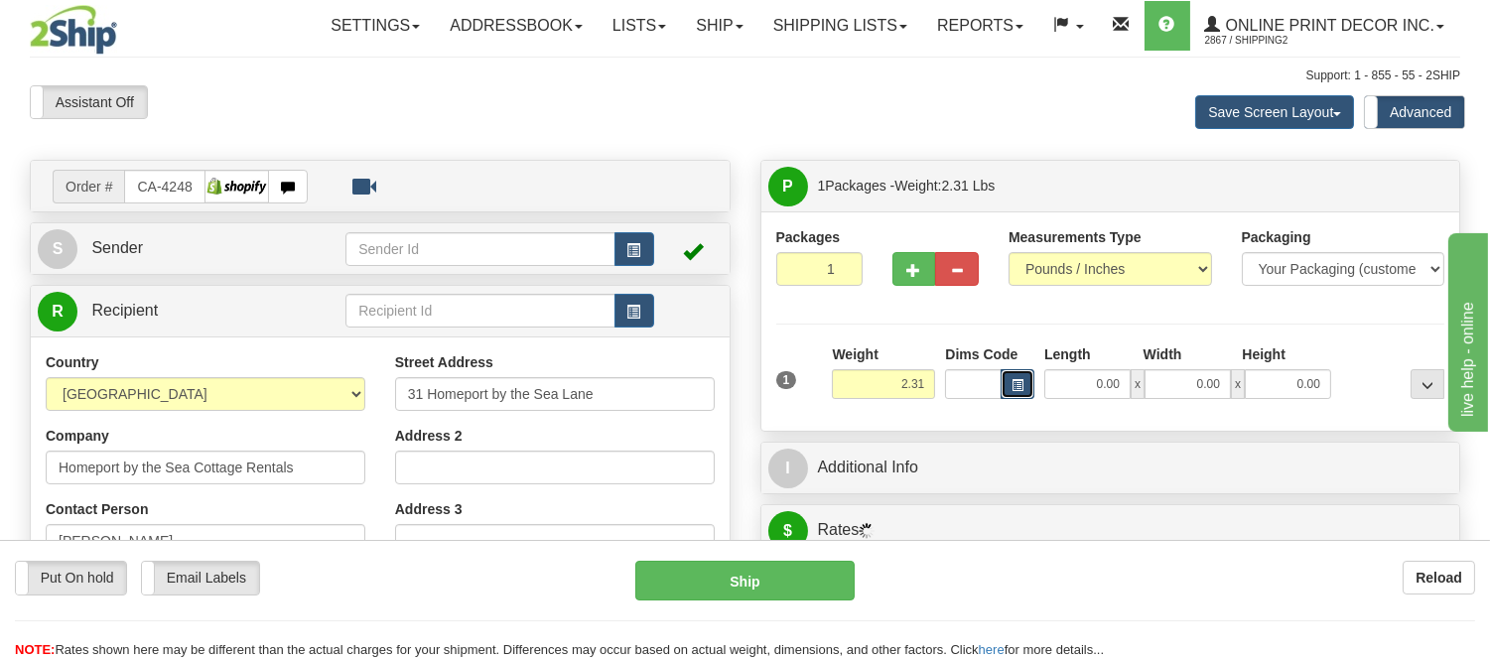
click at [1020, 380] on span "button" at bounding box center [1017, 385] width 12 height 11
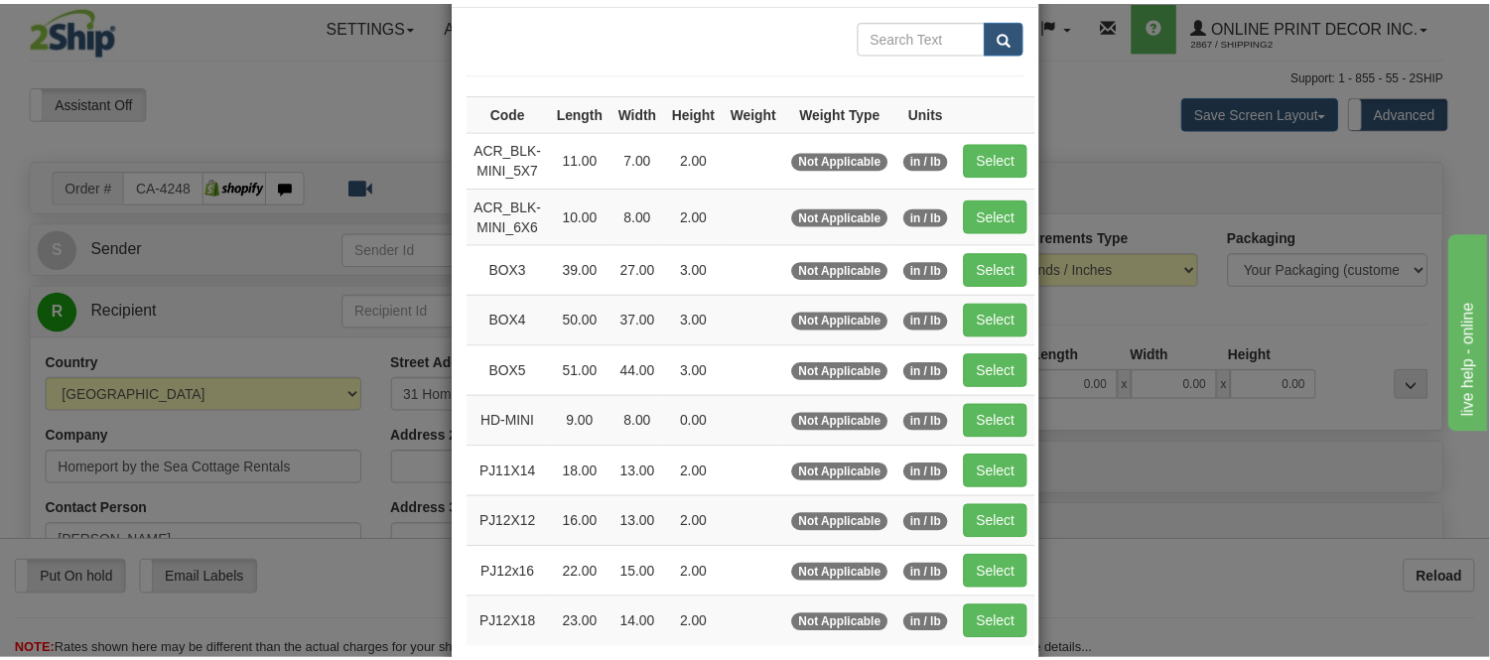
scroll to position [220, 0]
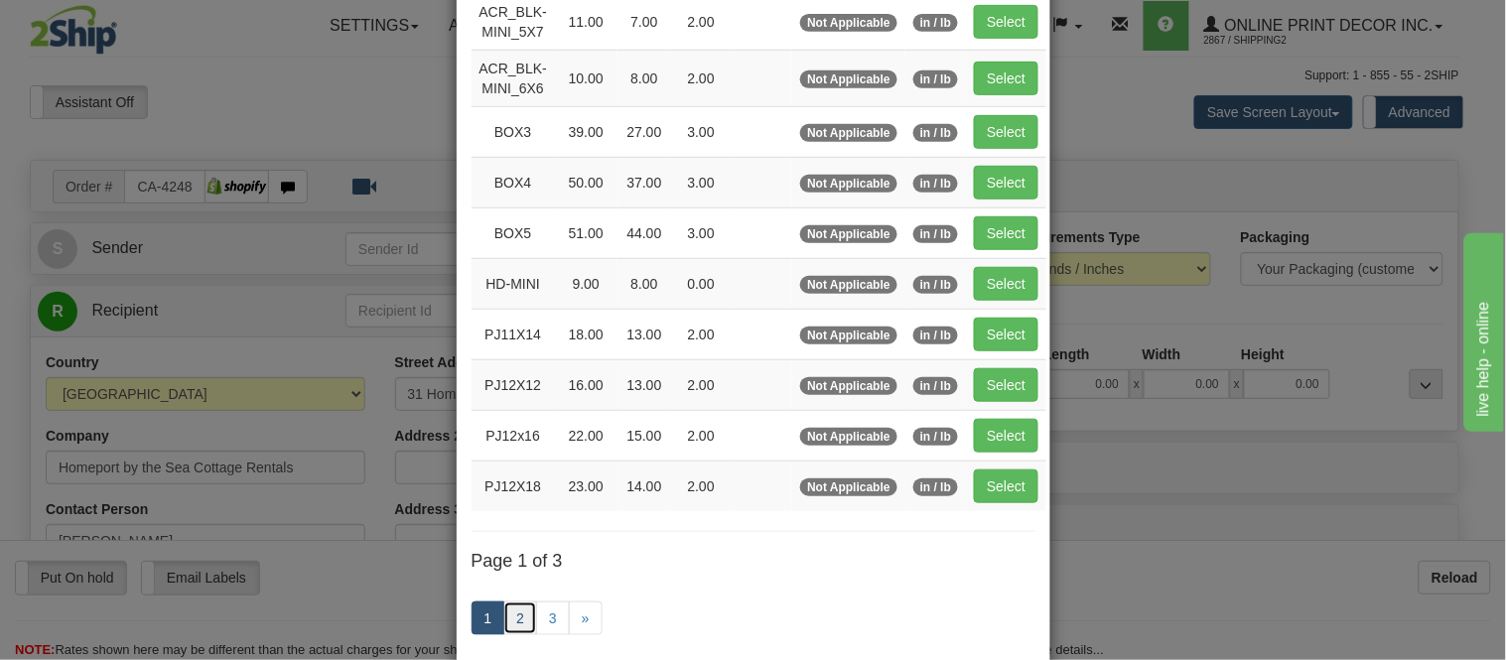
click at [507, 617] on link "2" at bounding box center [520, 619] width 34 height 34
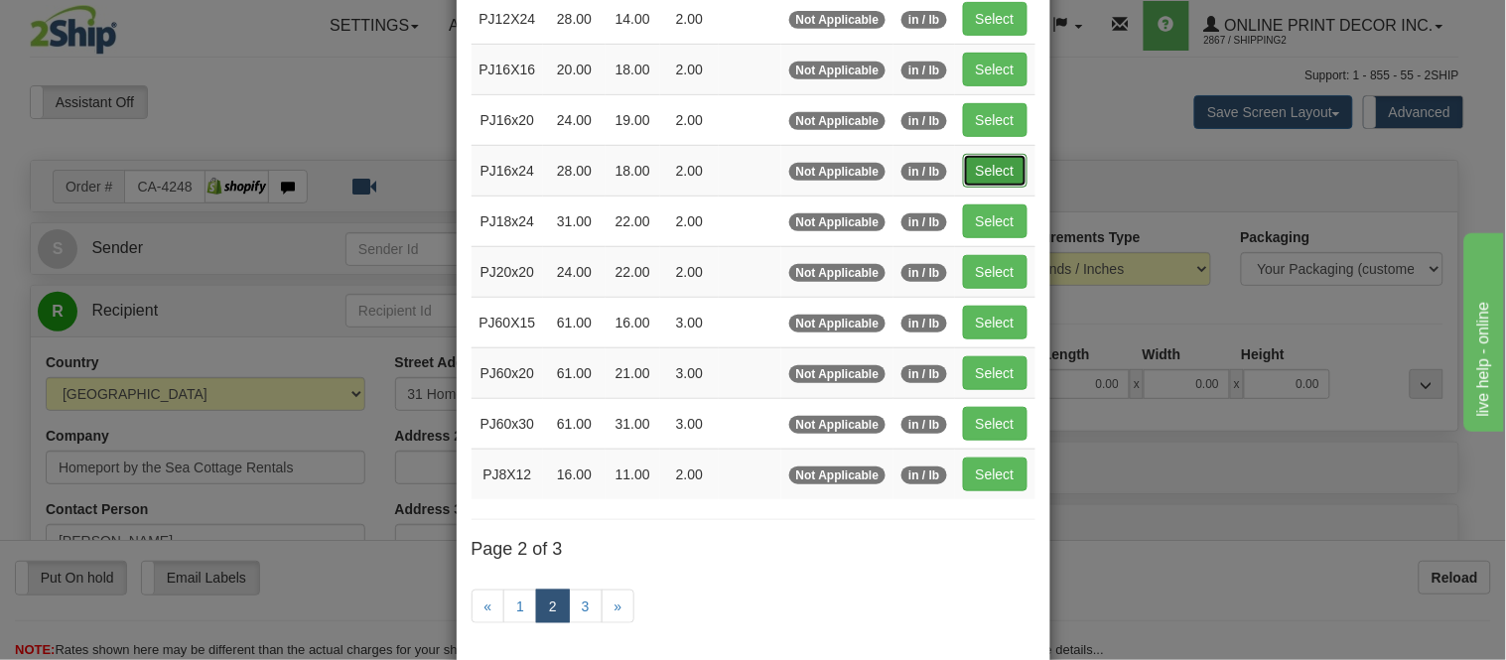
click at [975, 164] on button "Select" at bounding box center [995, 171] width 65 height 34
type input "PJ16x24"
type input "28.00"
type input "18.00"
type input "2.00"
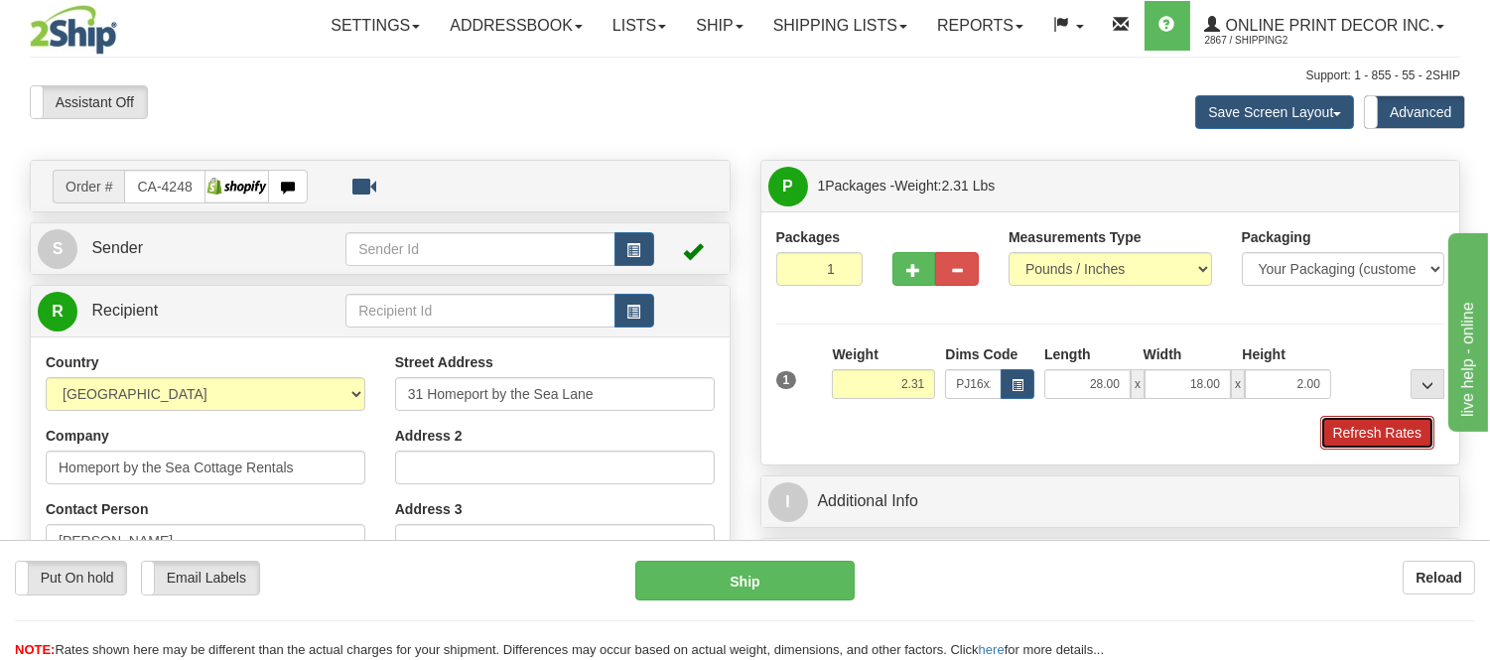
click at [1344, 424] on button "Refresh Rates" at bounding box center [1377, 433] width 114 height 34
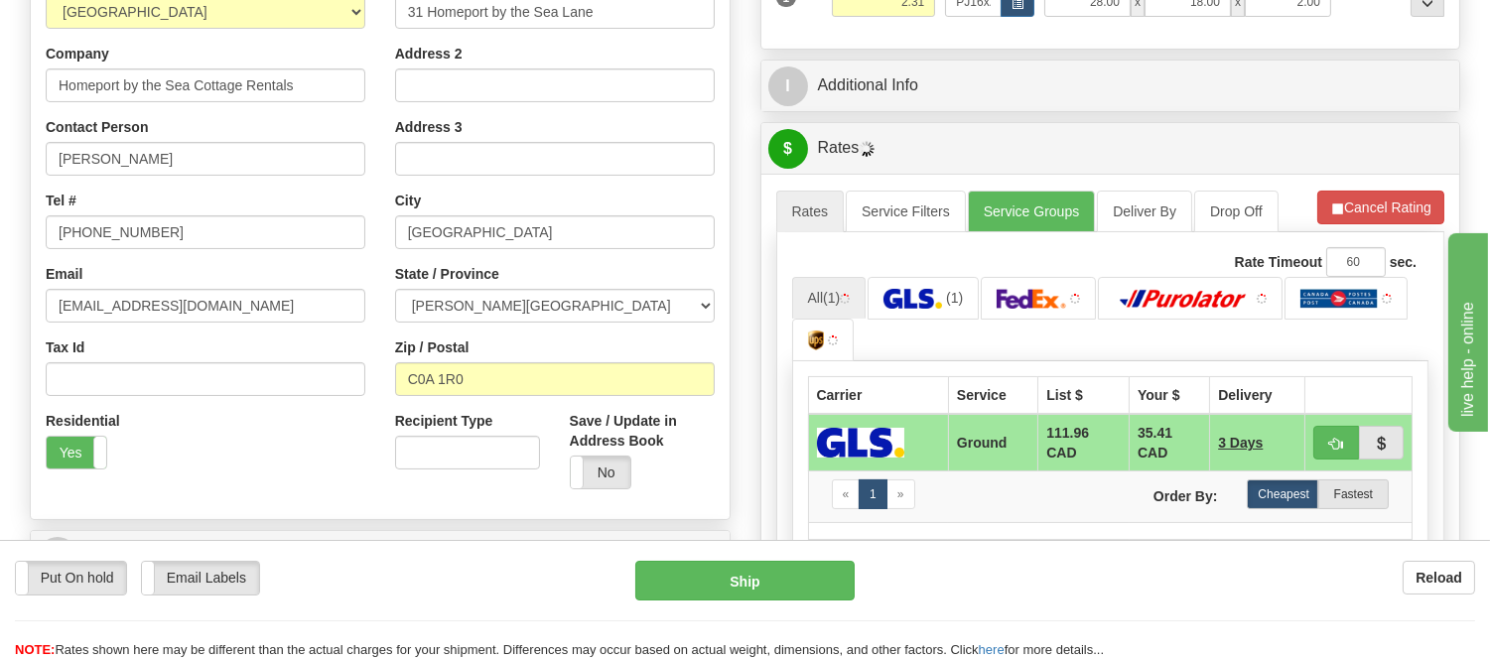
scroll to position [403, 0]
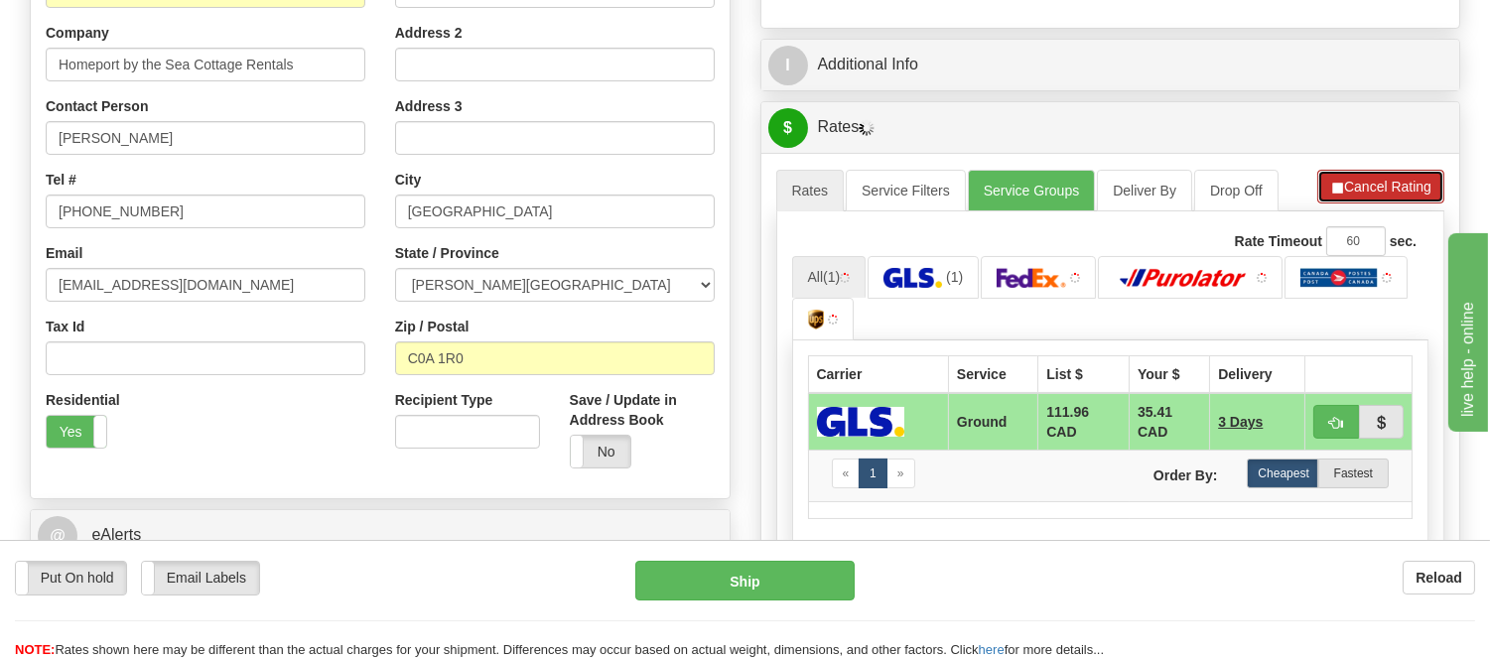
click at [1406, 193] on button "Cancel Rating" at bounding box center [1380, 187] width 127 height 34
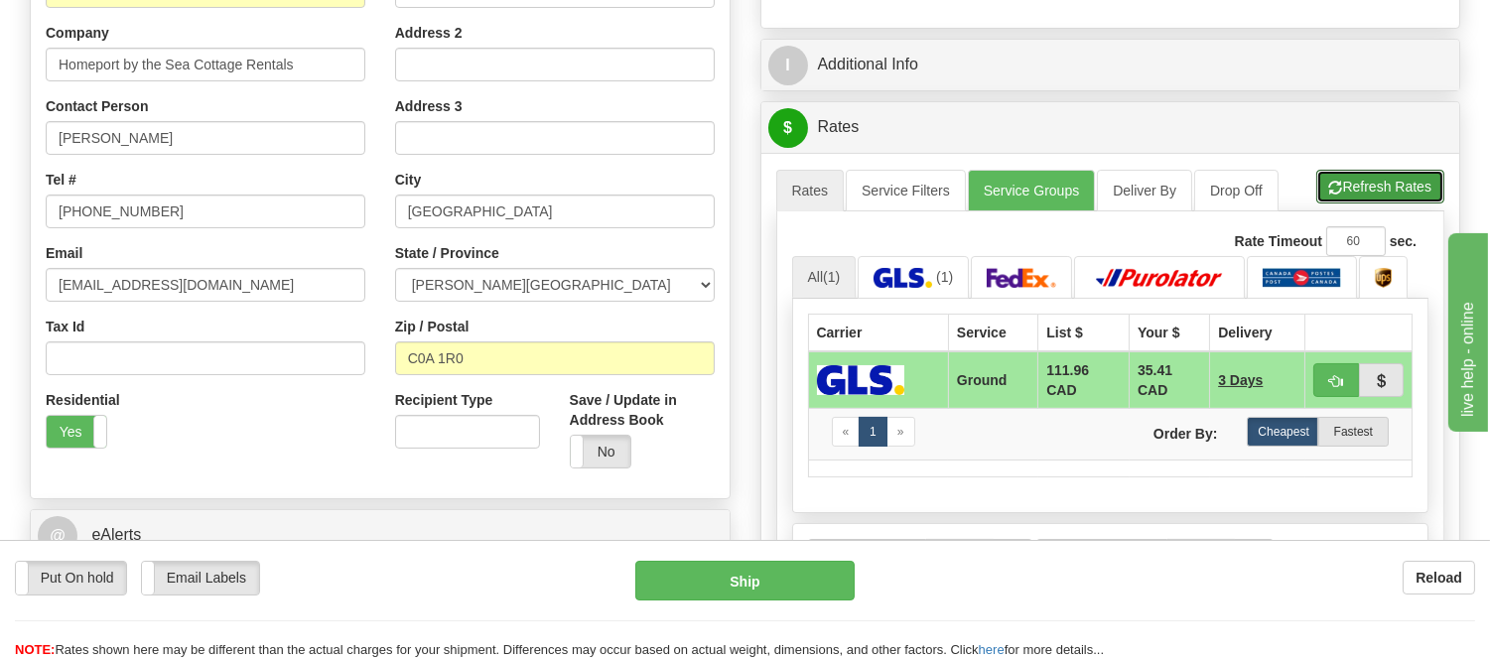
click at [1406, 193] on button "Refresh Rates" at bounding box center [1380, 187] width 128 height 34
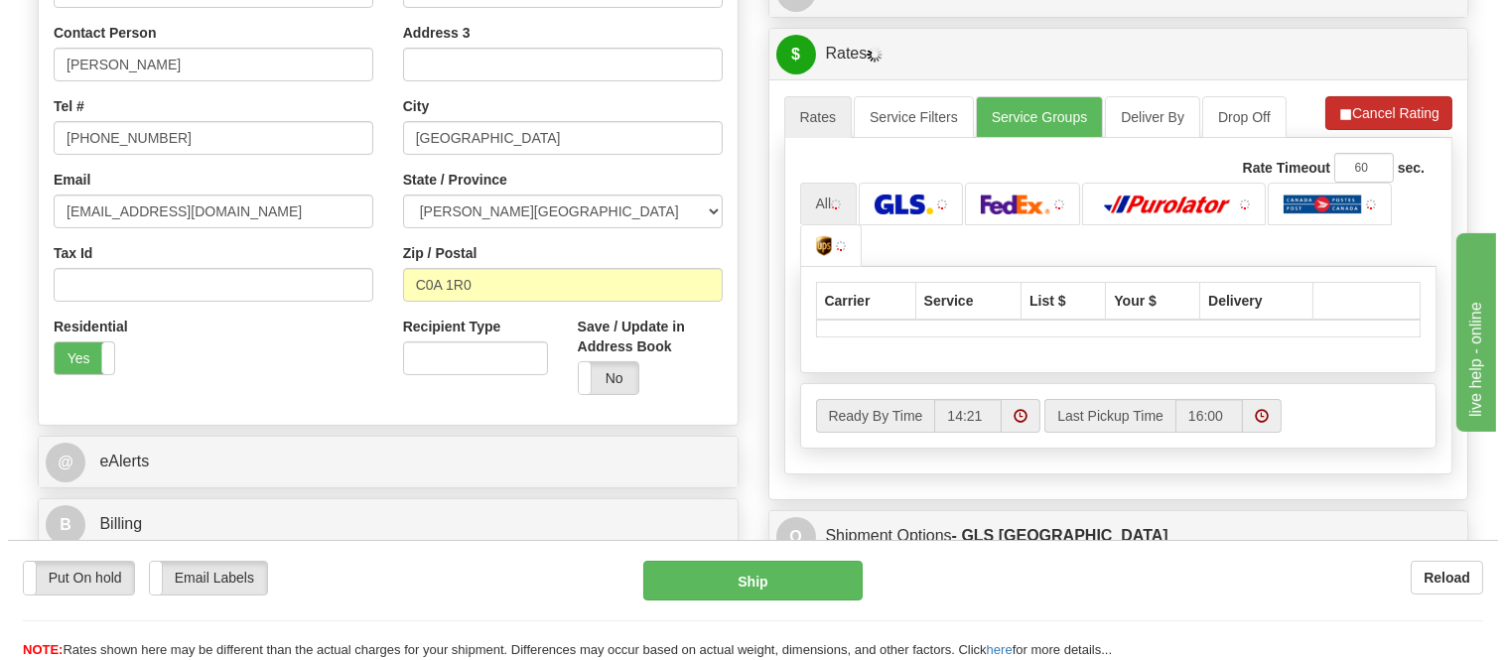
scroll to position [513, 0]
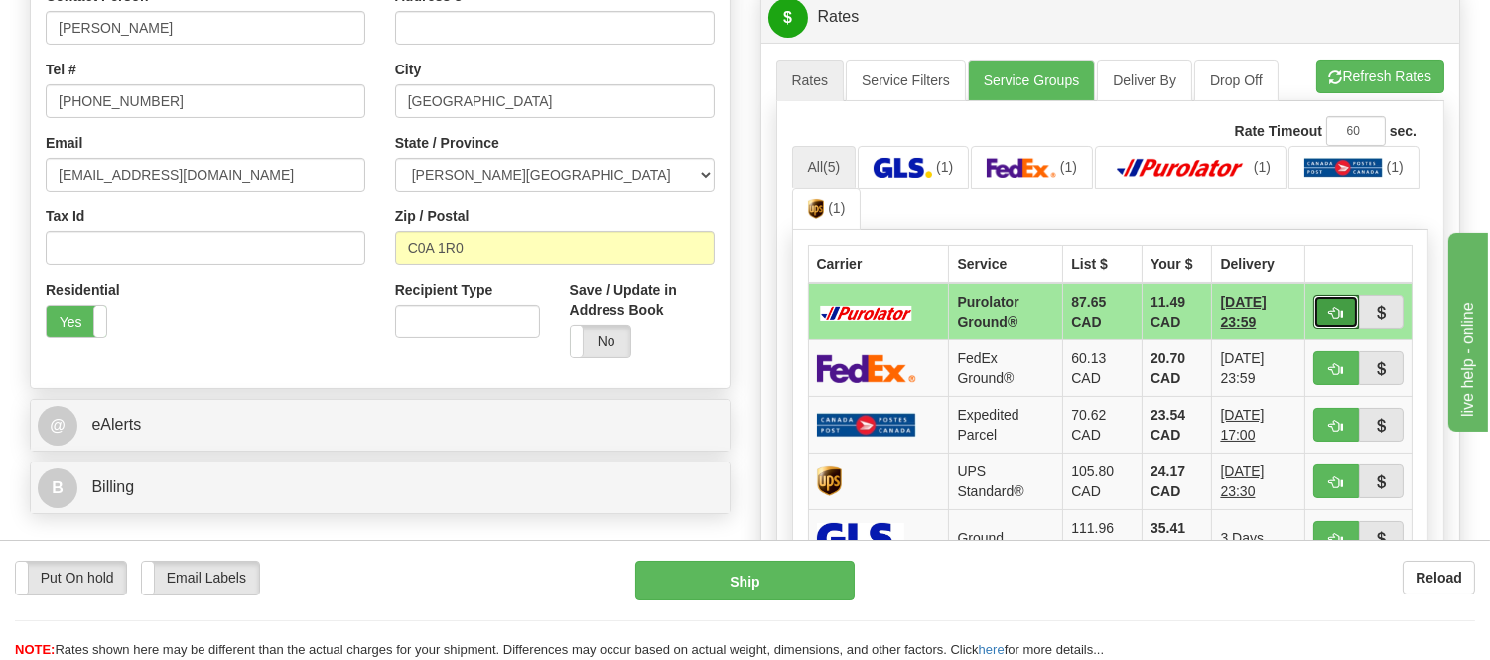
click at [1335, 307] on span "button" at bounding box center [1336, 313] width 14 height 13
type input "260"
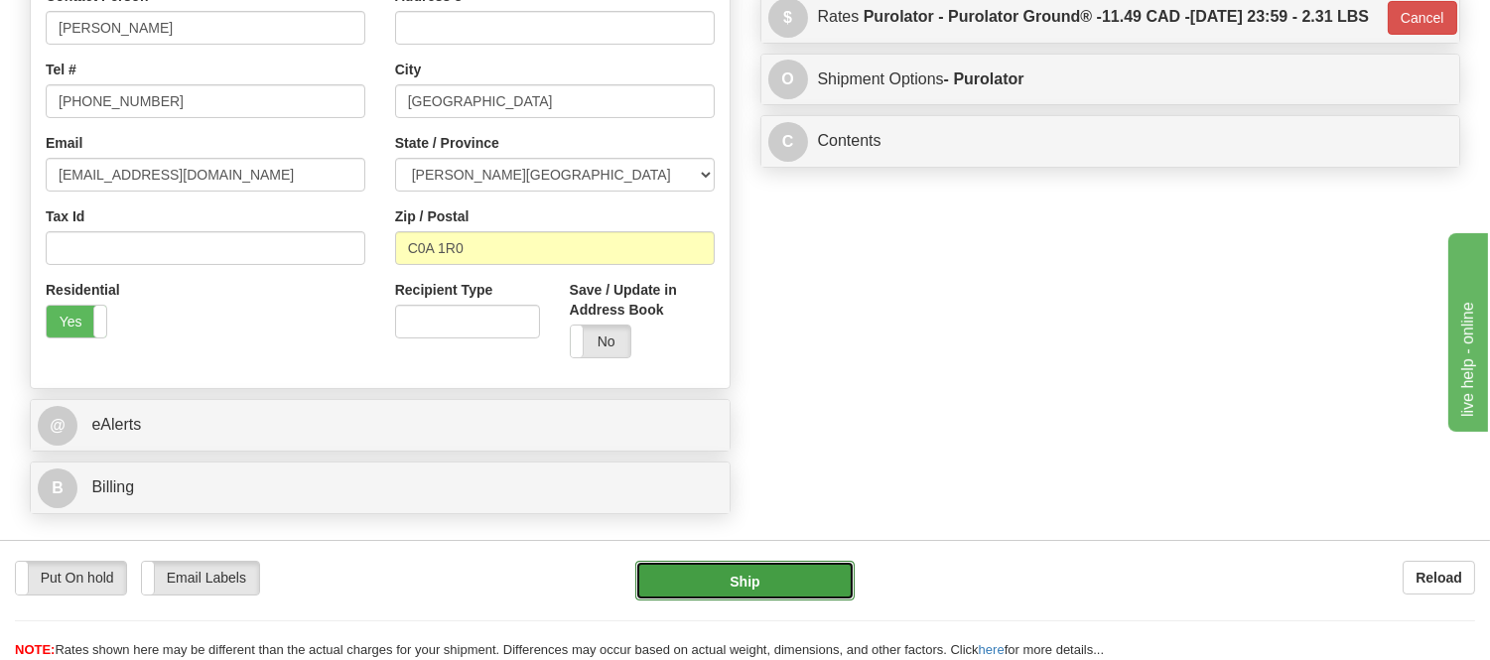
click at [719, 574] on button "Ship" at bounding box center [744, 581] width 218 height 40
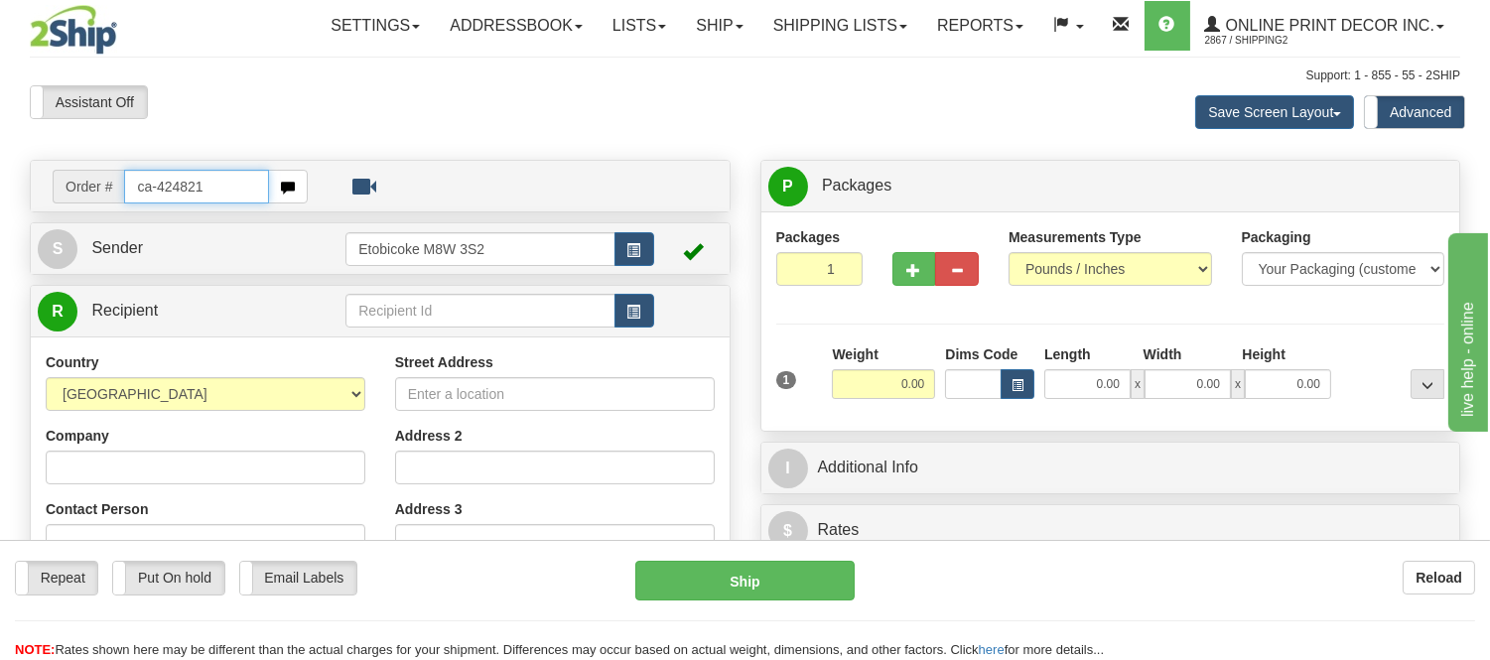
type input "ca-424821"
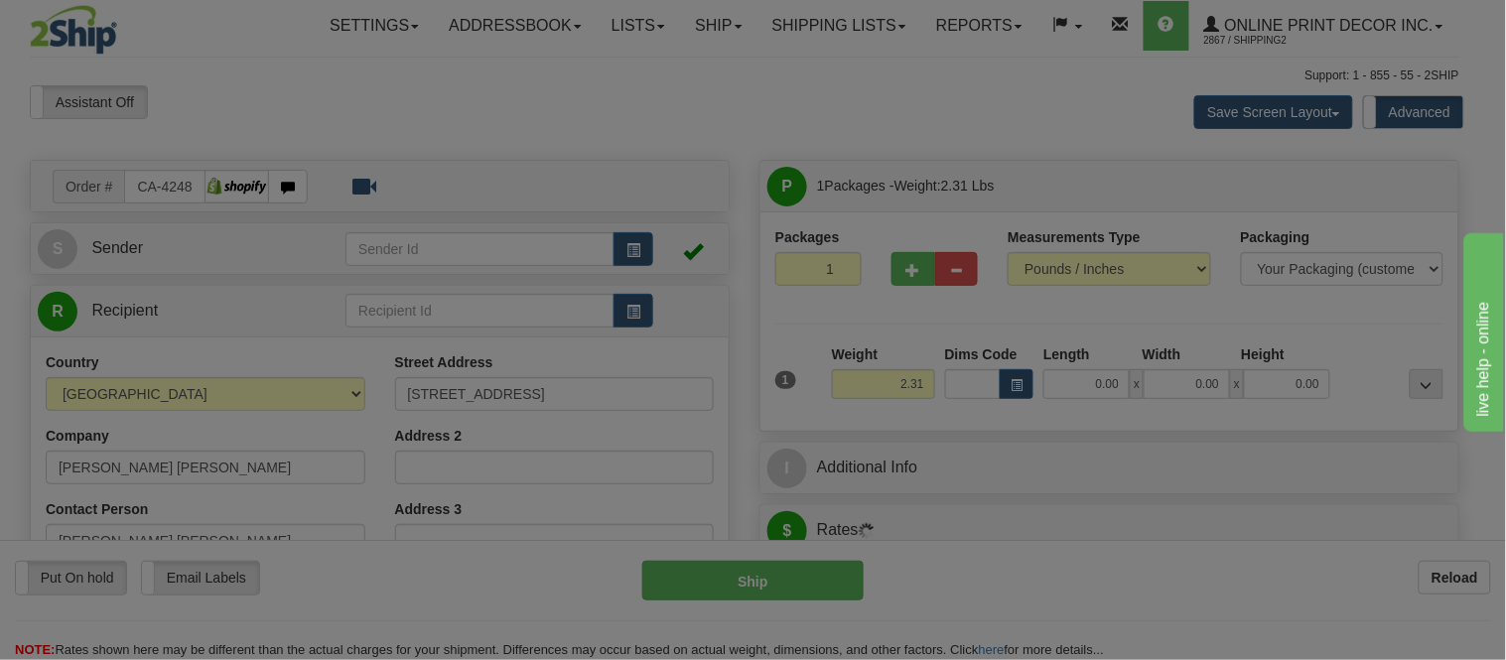
type input "OWEN SOUND"
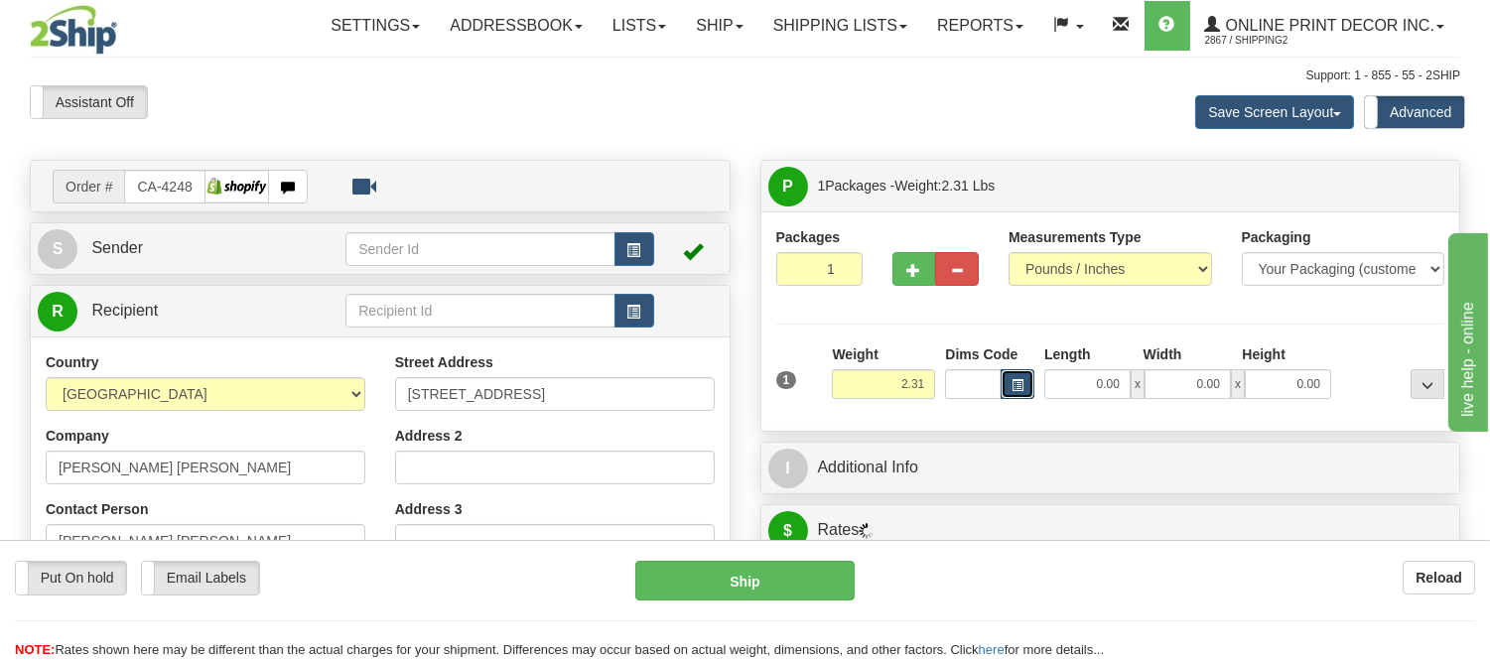
click at [1017, 394] on button "button" at bounding box center [1018, 384] width 34 height 30
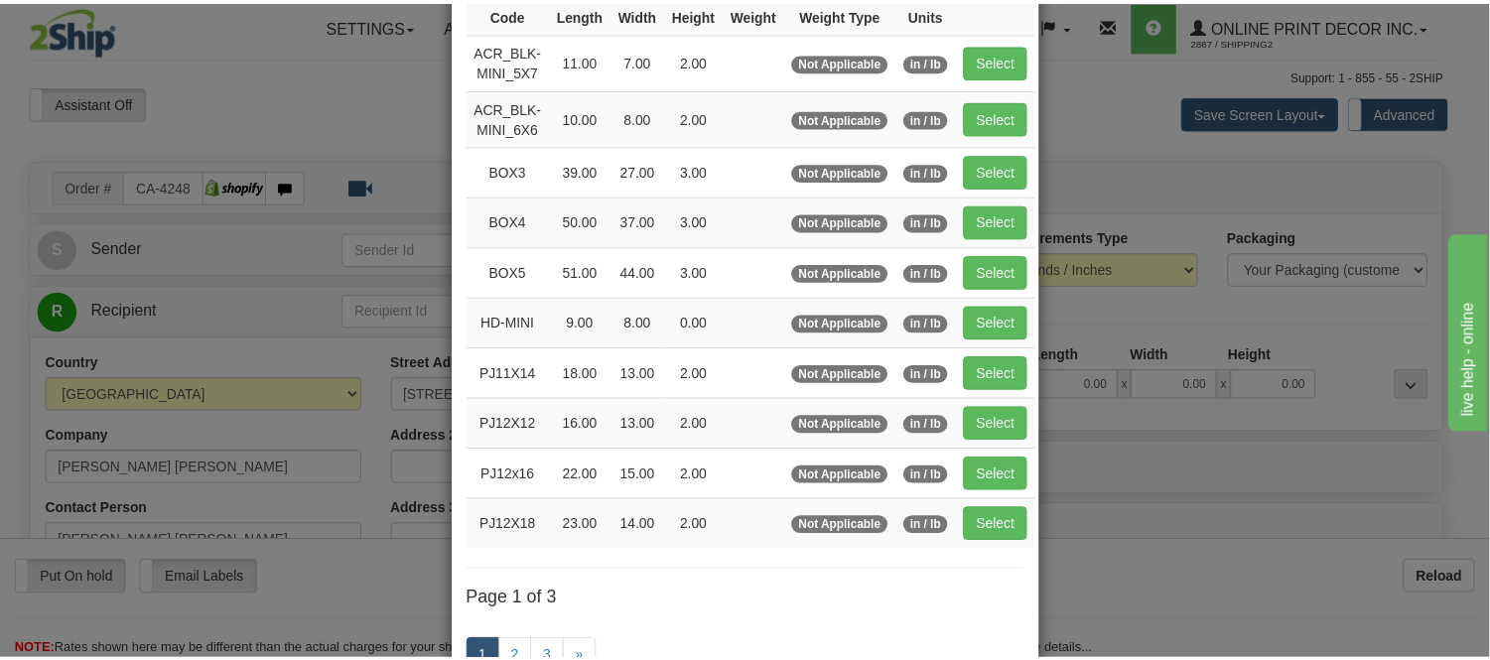
scroll to position [220, 0]
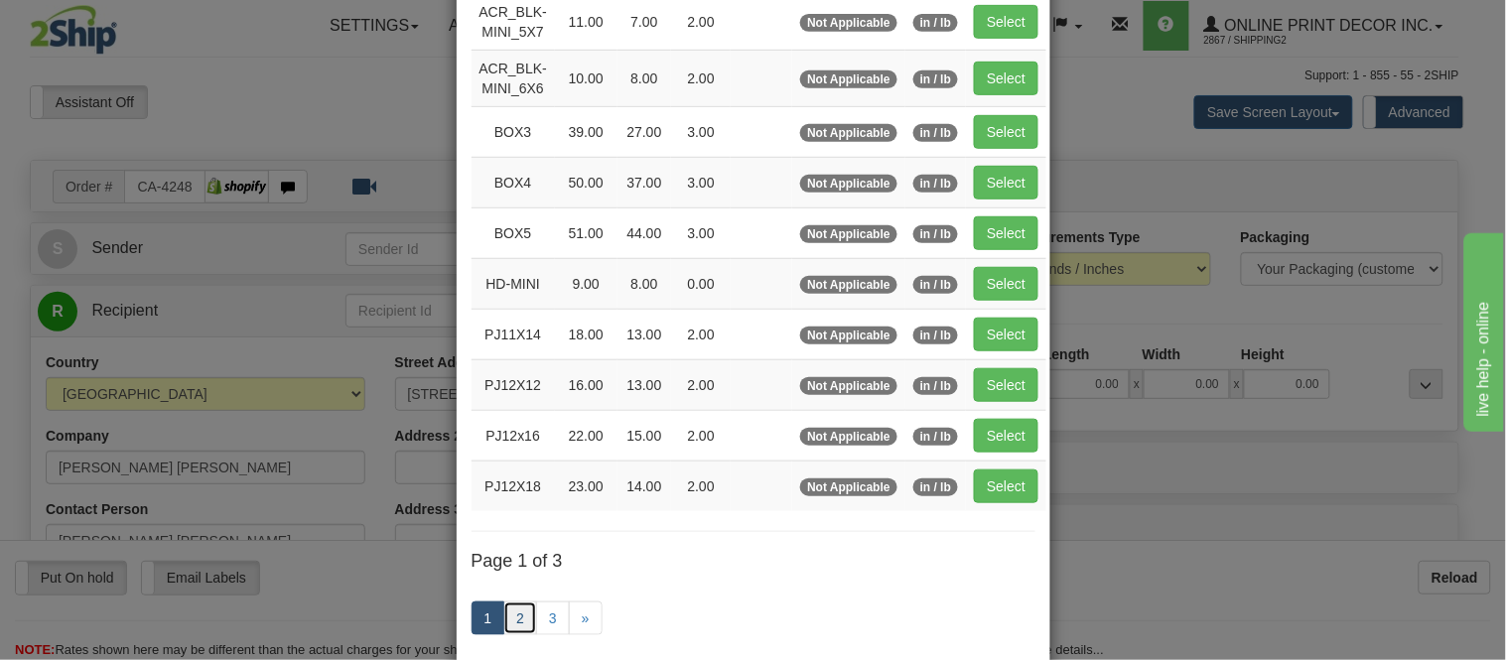
click at [503, 609] on link "2" at bounding box center [520, 619] width 34 height 34
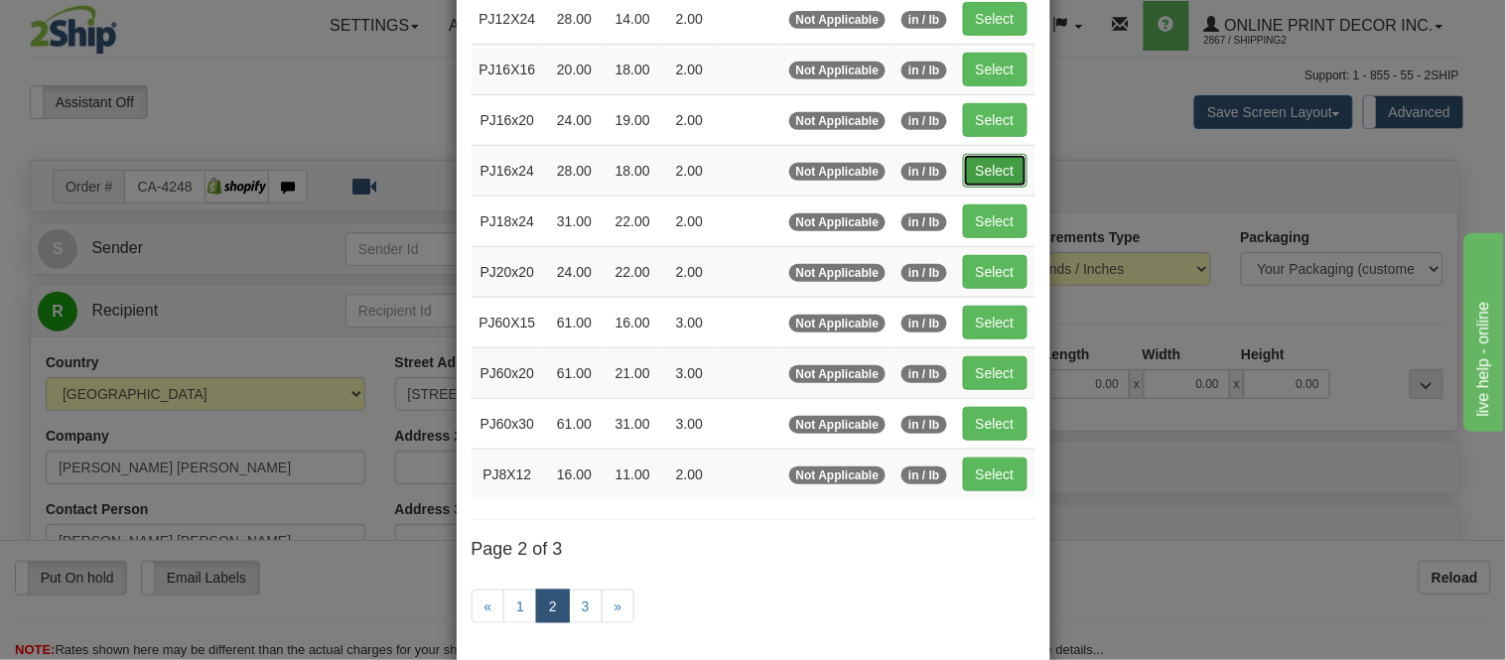
click at [966, 179] on button "Select" at bounding box center [995, 171] width 65 height 34
type input "PJ16x24"
type input "28.00"
type input "18.00"
type input "2.00"
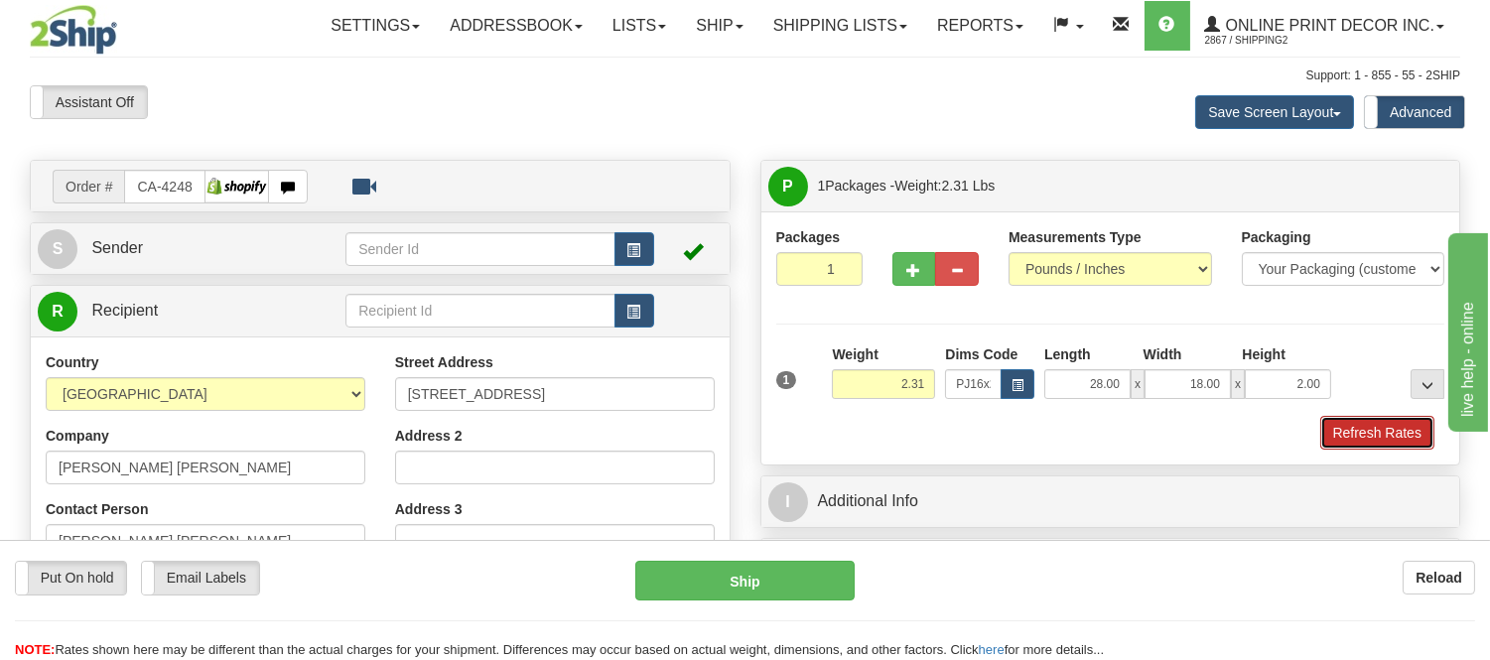
click at [1346, 434] on button "Refresh Rates" at bounding box center [1377, 433] width 114 height 34
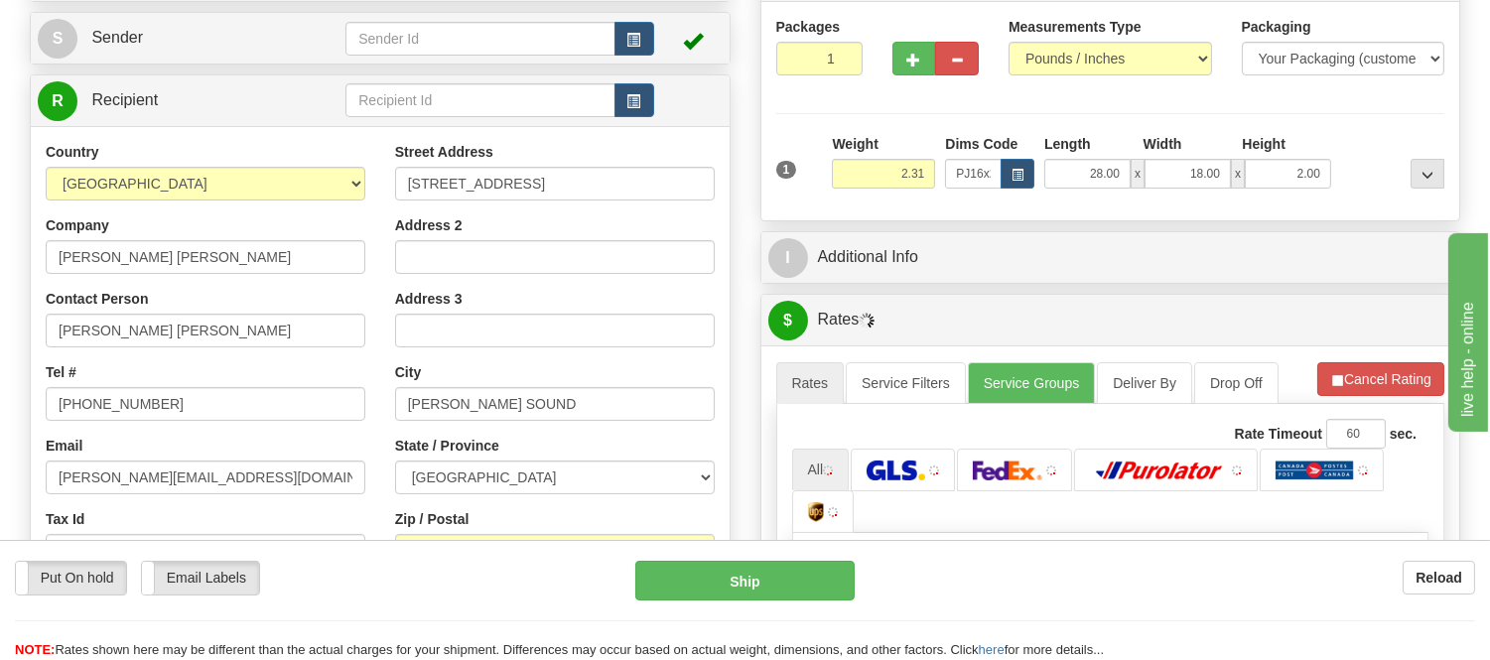
scroll to position [274, 0]
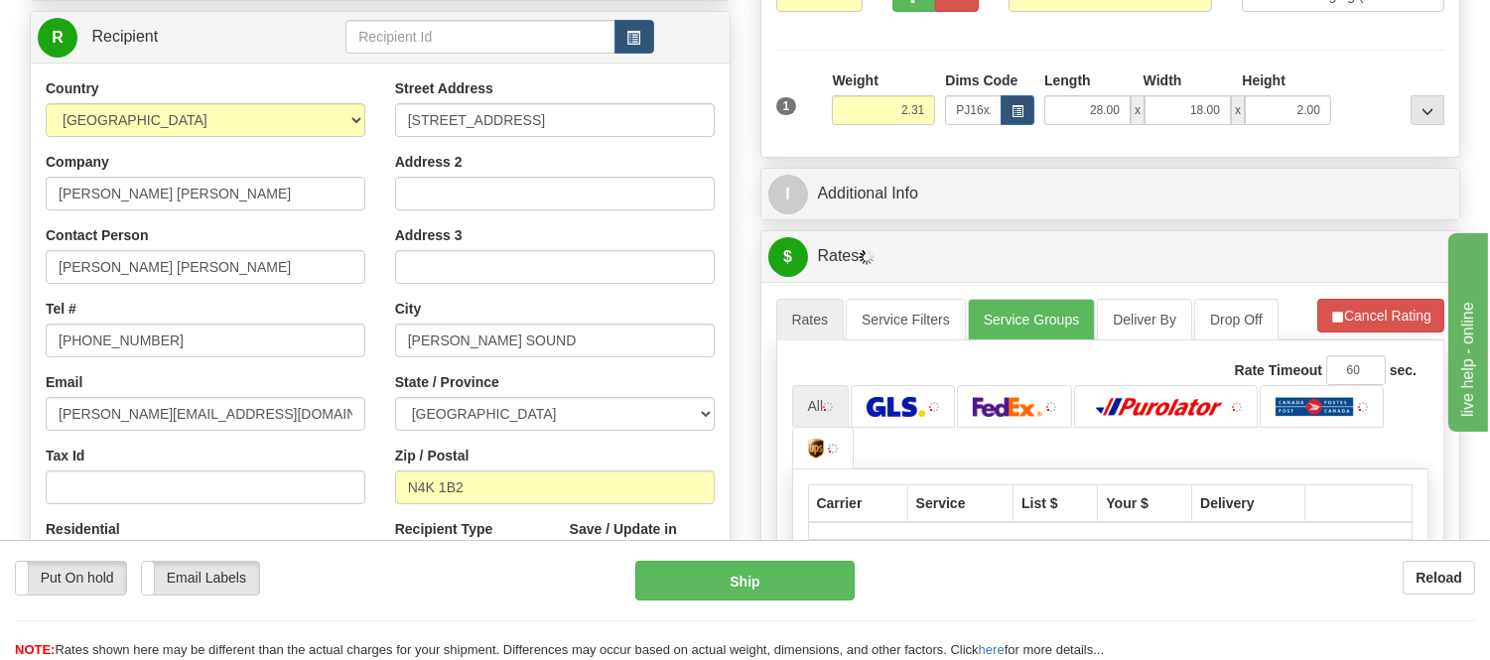
drag, startPoint x: 1505, startPoint y: 161, endPoint x: 165, endPoint y: 41, distance: 1345.4
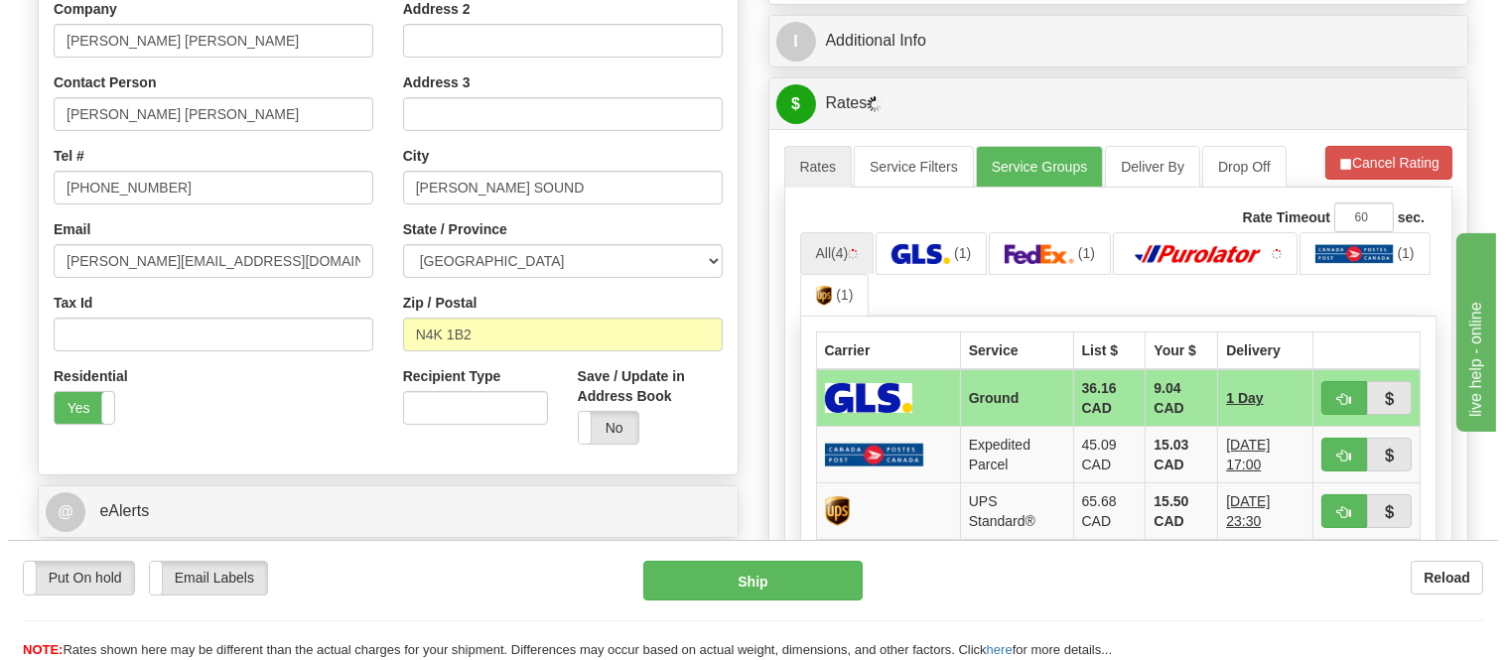
scroll to position [477, 0]
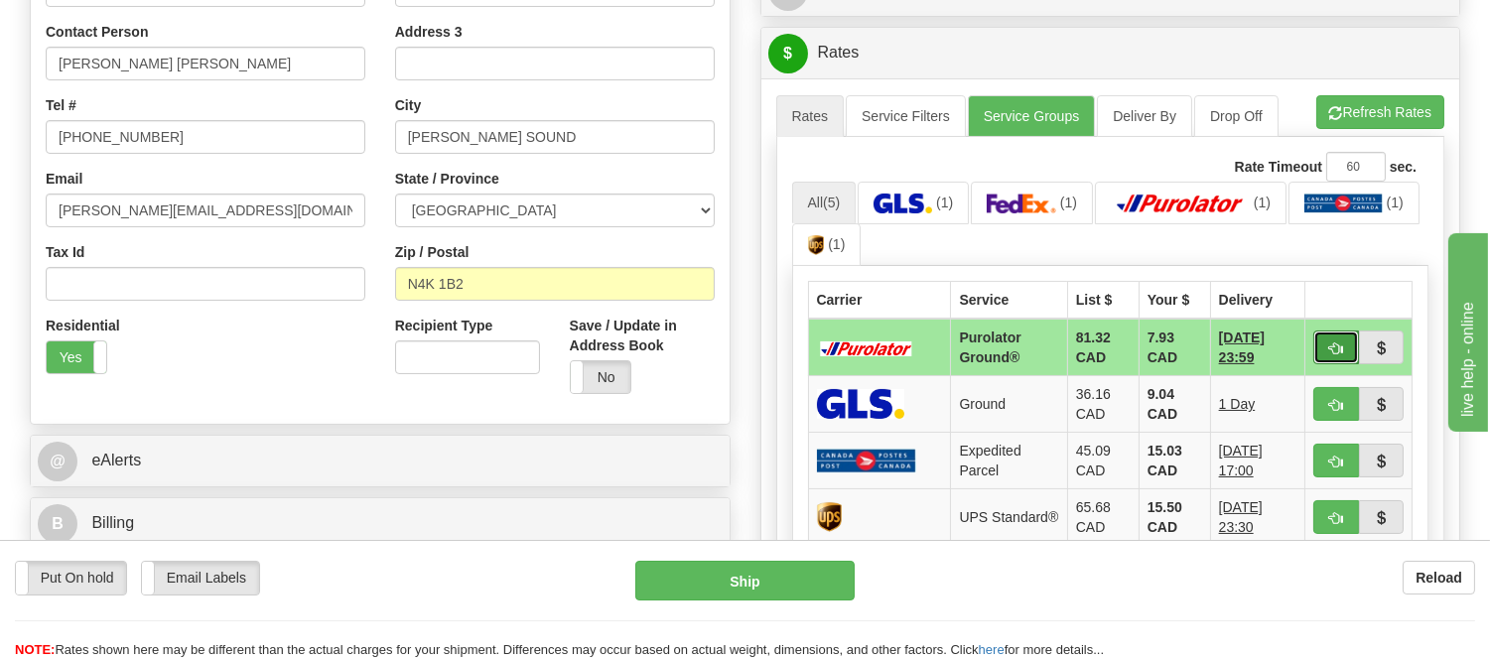
click at [1334, 337] on button "button" at bounding box center [1336, 348] width 46 height 34
type input "260"
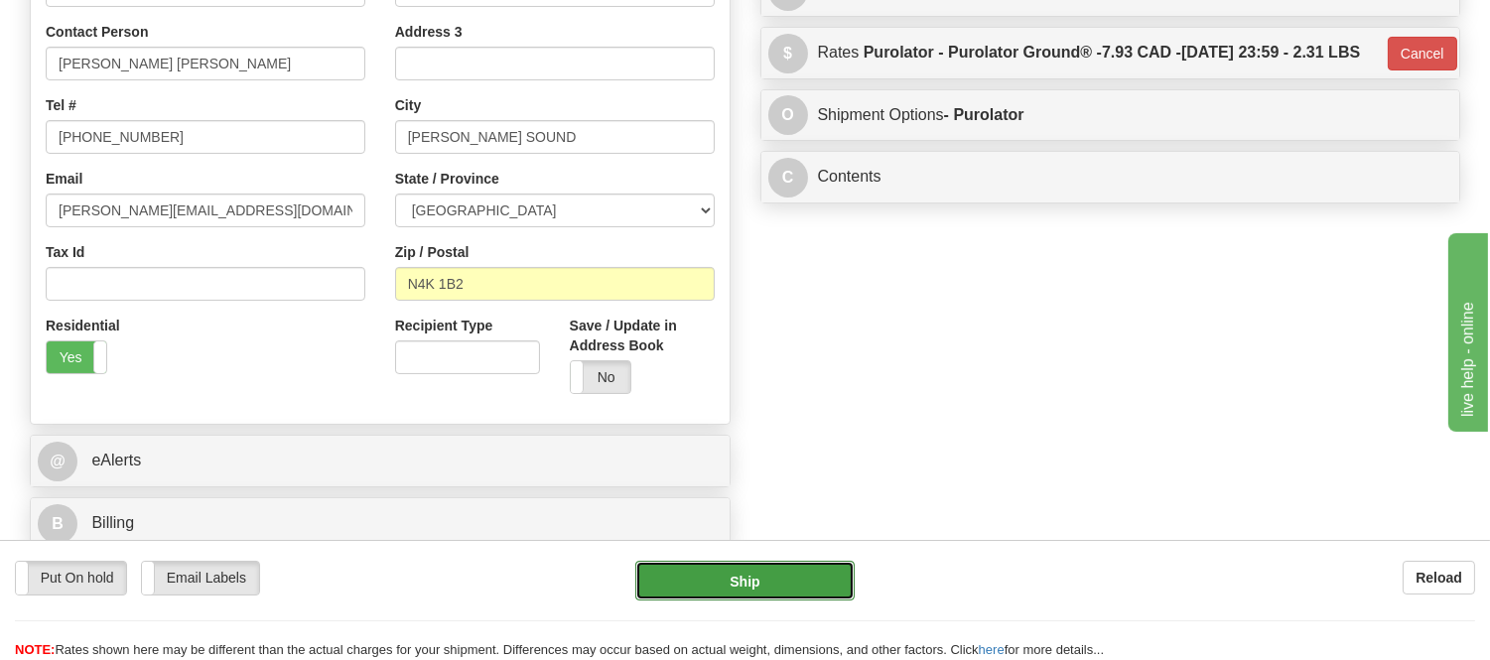
click at [776, 597] on button "Ship" at bounding box center [744, 581] width 218 height 40
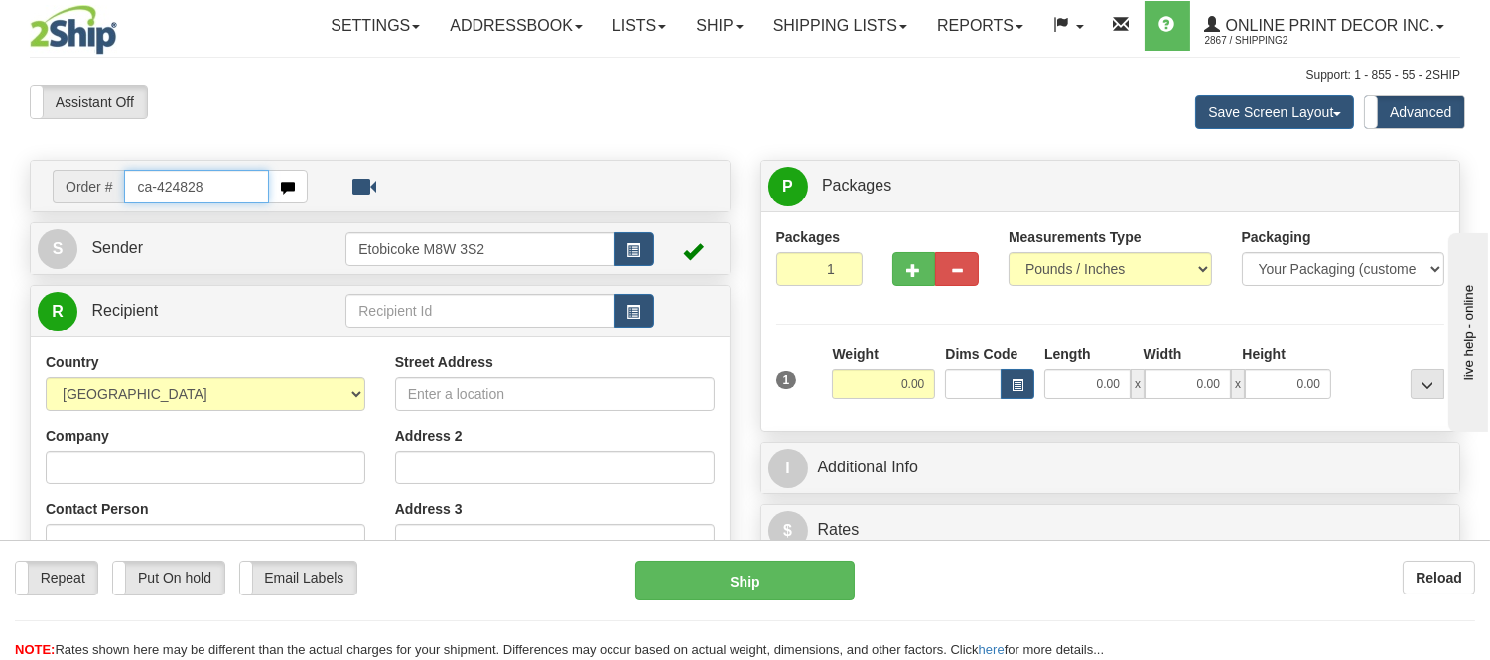
type input "ca-424828"
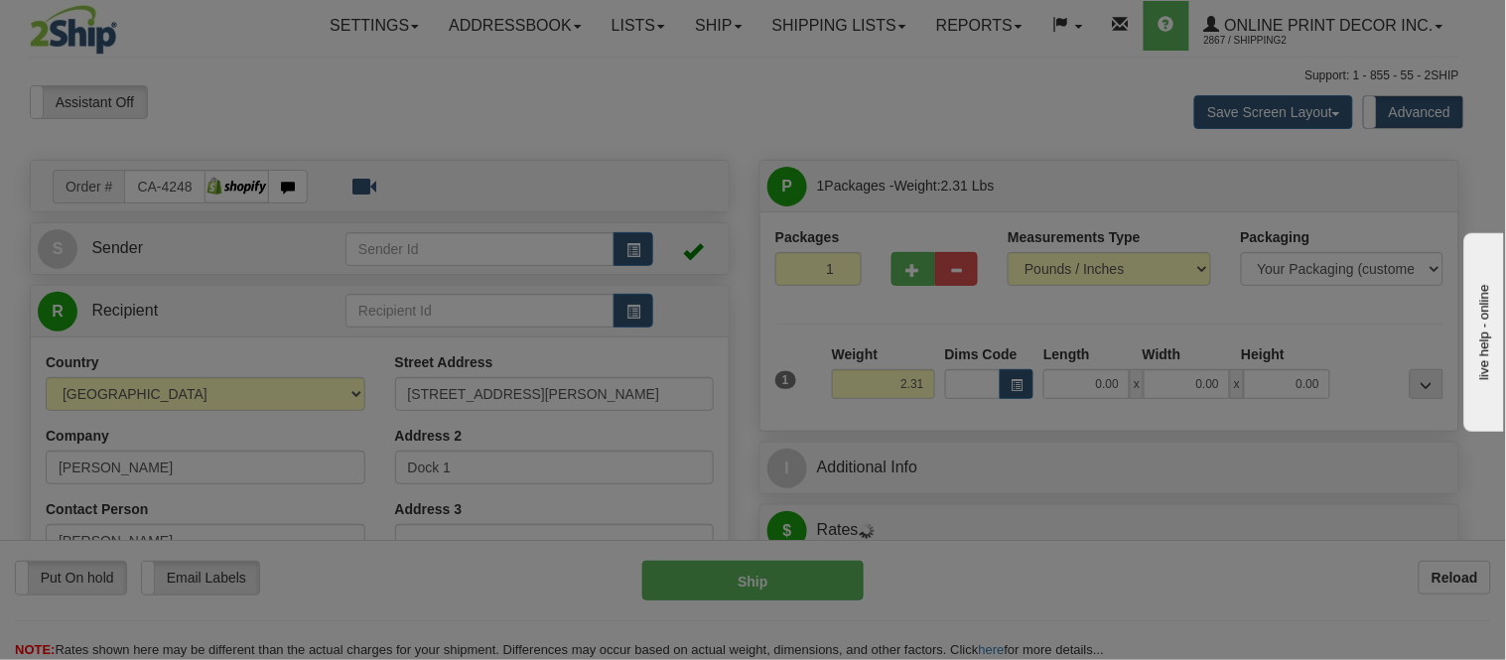
type input "[GEOGRAPHIC_DATA]"
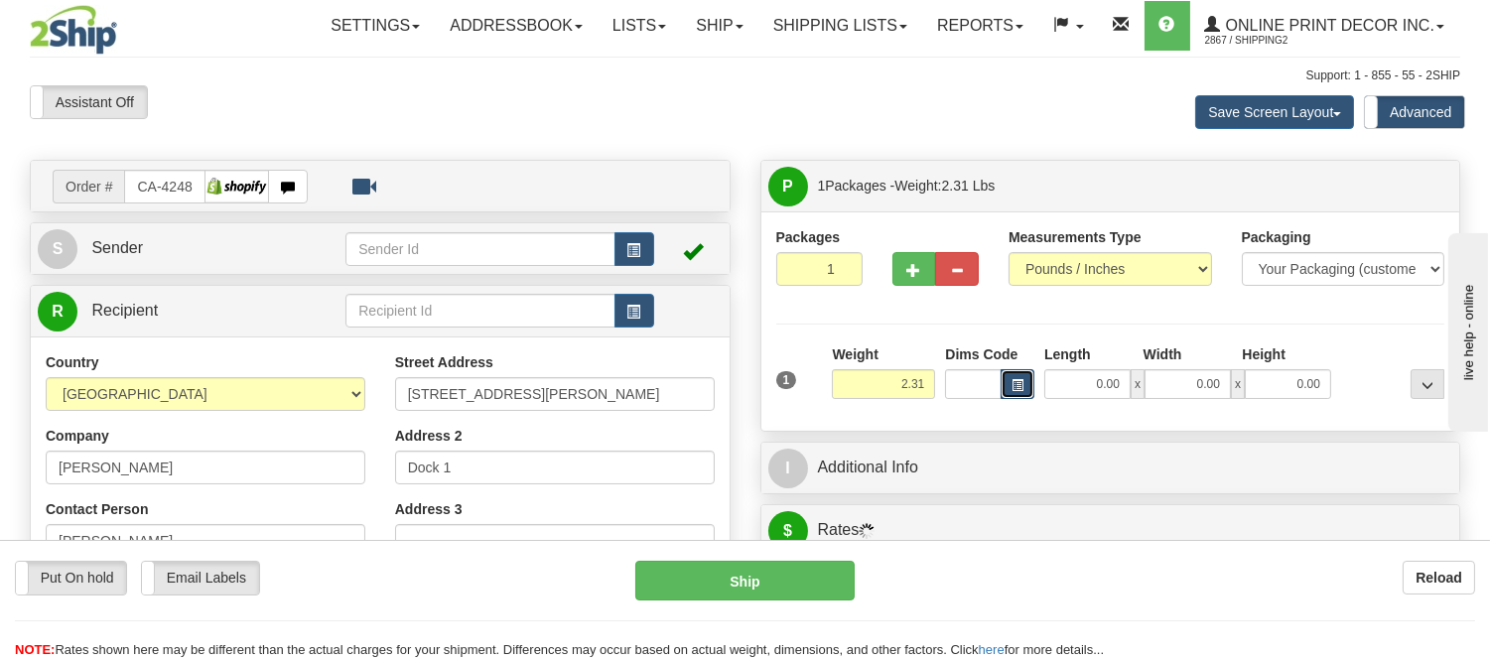
click at [1019, 374] on button "button" at bounding box center [1018, 384] width 34 height 30
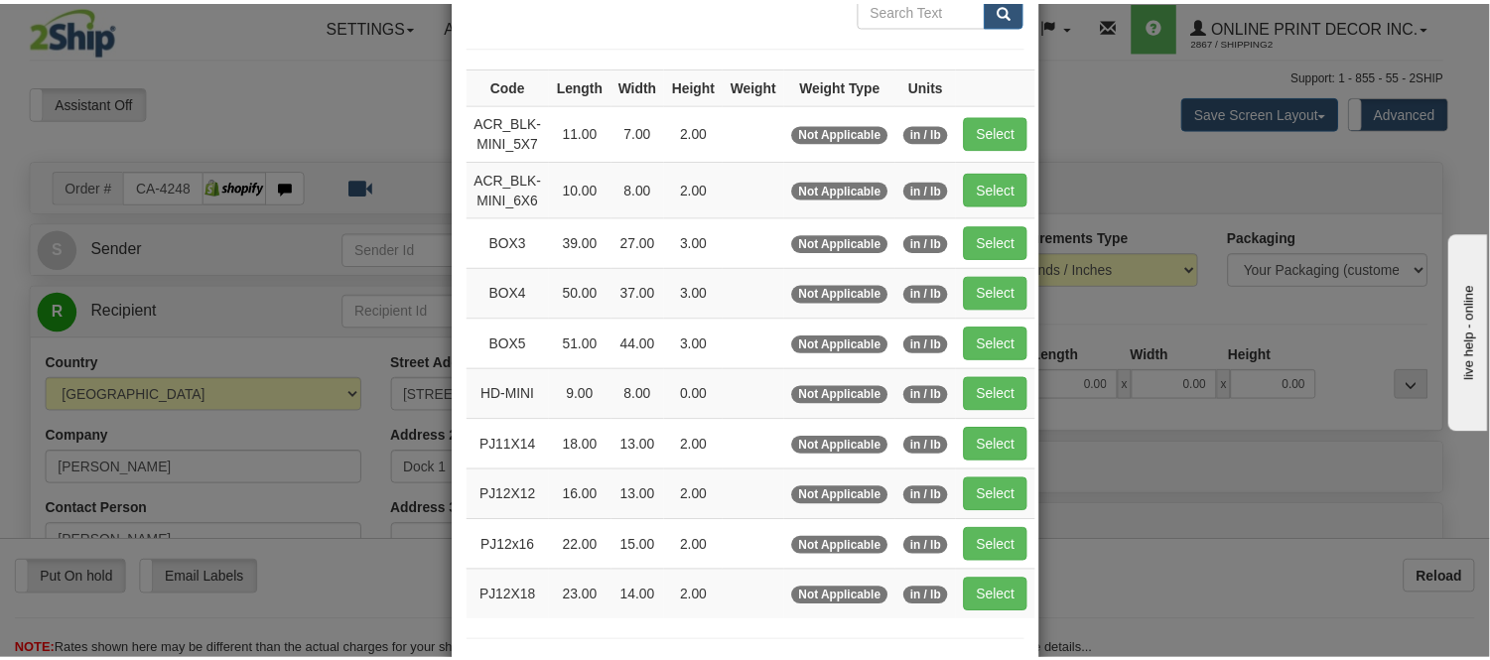
scroll to position [220, 0]
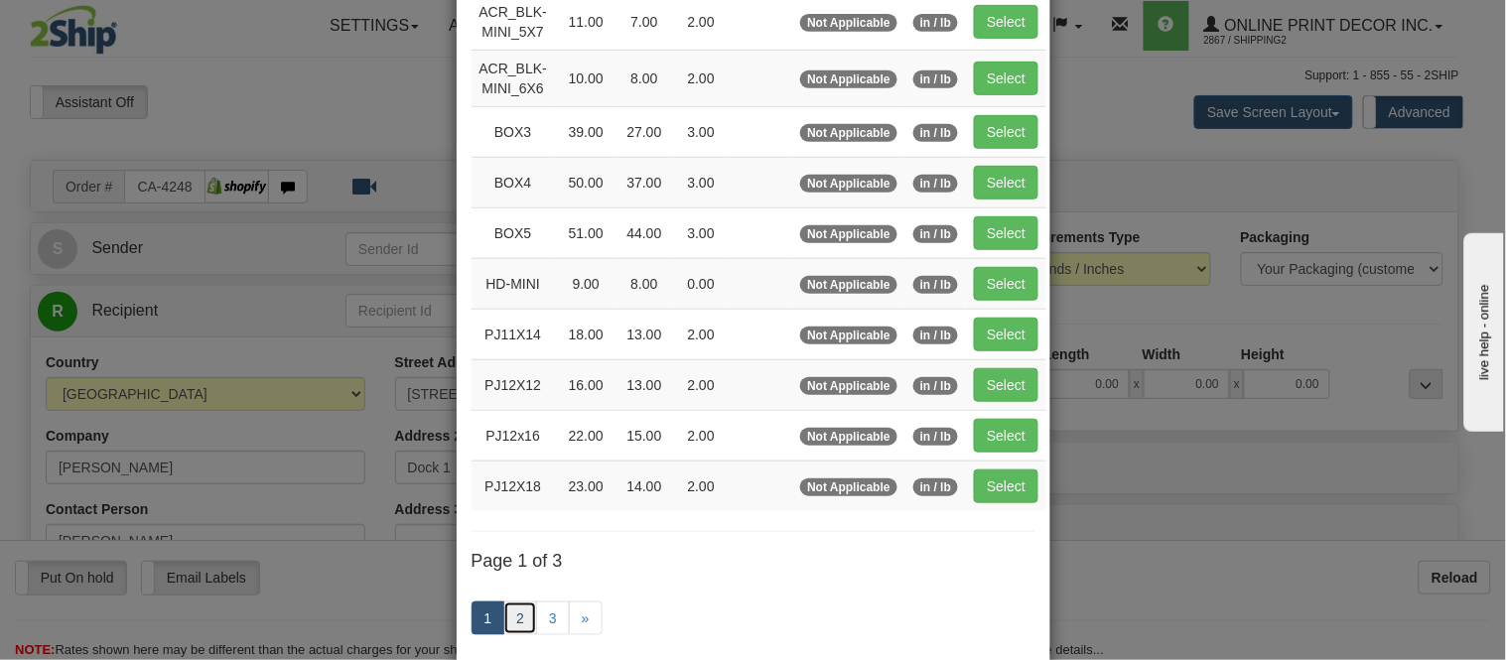
click at [518, 620] on link "2" at bounding box center [520, 619] width 34 height 34
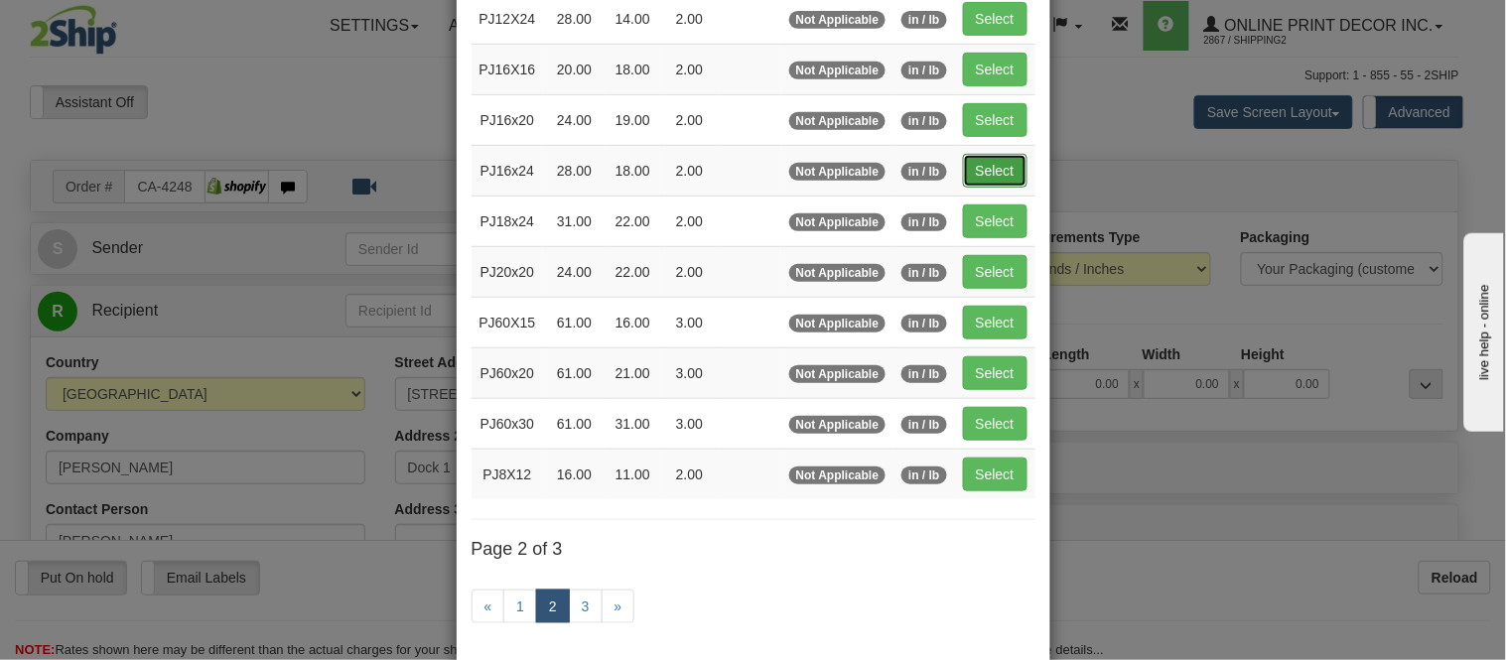
click at [965, 173] on button "Select" at bounding box center [995, 171] width 65 height 34
type input "PJ16x24"
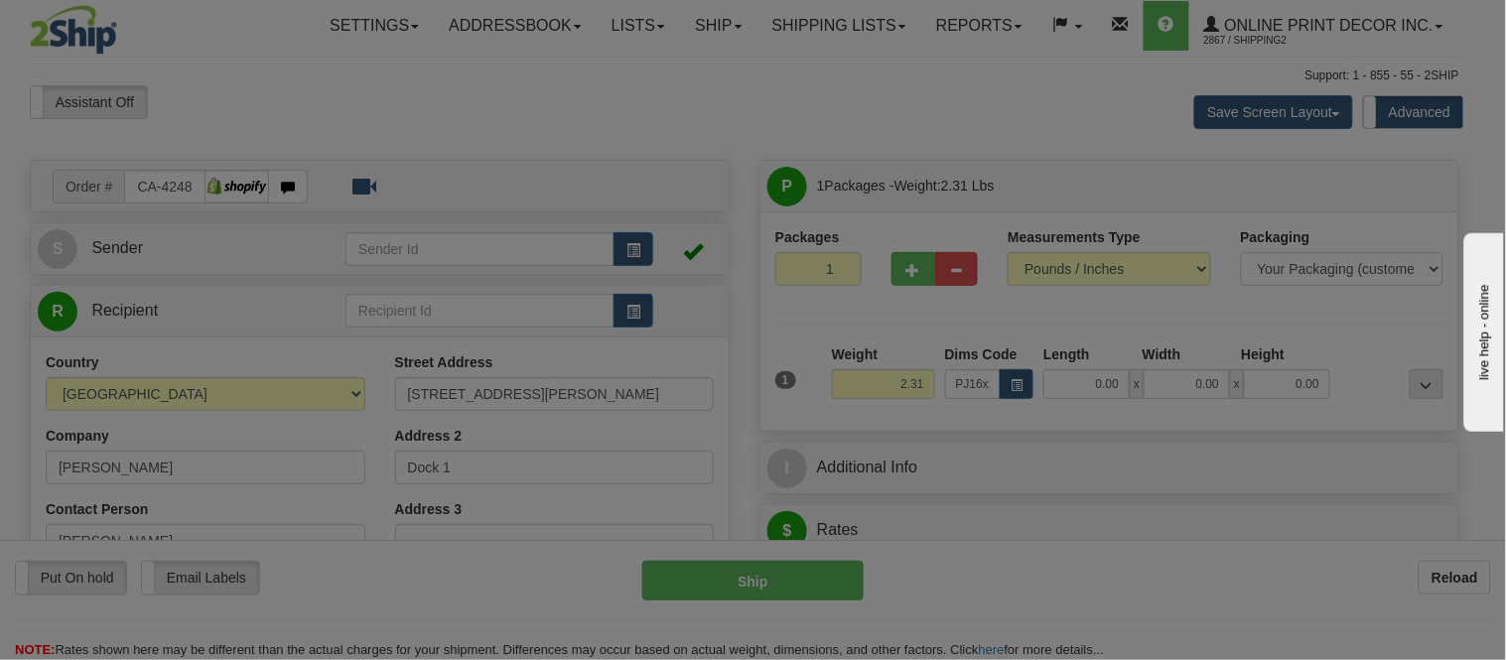
type input "28.00"
type input "18.00"
type input "2.00"
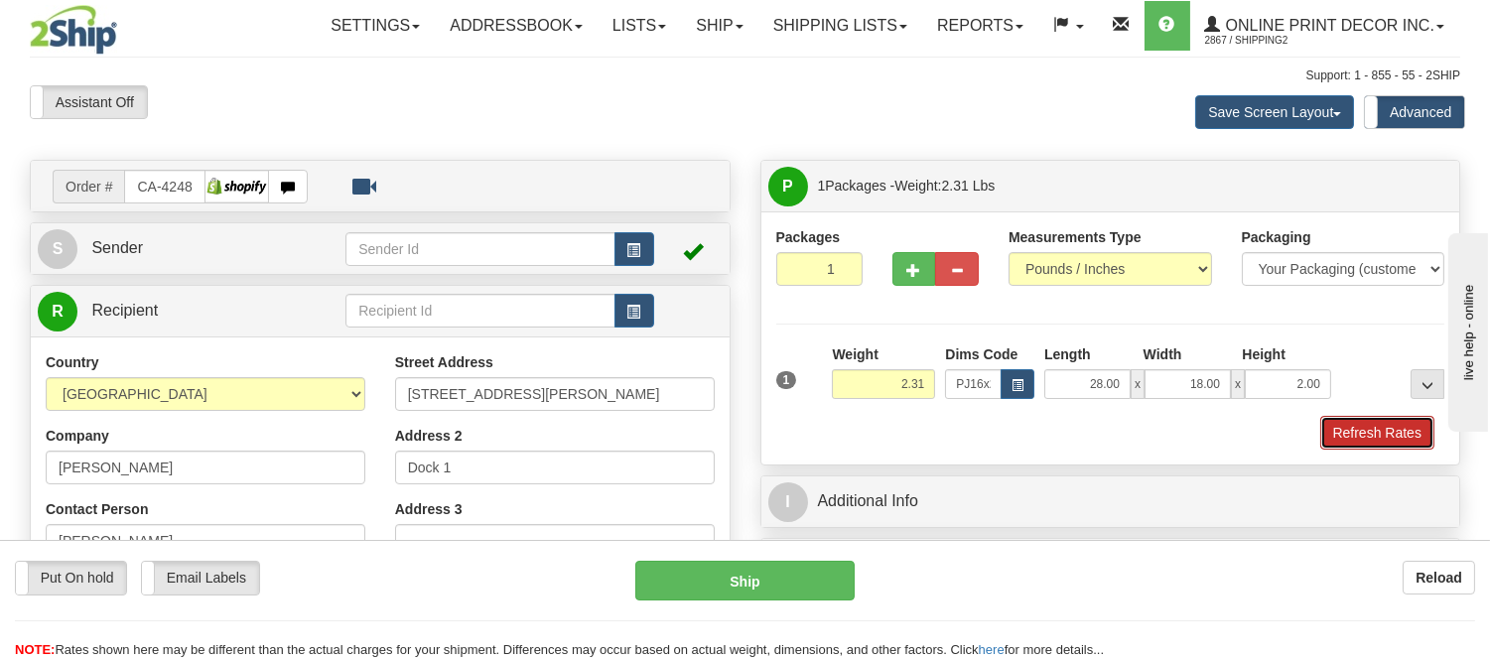
click at [1371, 440] on button "Refresh Rates" at bounding box center [1377, 433] width 114 height 34
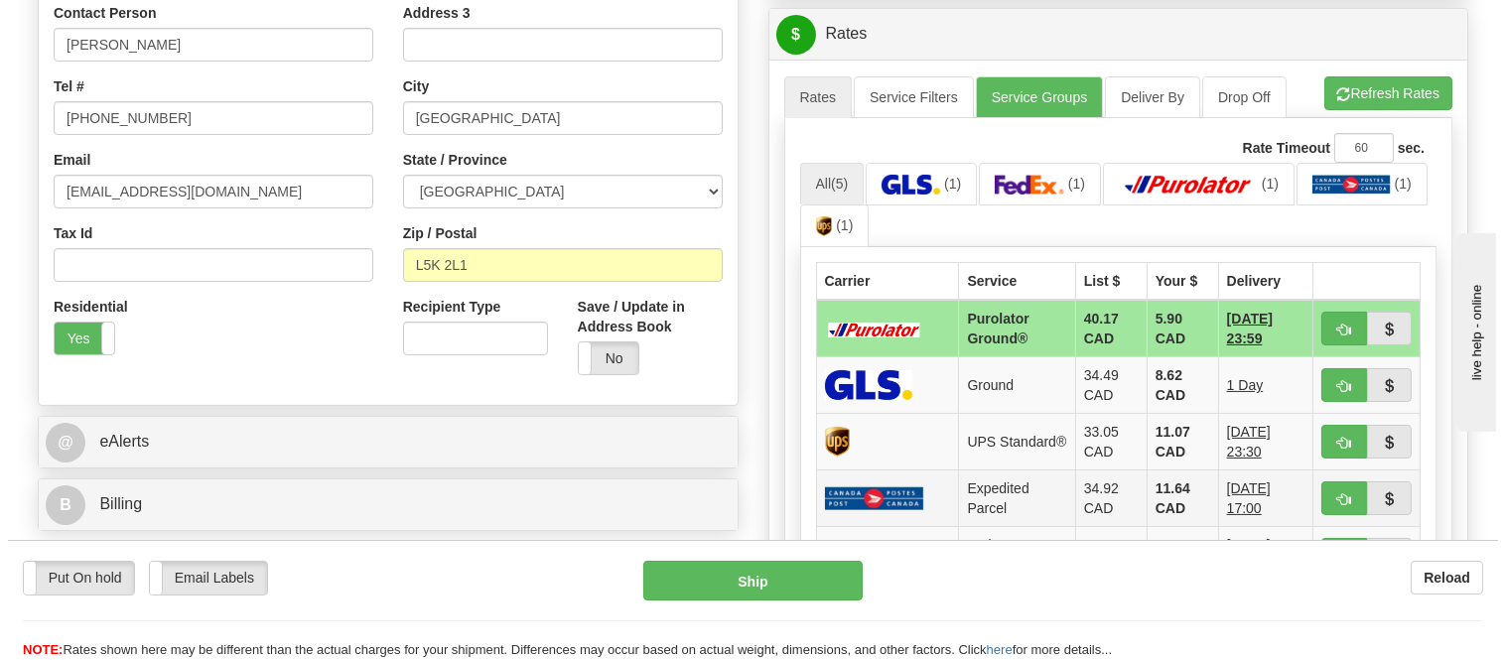
scroll to position [551, 0]
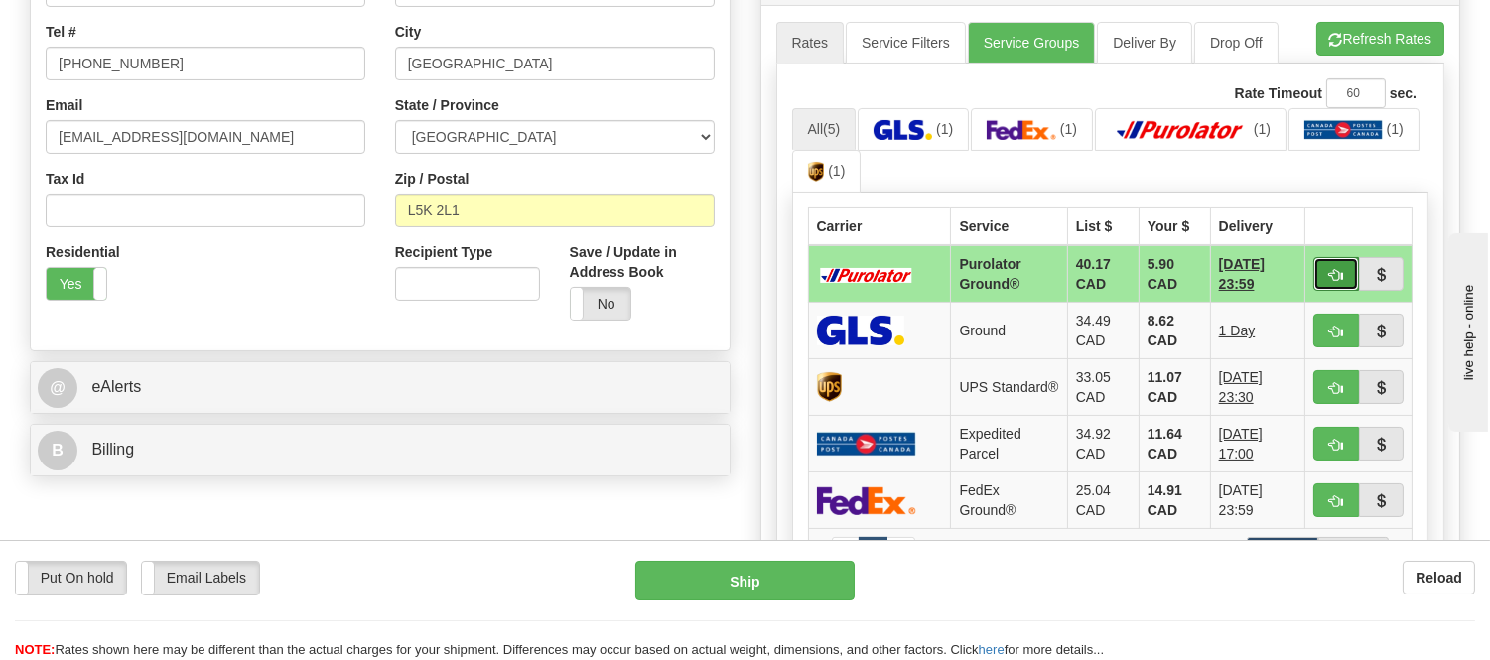
click at [1323, 262] on button "button" at bounding box center [1336, 274] width 46 height 34
type input "260"
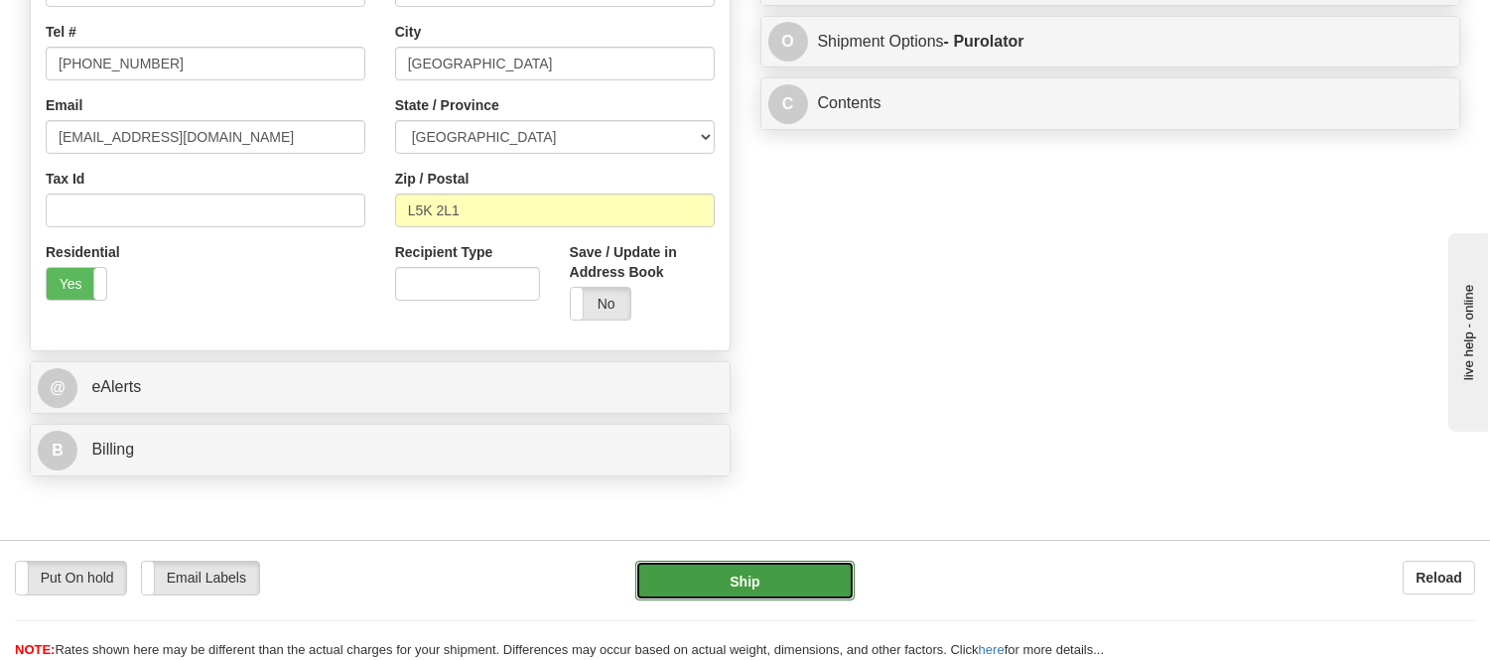
click at [819, 568] on button "Ship" at bounding box center [744, 581] width 218 height 40
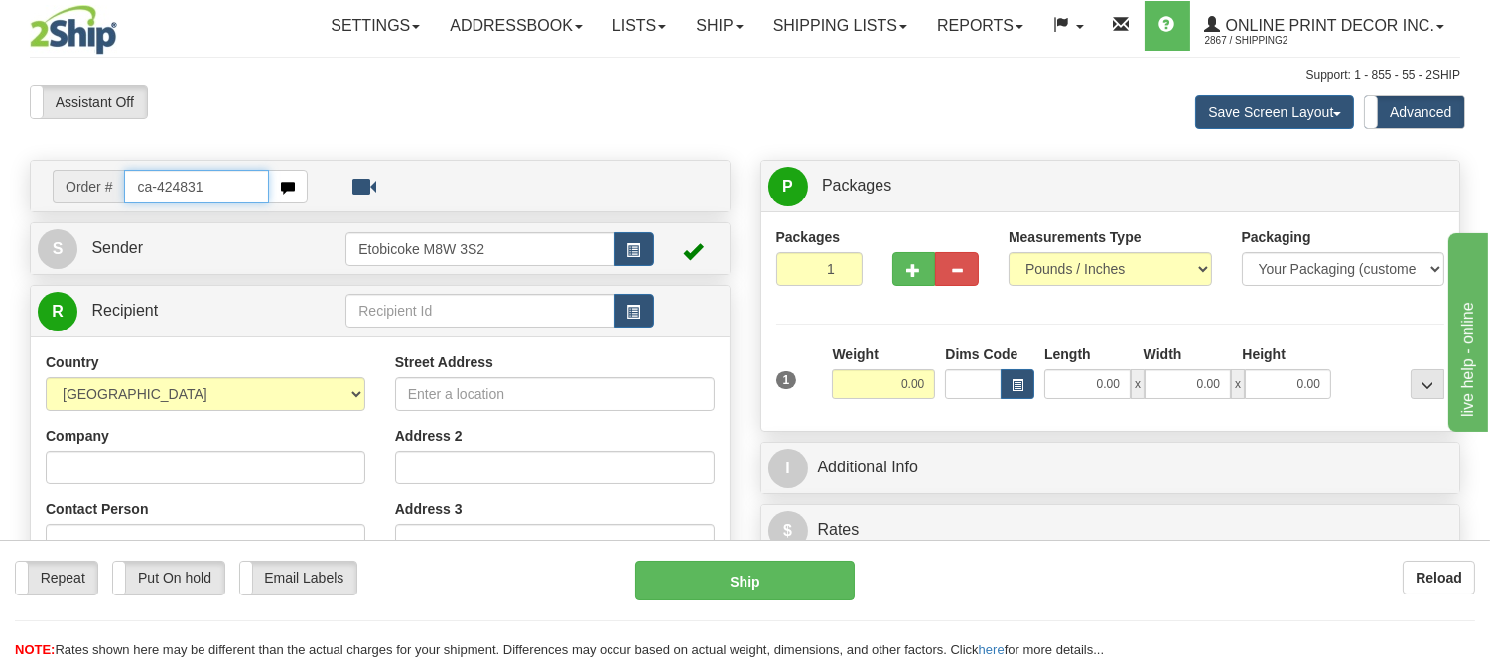
type input "ca-424831"
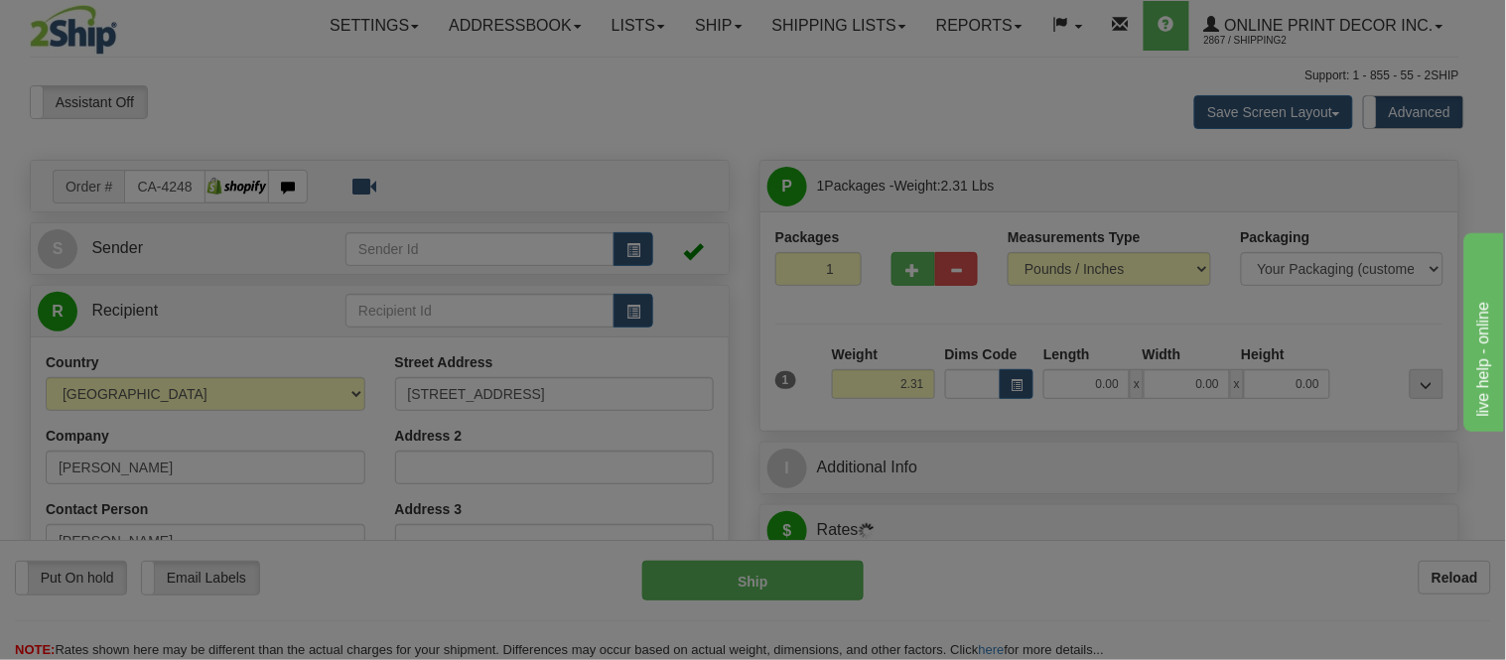
type input "[GEOGRAPHIC_DATA]"
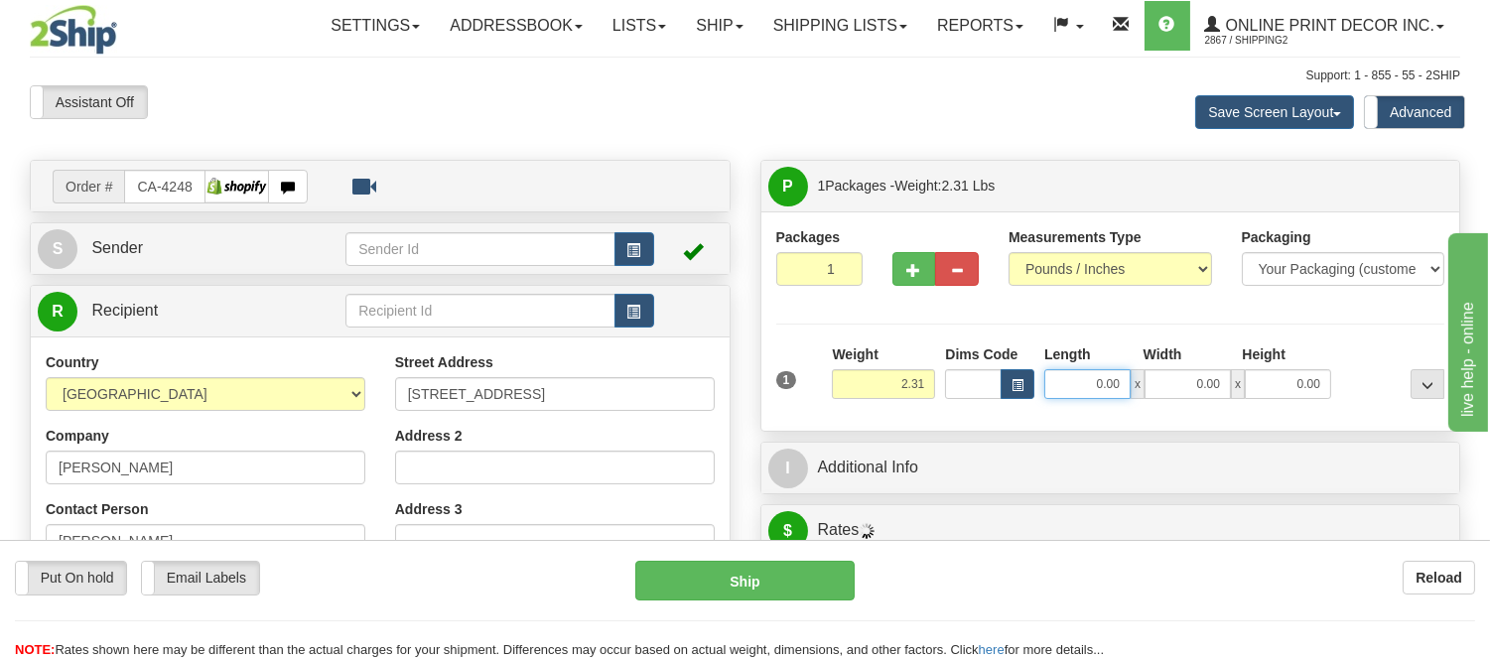
click at [1044, 381] on input "0.00" at bounding box center [1087, 384] width 86 height 30
type input "0.00"
click at [1016, 391] on span "button" at bounding box center [1017, 385] width 12 height 11
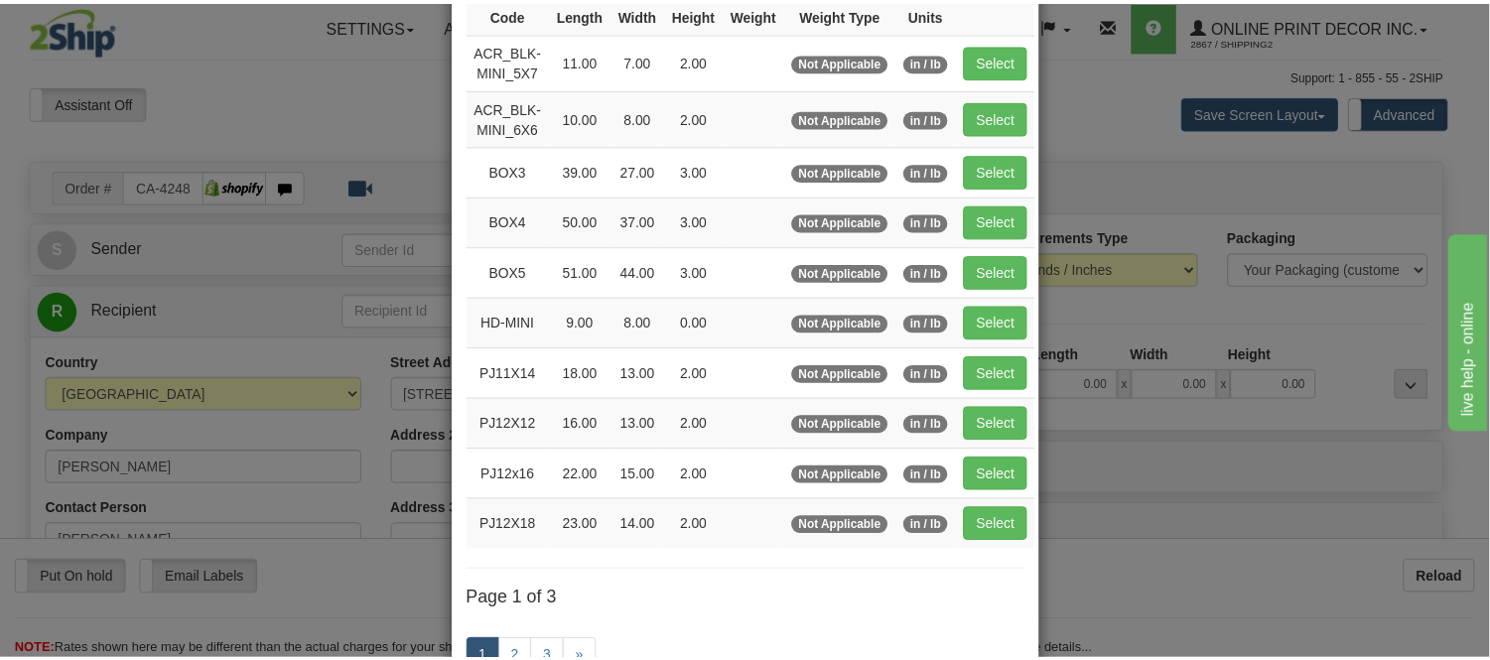
scroll to position [220, 0]
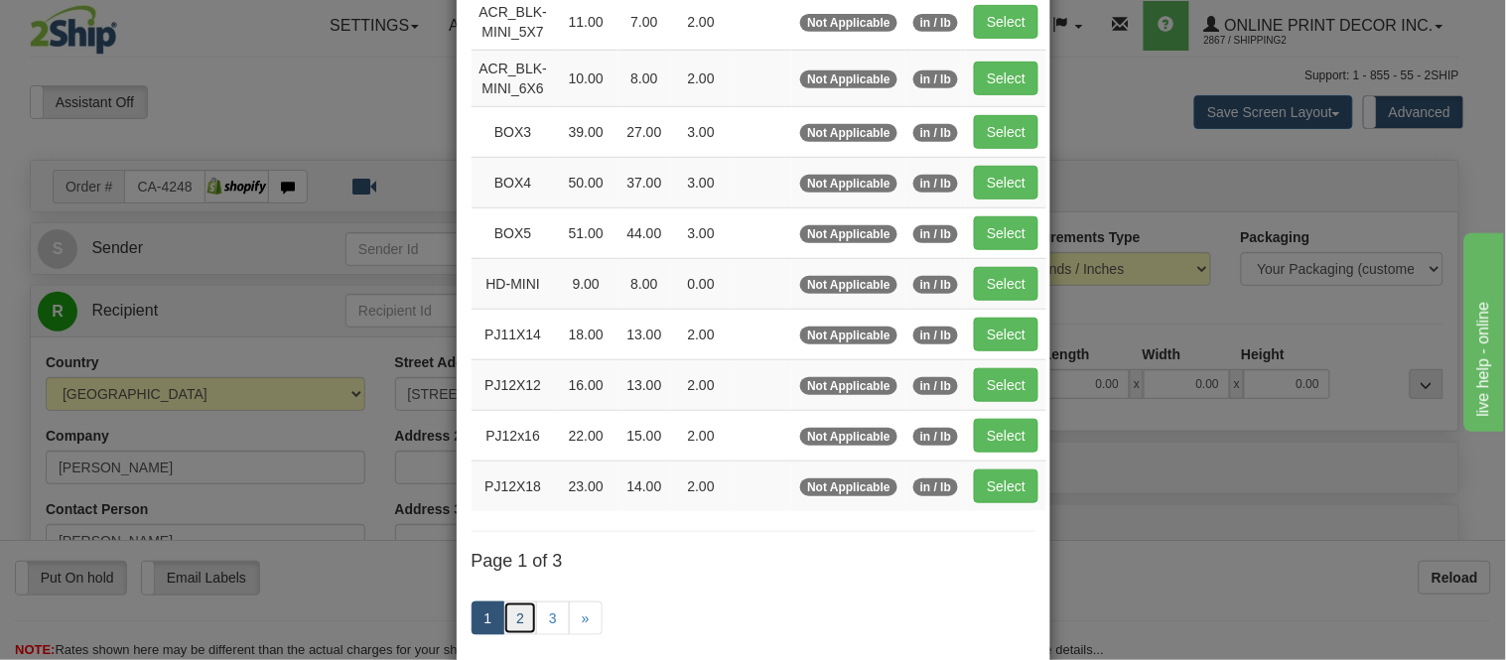
click at [508, 607] on link "2" at bounding box center [520, 619] width 34 height 34
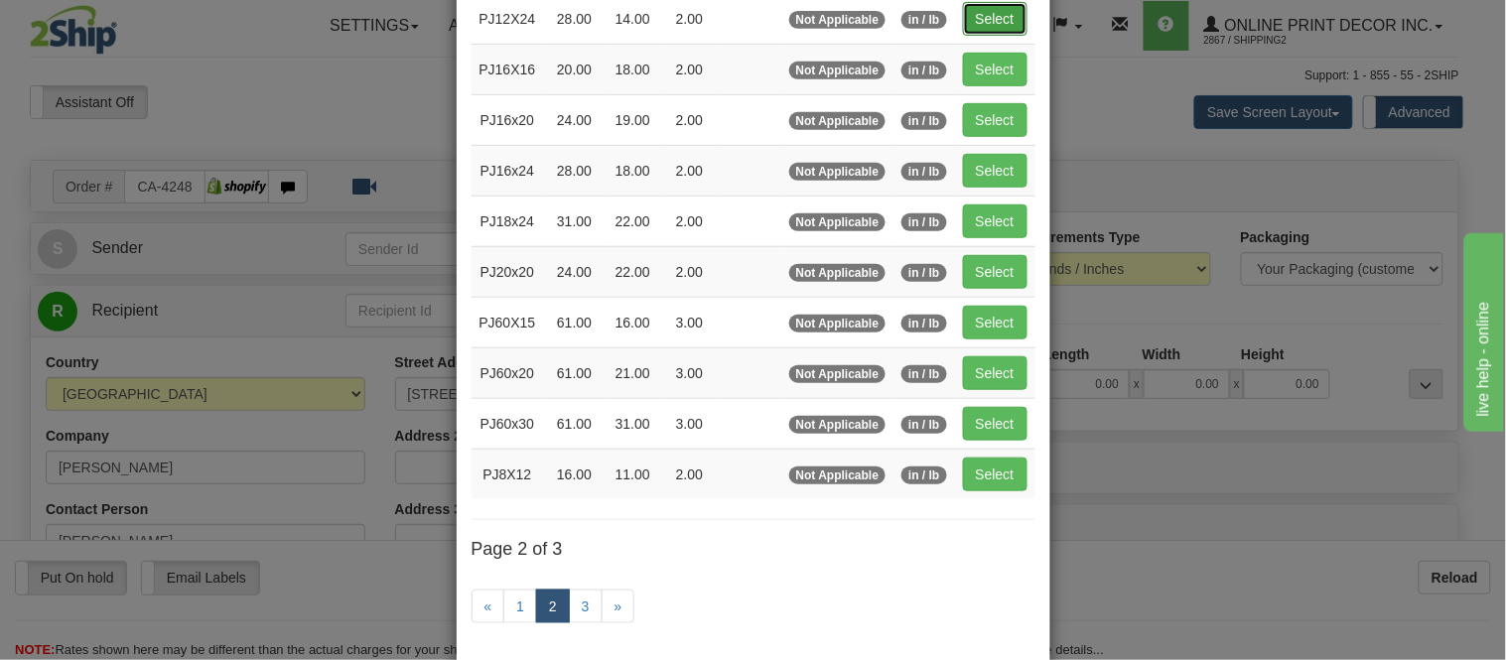
click at [969, 27] on button "Select" at bounding box center [995, 19] width 65 height 34
type input "PJ12X24"
type input "28.00"
type input "14.00"
type input "2.00"
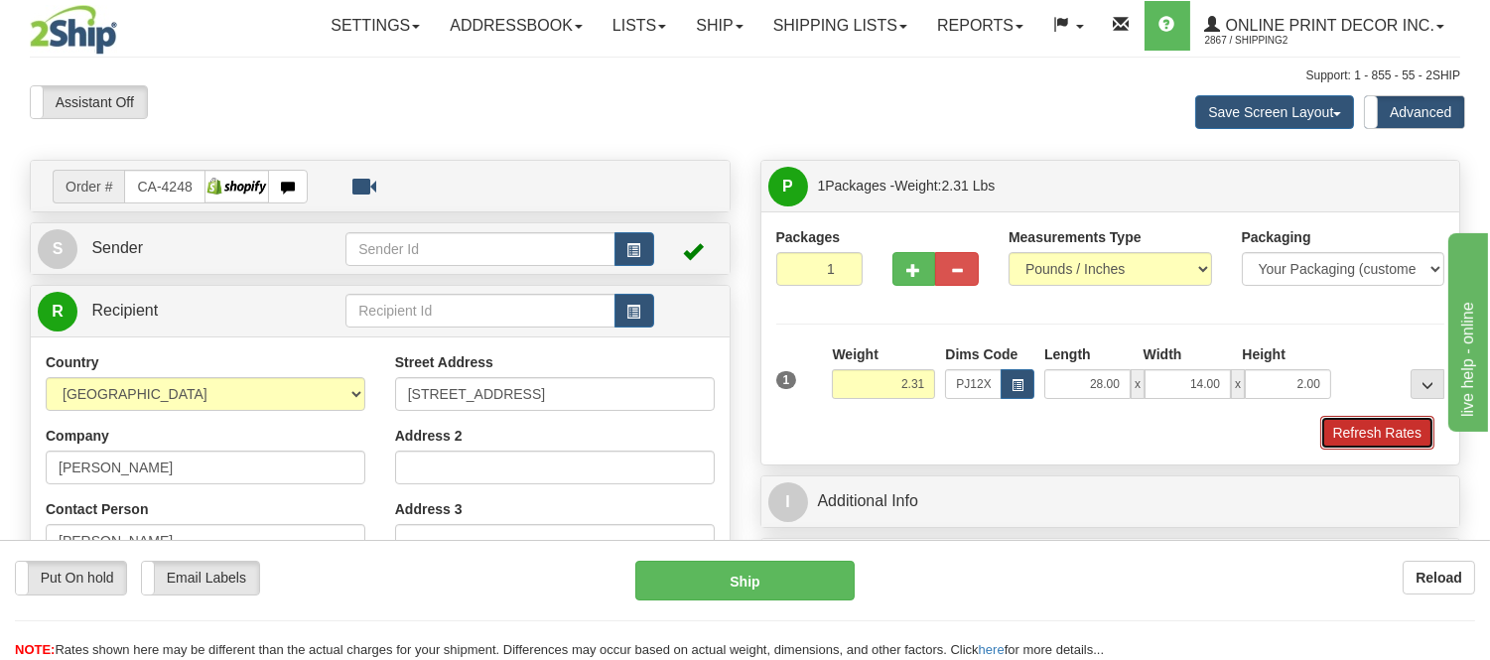
click at [1364, 437] on button "Refresh Rates" at bounding box center [1377, 433] width 114 height 34
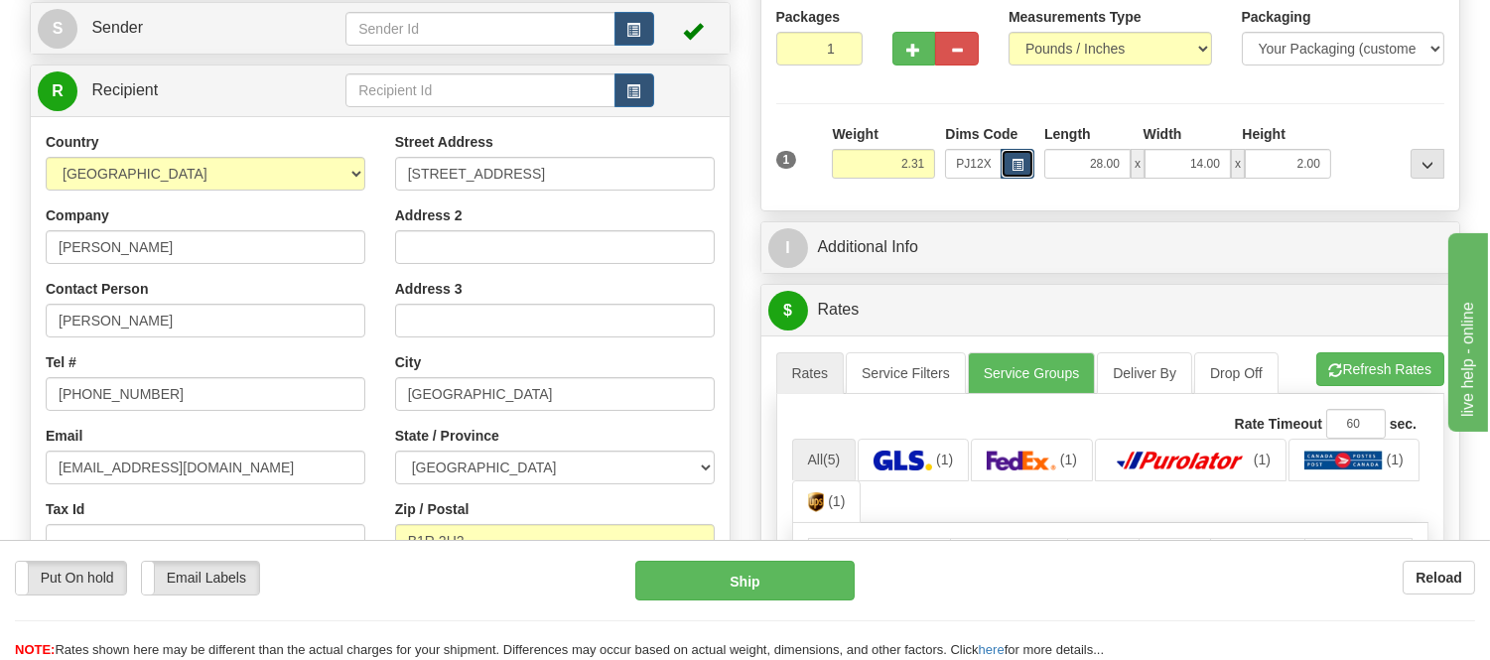
click at [1012, 155] on button "button" at bounding box center [1018, 164] width 34 height 30
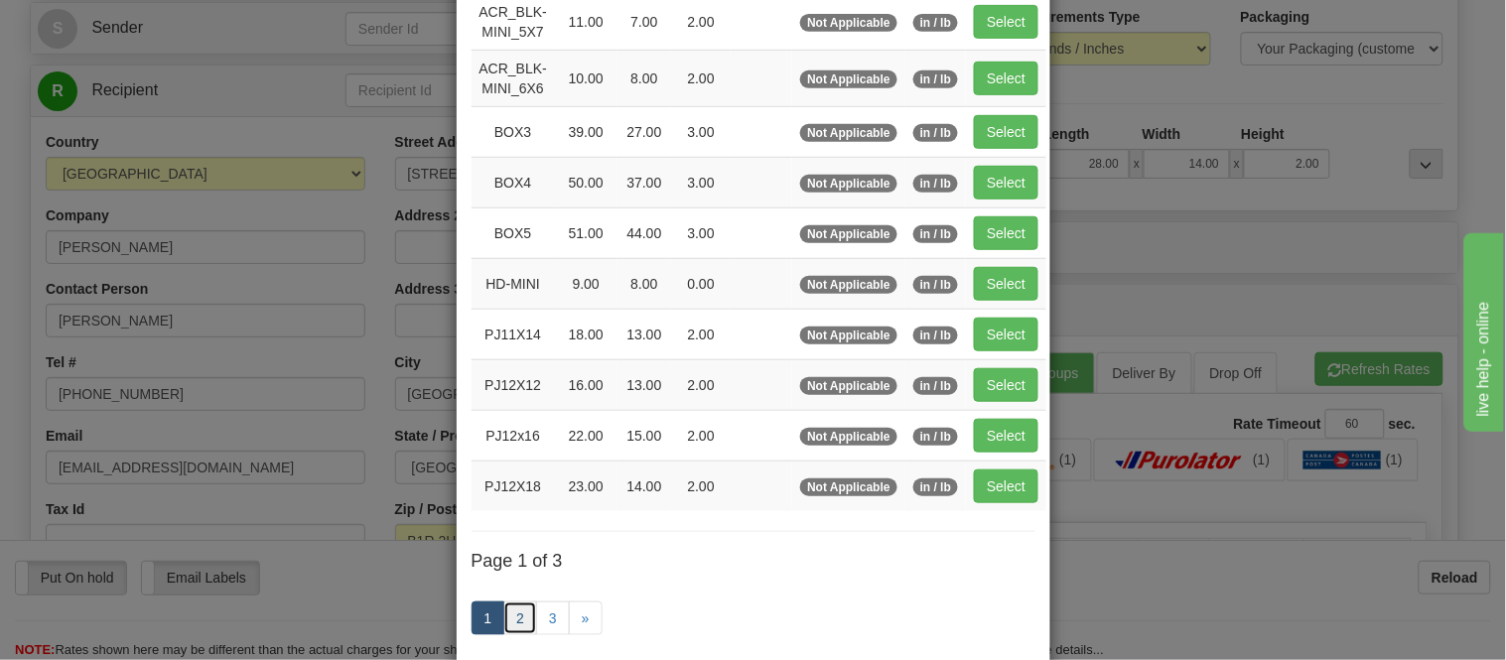
click at [521, 612] on link "2" at bounding box center [520, 619] width 34 height 34
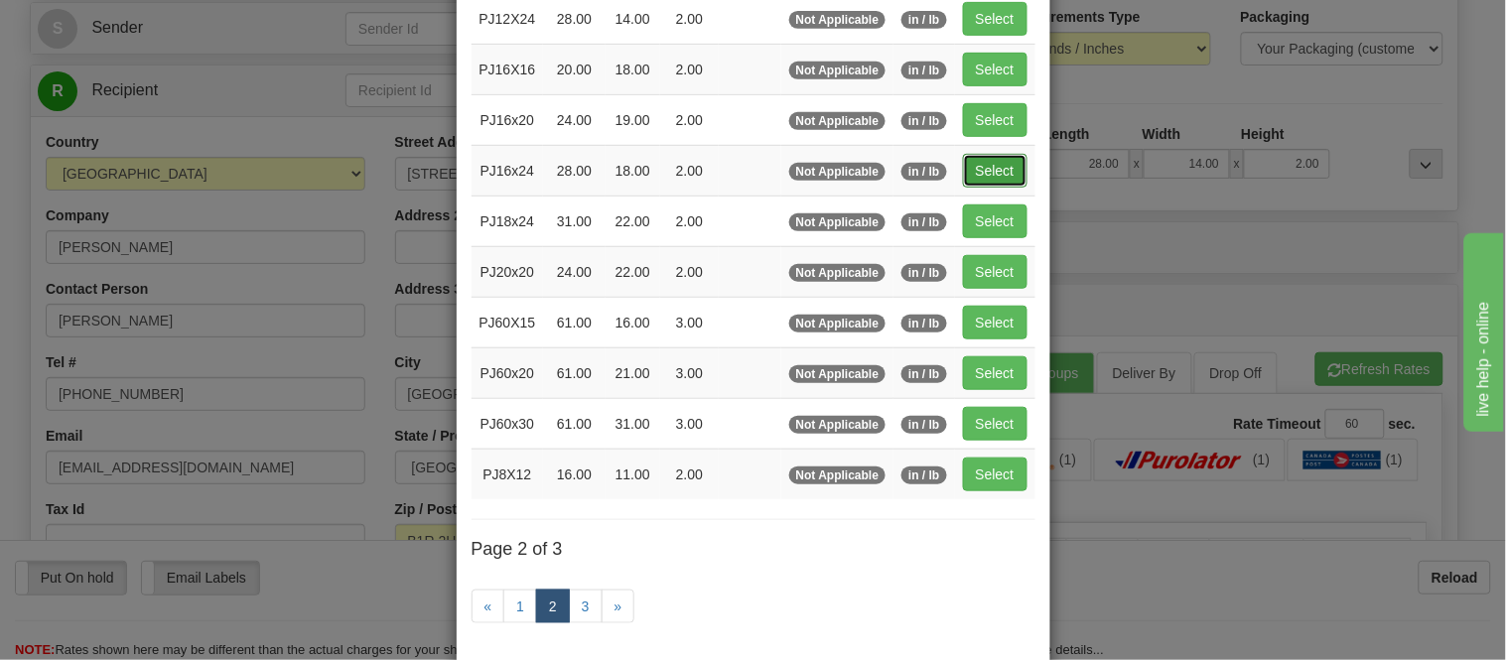
click at [997, 164] on button "Select" at bounding box center [995, 171] width 65 height 34
type input "PJ16x24"
type input "18.00"
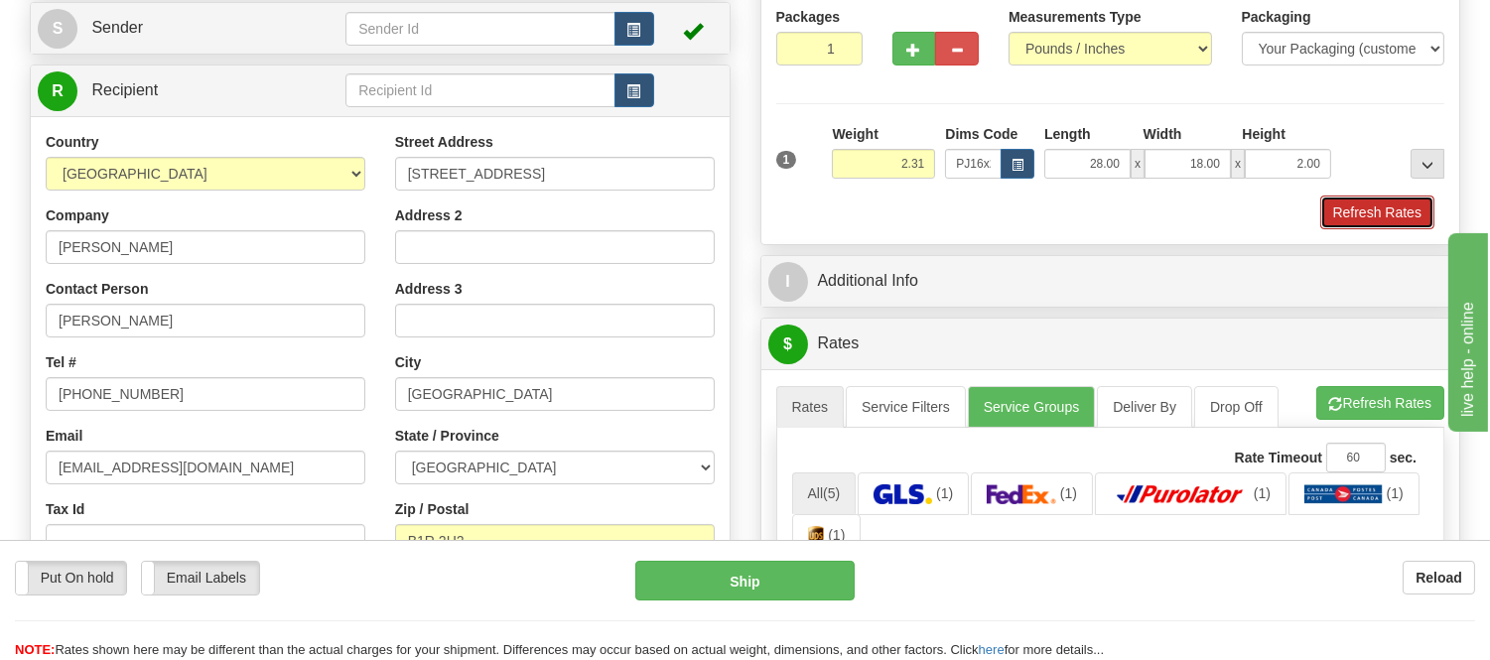
click at [1420, 216] on button "Refresh Rates" at bounding box center [1377, 213] width 114 height 34
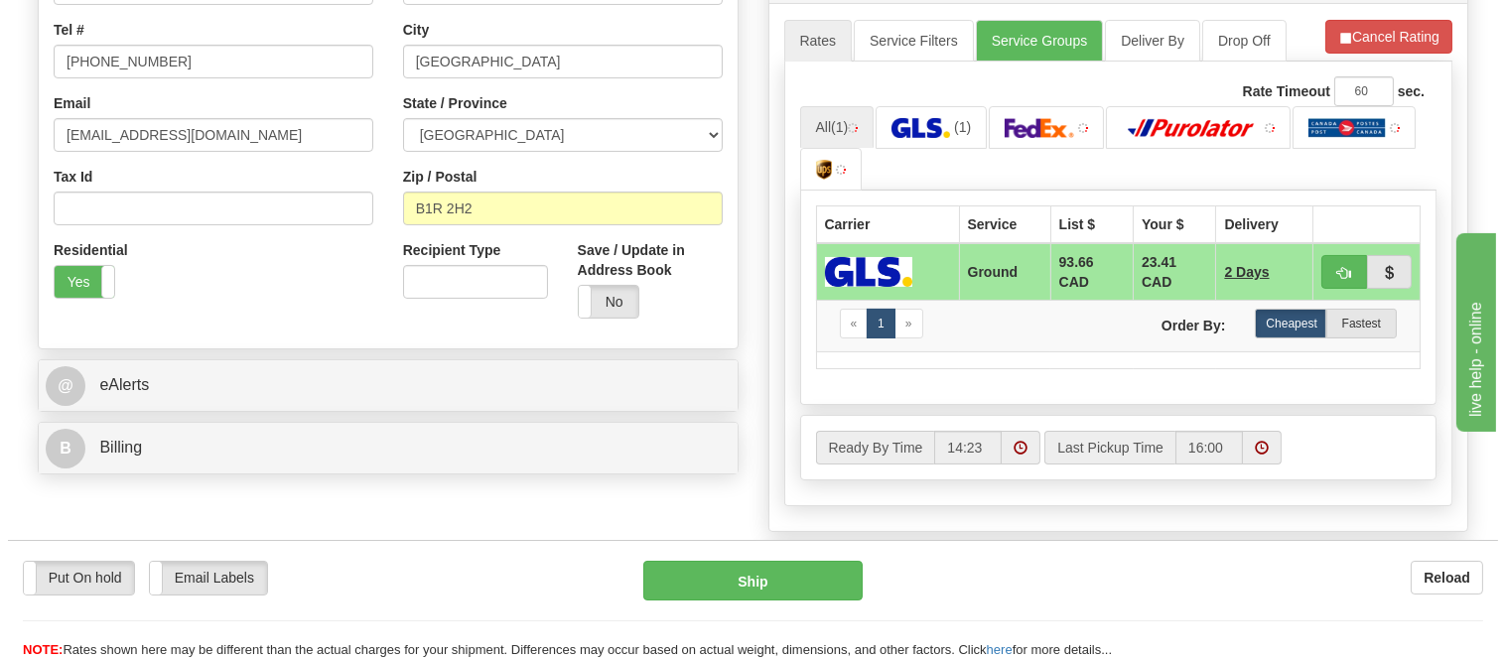
scroll to position [572, 0]
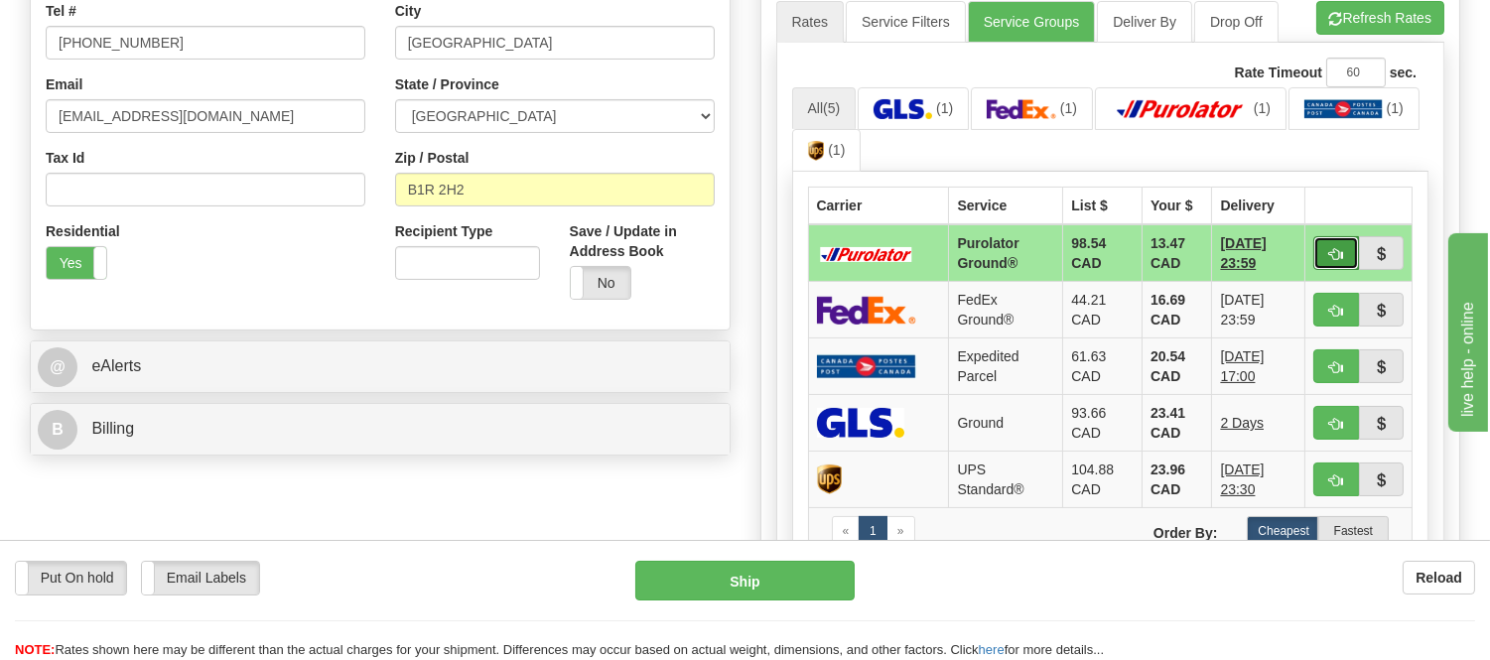
click at [1324, 251] on button "button" at bounding box center [1336, 253] width 46 height 34
type input "260"
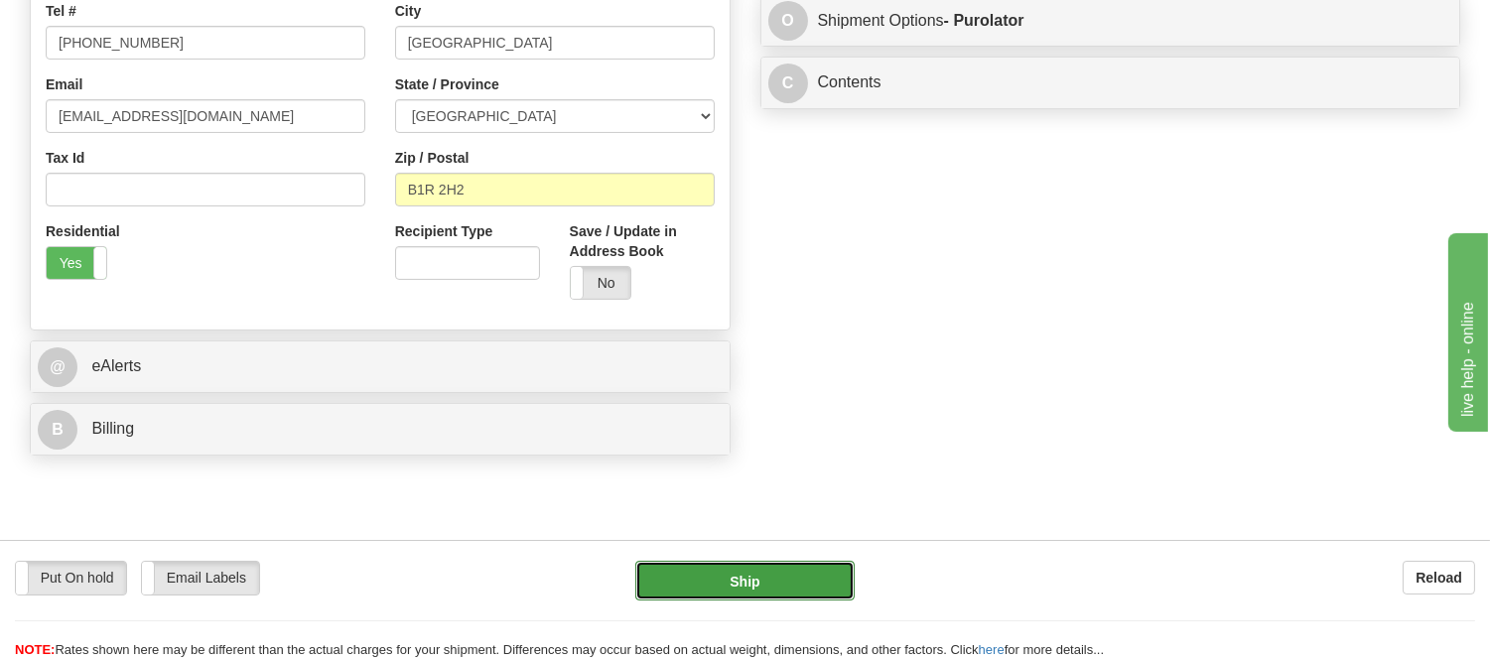
click at [786, 579] on button "Ship" at bounding box center [744, 581] width 218 height 40
